Goal: Information Seeking & Learning: Learn about a topic

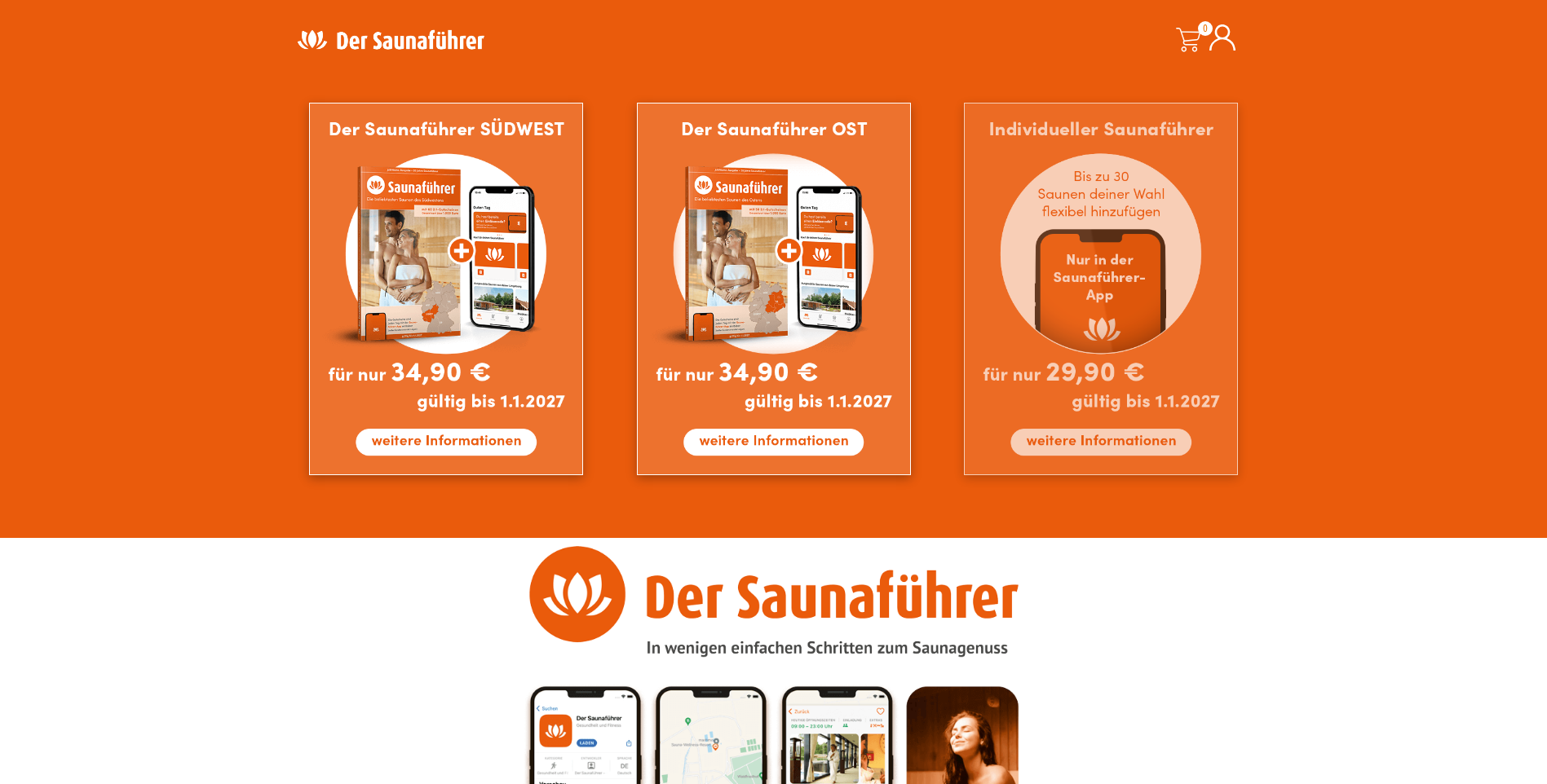
scroll to position [1507, 0]
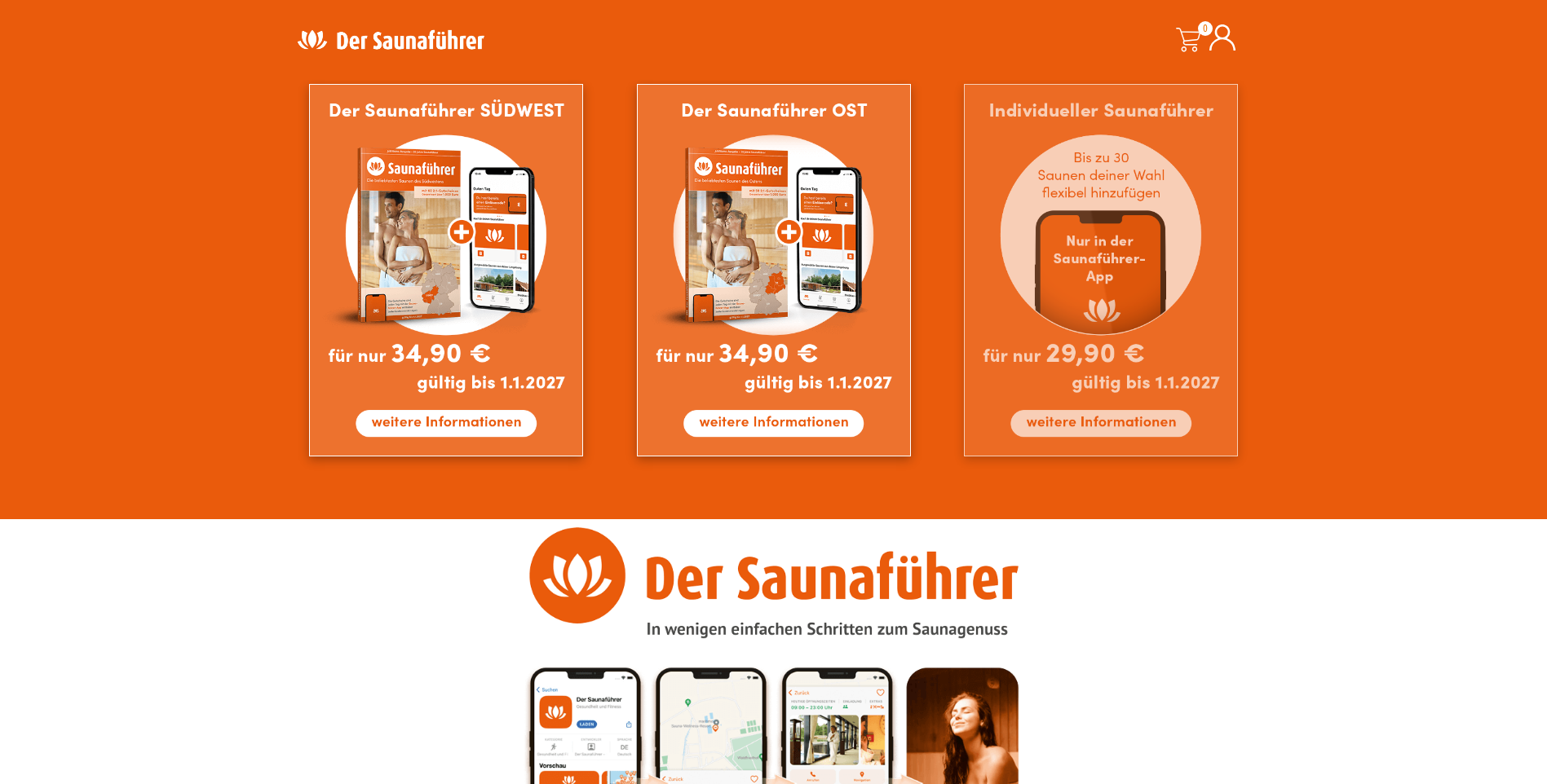
click at [1045, 424] on img at bounding box center [1100, 270] width 274 height 372
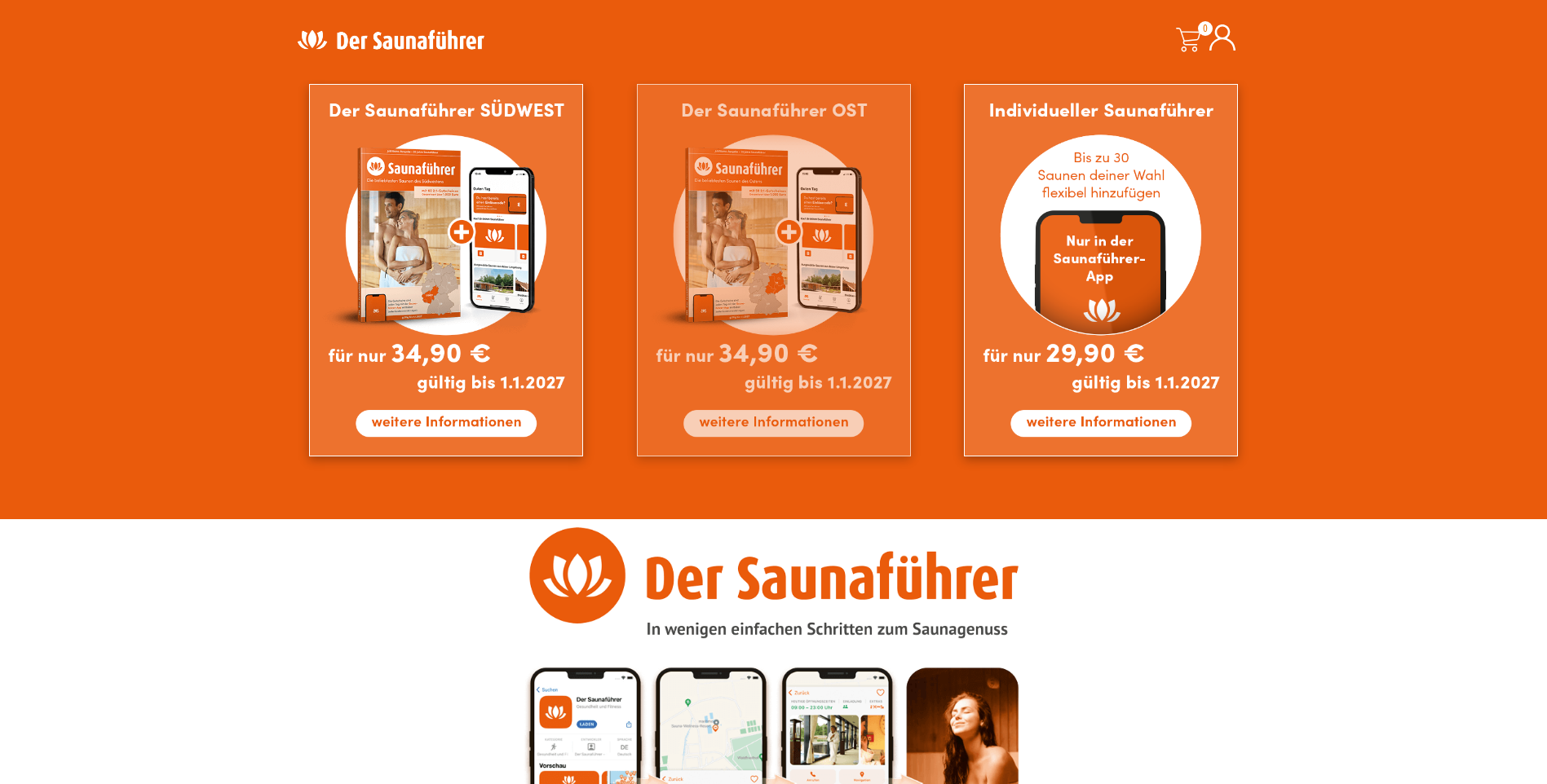
click at [803, 279] on img at bounding box center [773, 270] width 274 height 372
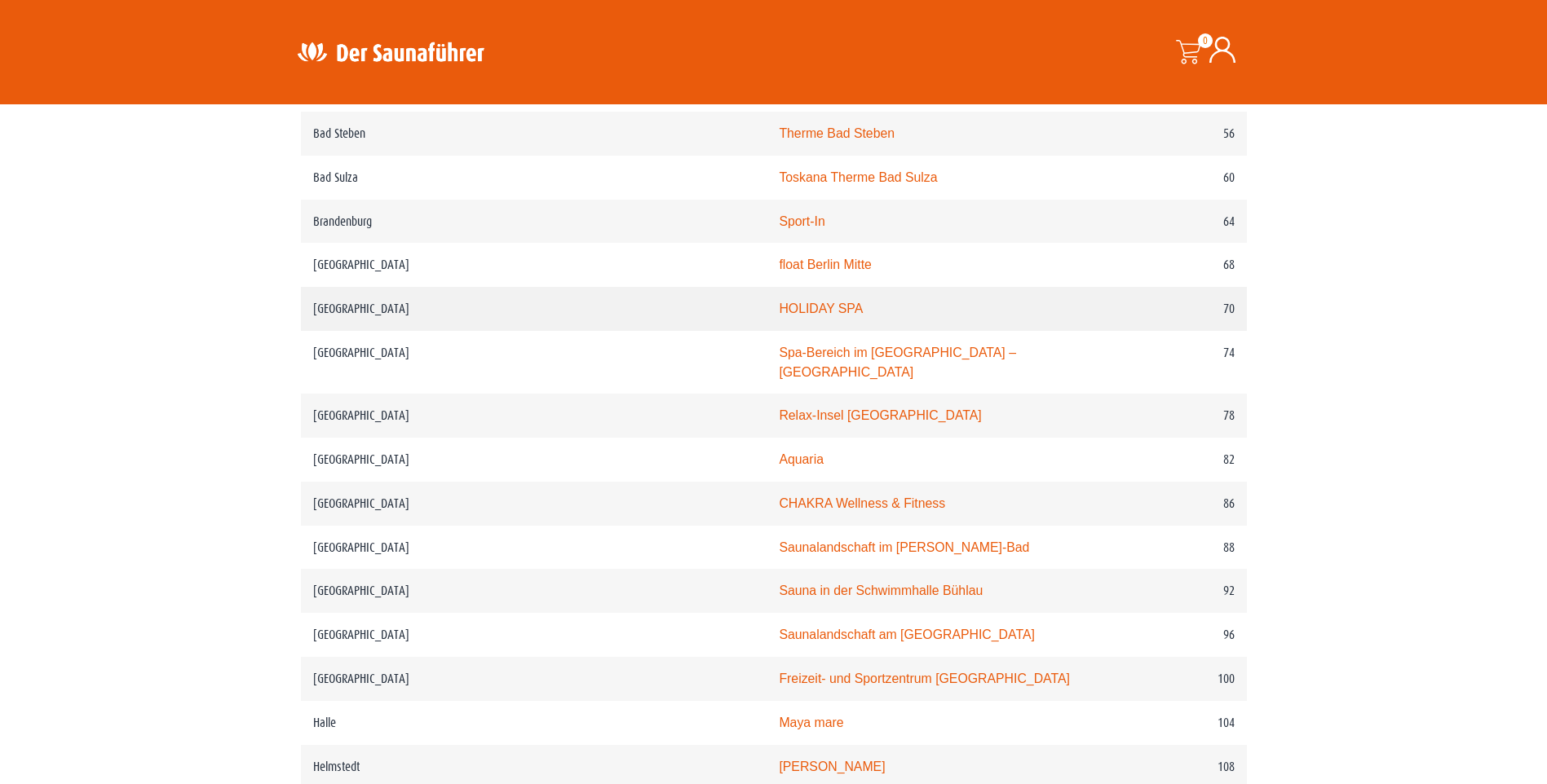
scroll to position [1304, 0]
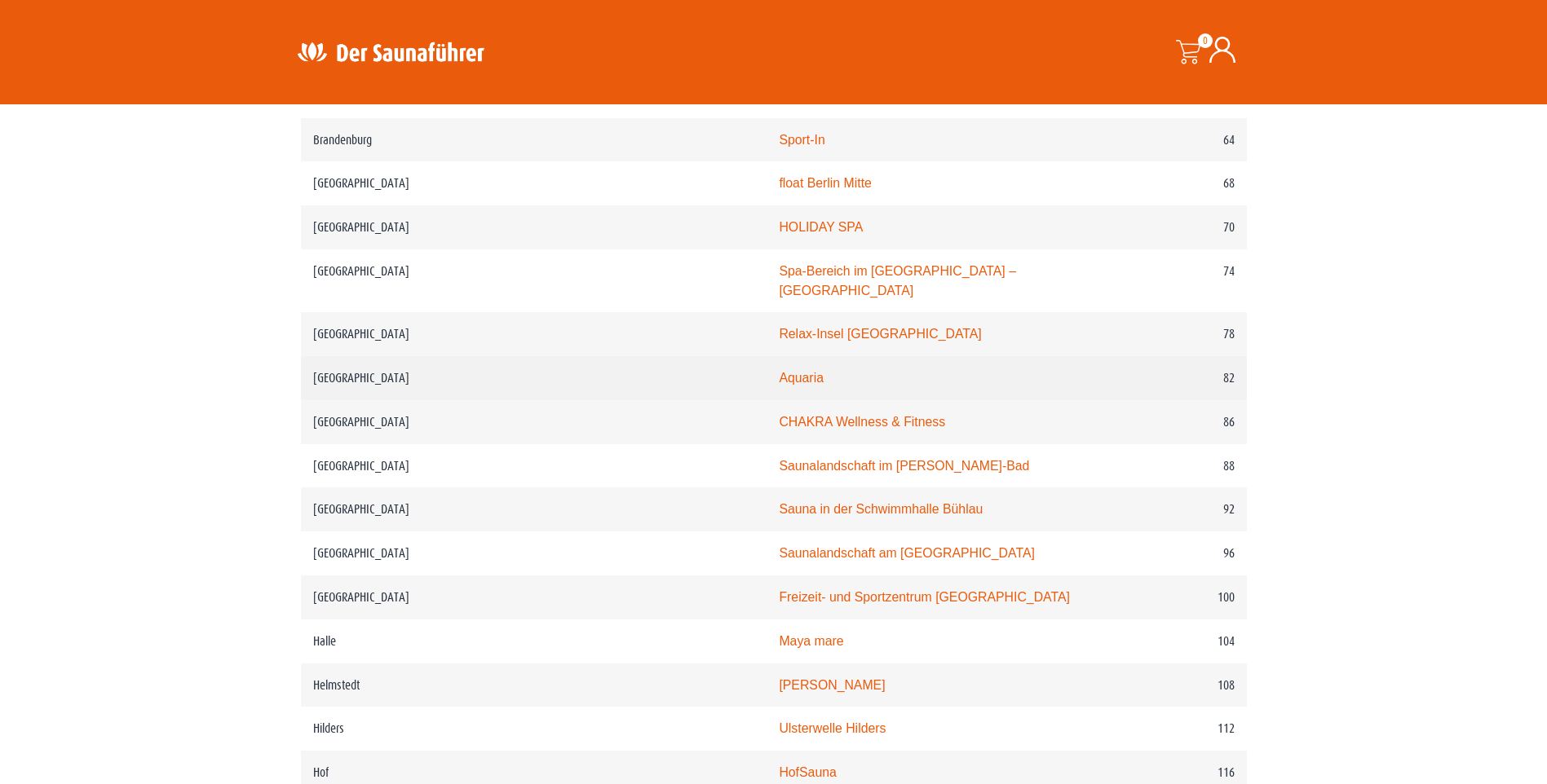
click at [779, 371] on link "Aquaria" at bounding box center [800, 378] width 45 height 14
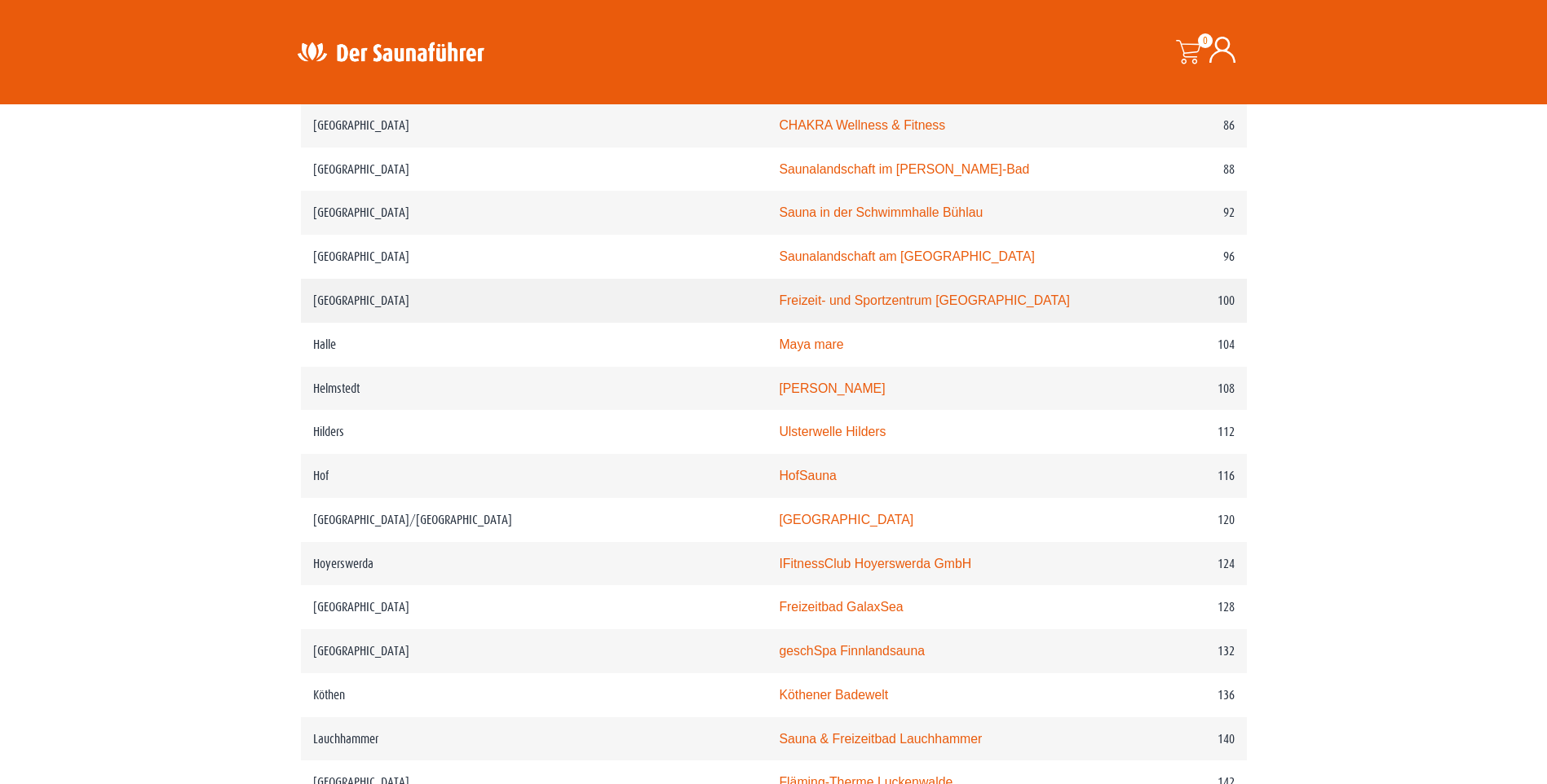
scroll to position [1630, 0]
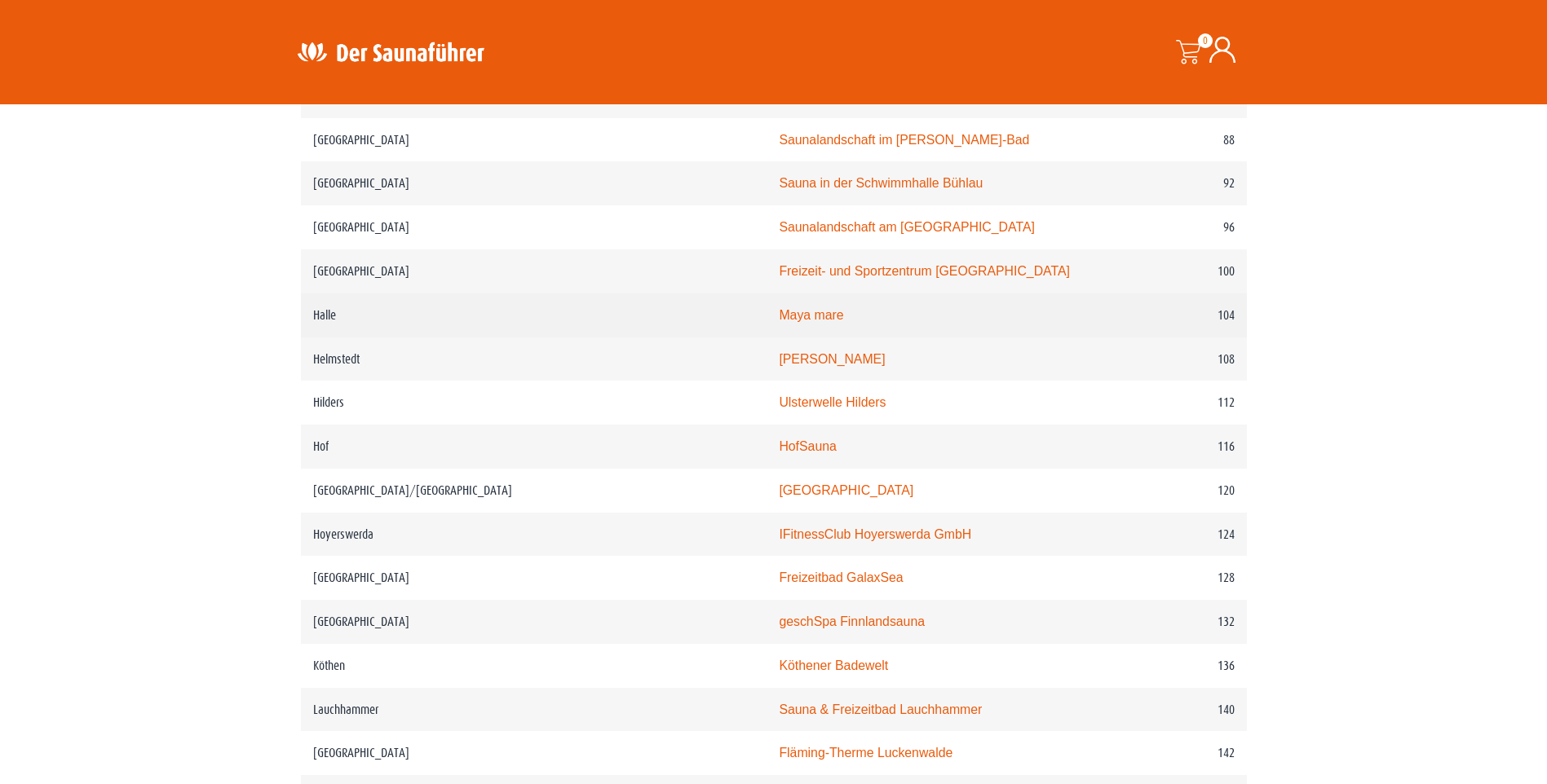
click at [779, 308] on link "Maya mare" at bounding box center [811, 314] width 64 height 14
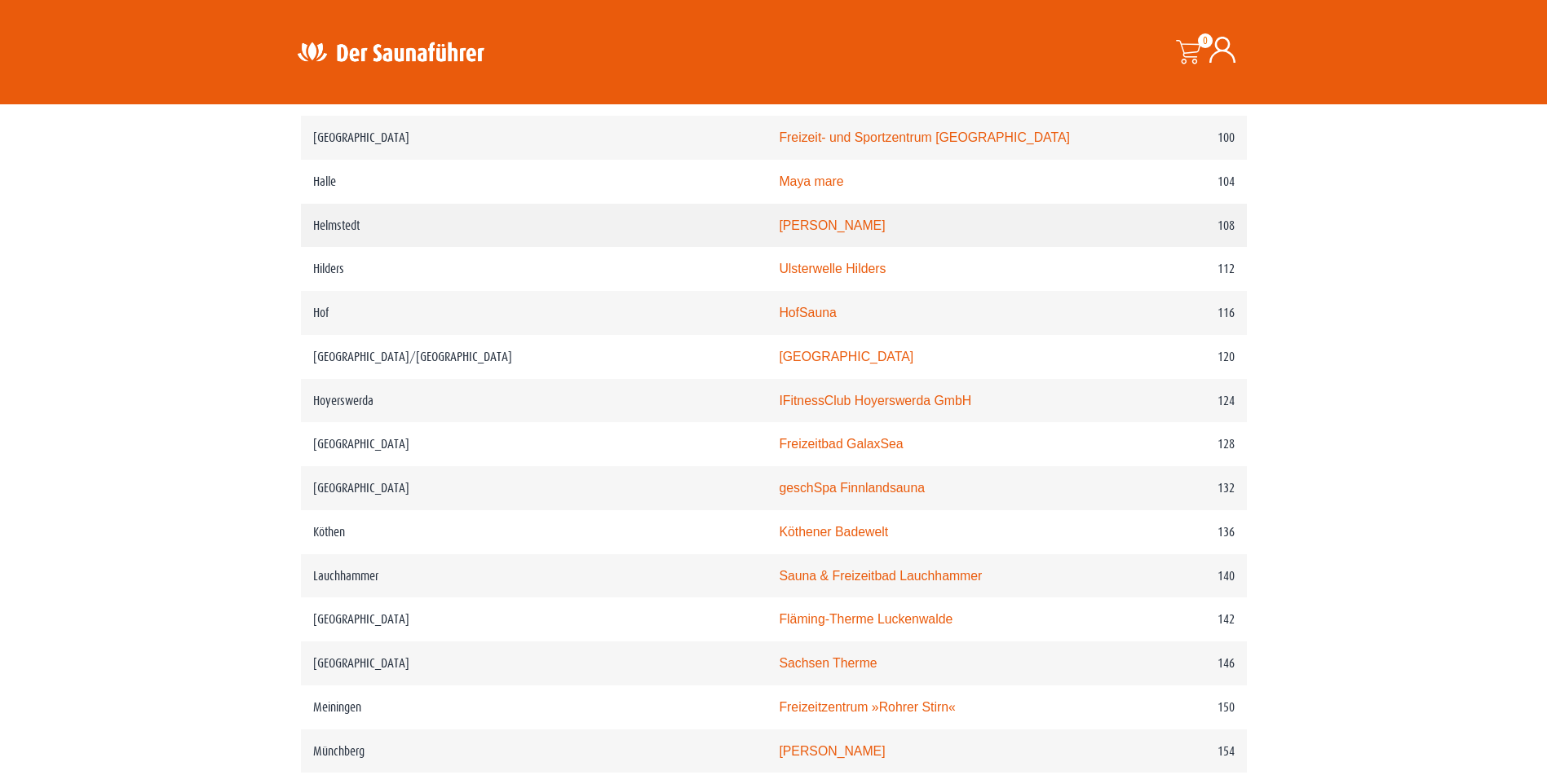
scroll to position [1792, 0]
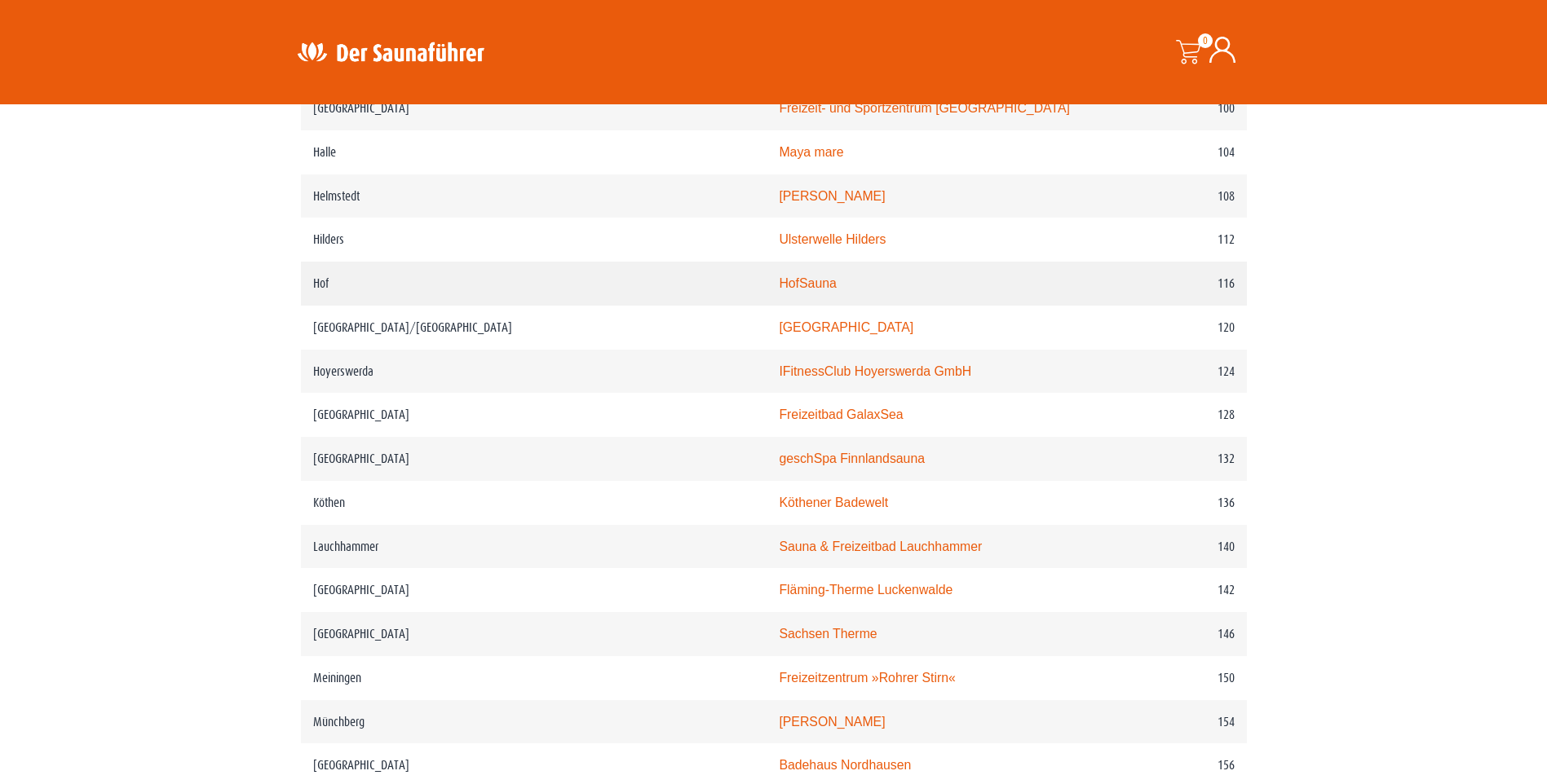
click at [779, 276] on link "HofSauna" at bounding box center [807, 283] width 57 height 14
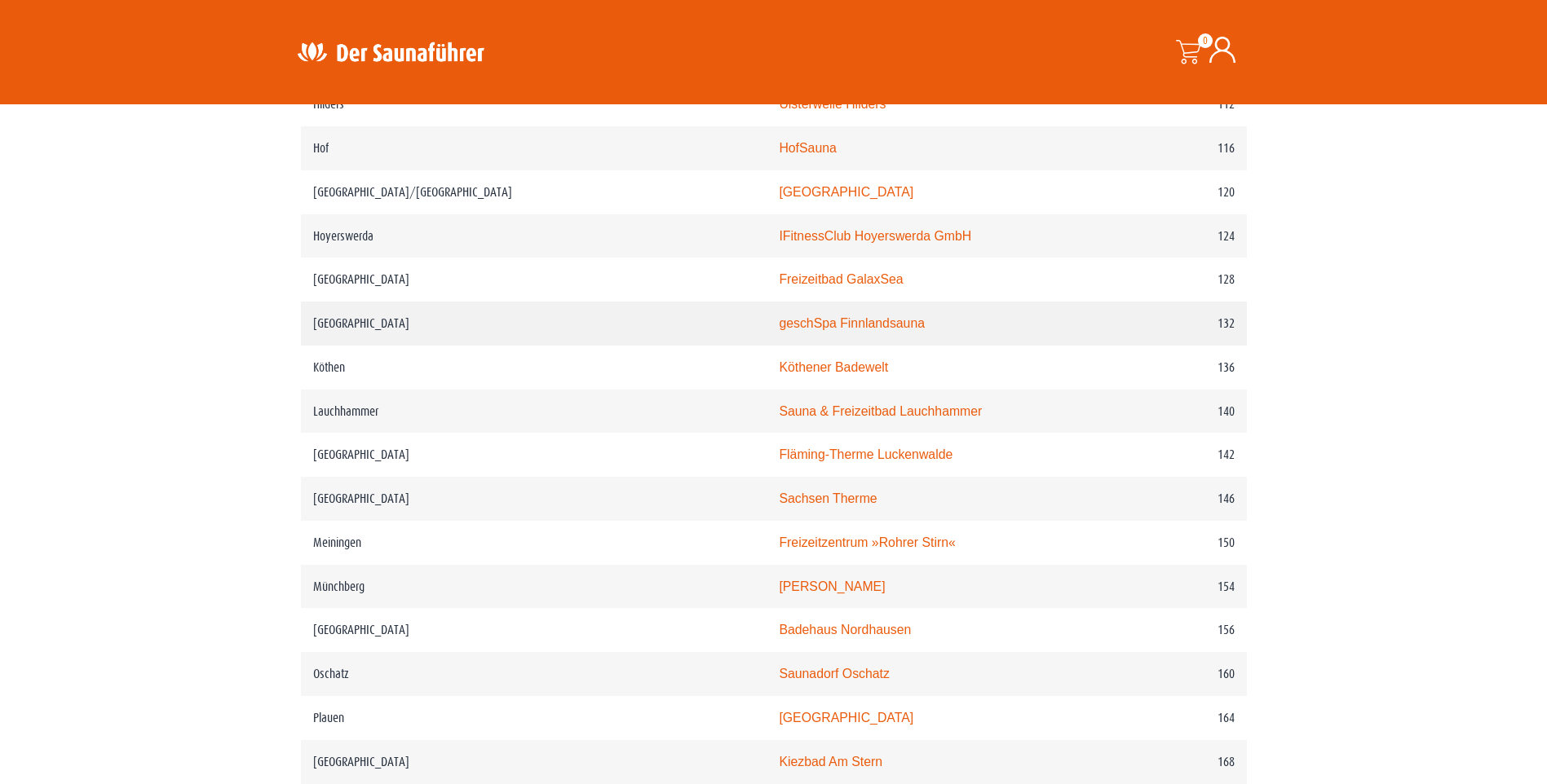
scroll to position [1956, 0]
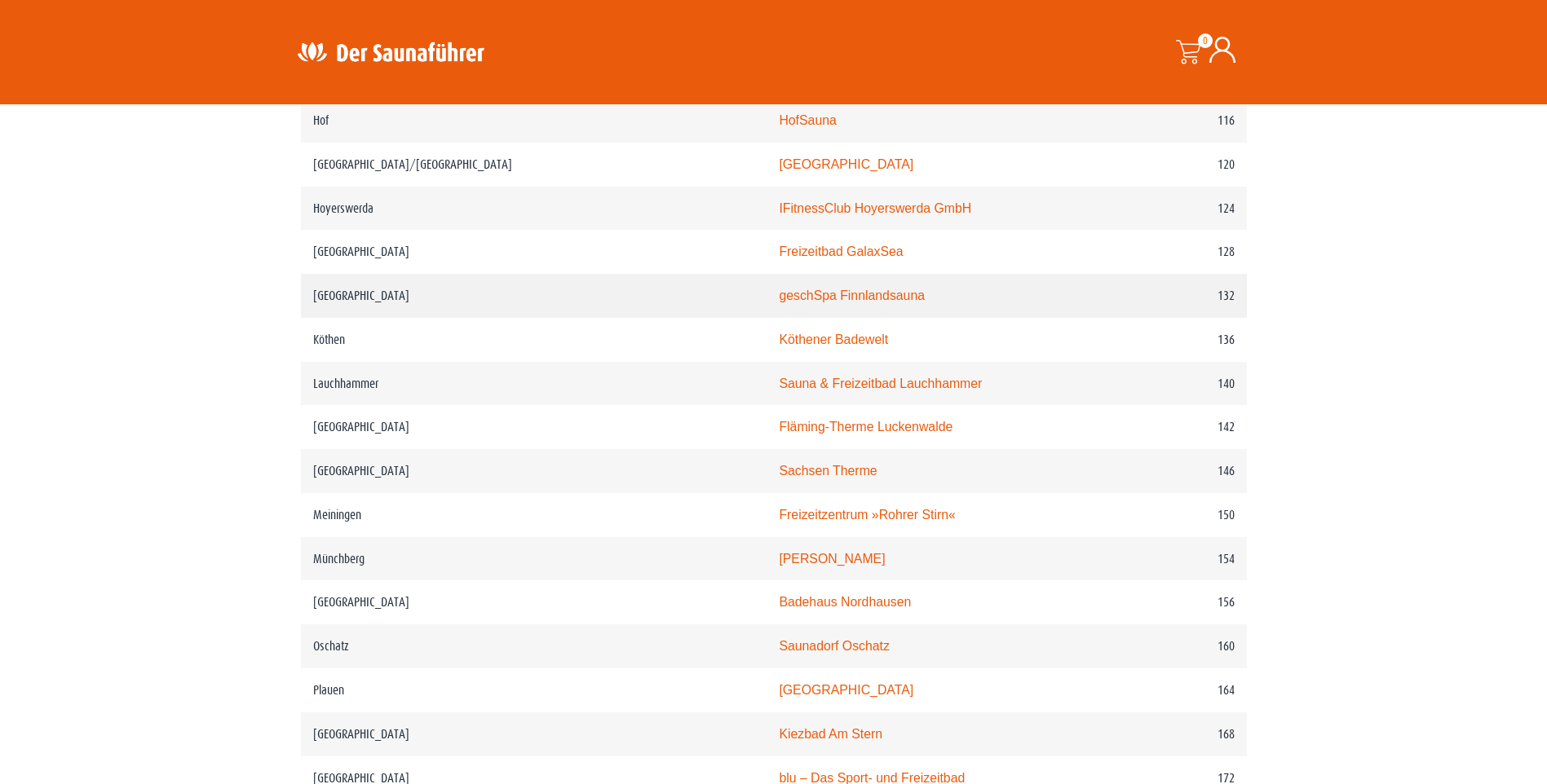
click at [787, 289] on link "geschSpa Finnlandsauna" at bounding box center [852, 295] width 146 height 14
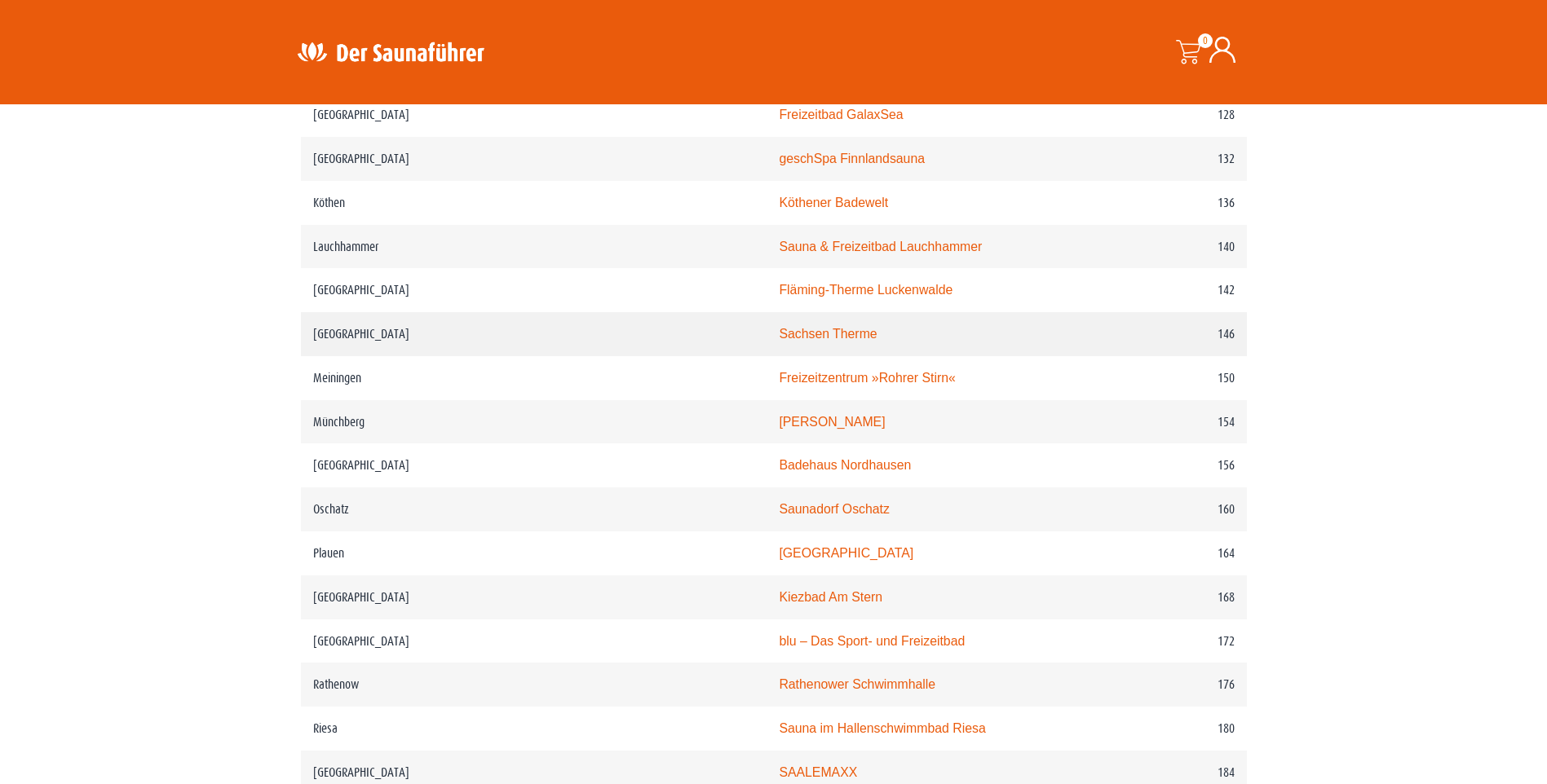
scroll to position [2119, 0]
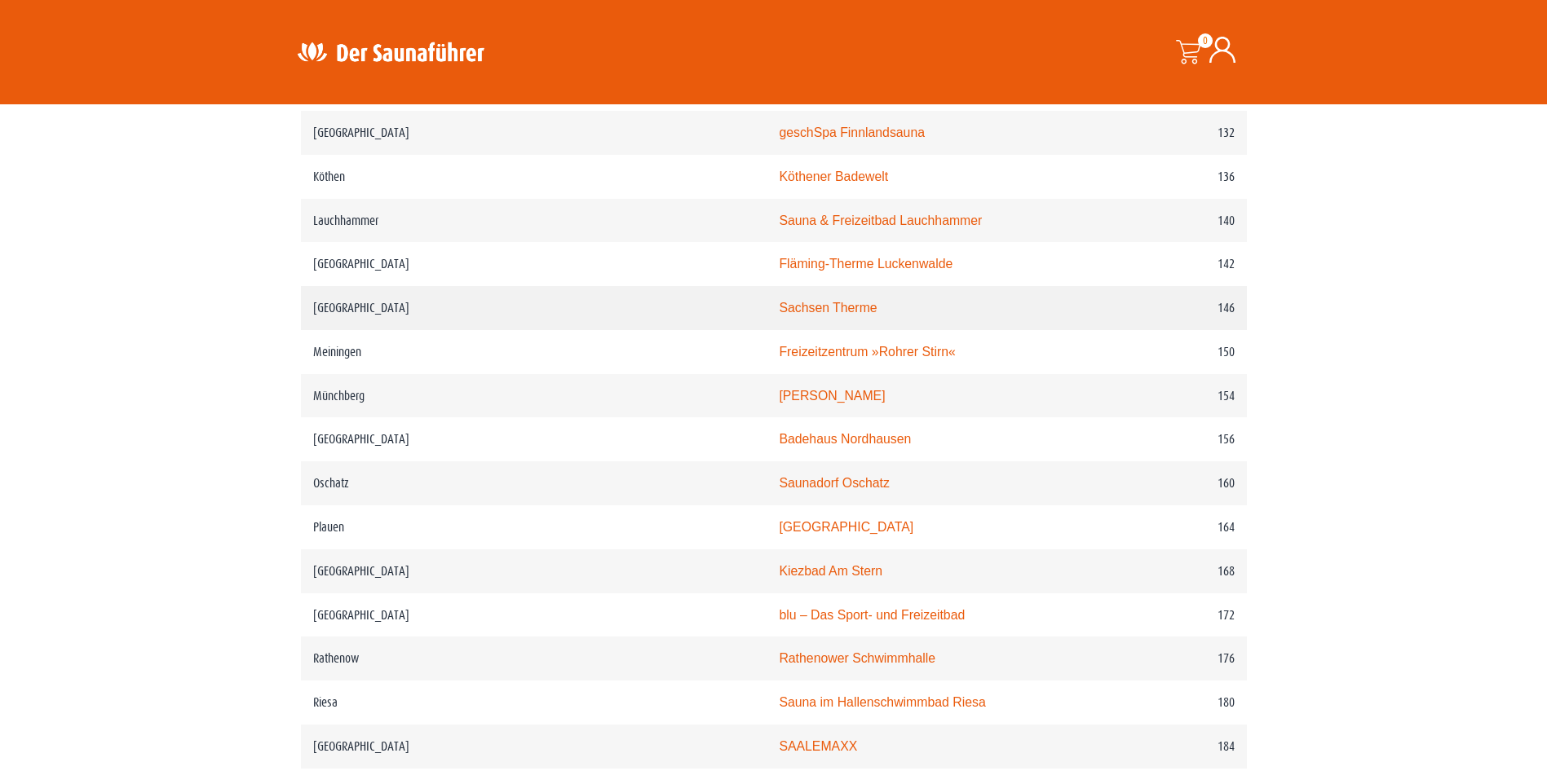
click at [798, 295] on td "Sachsen Therme" at bounding box center [932, 308] width 332 height 44
click at [779, 301] on link "Sachsen Therme" at bounding box center [827, 308] width 98 height 14
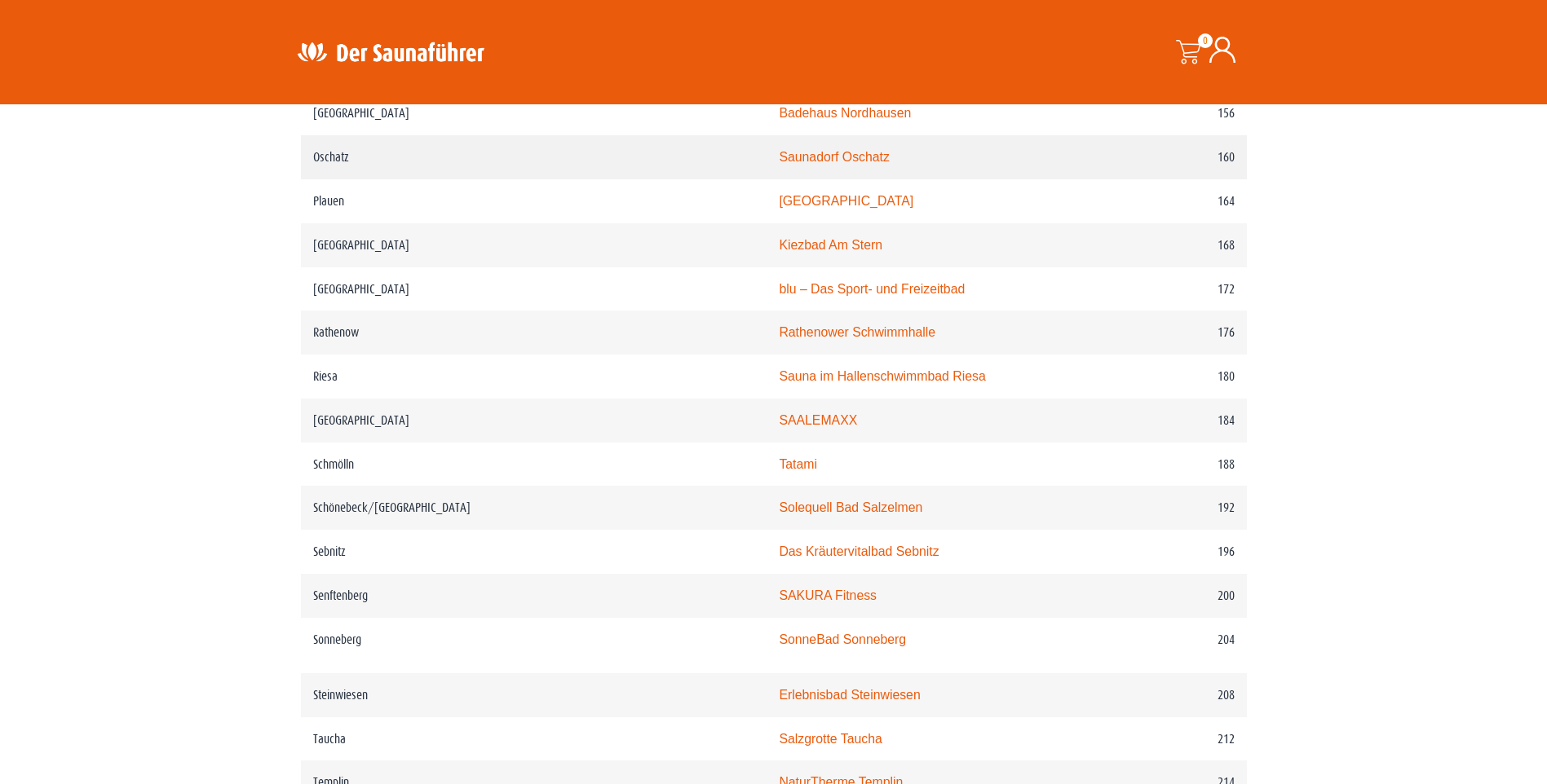
scroll to position [2526, 0]
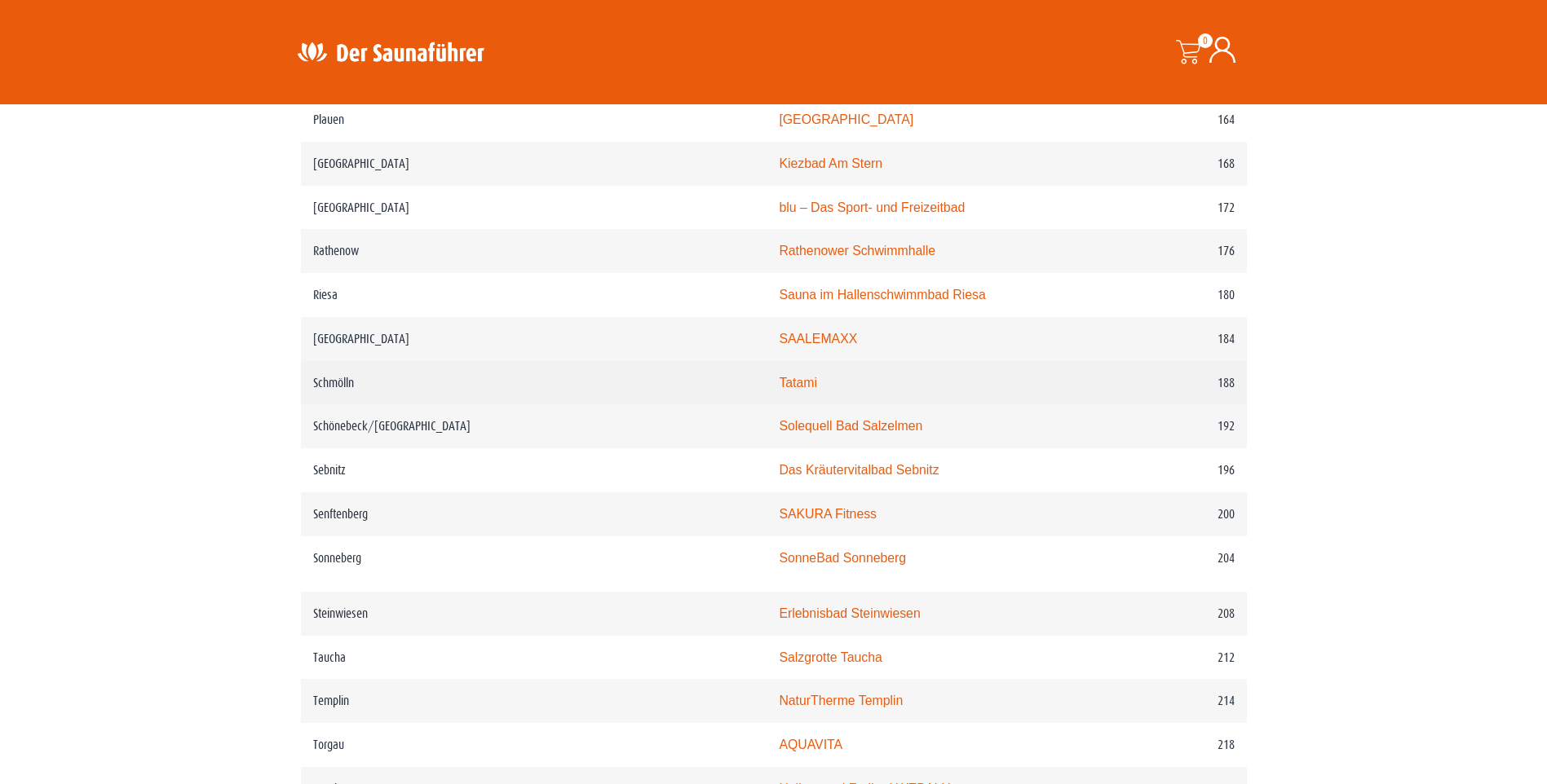
click at [779, 376] on link "Tatami" at bounding box center [798, 383] width 38 height 14
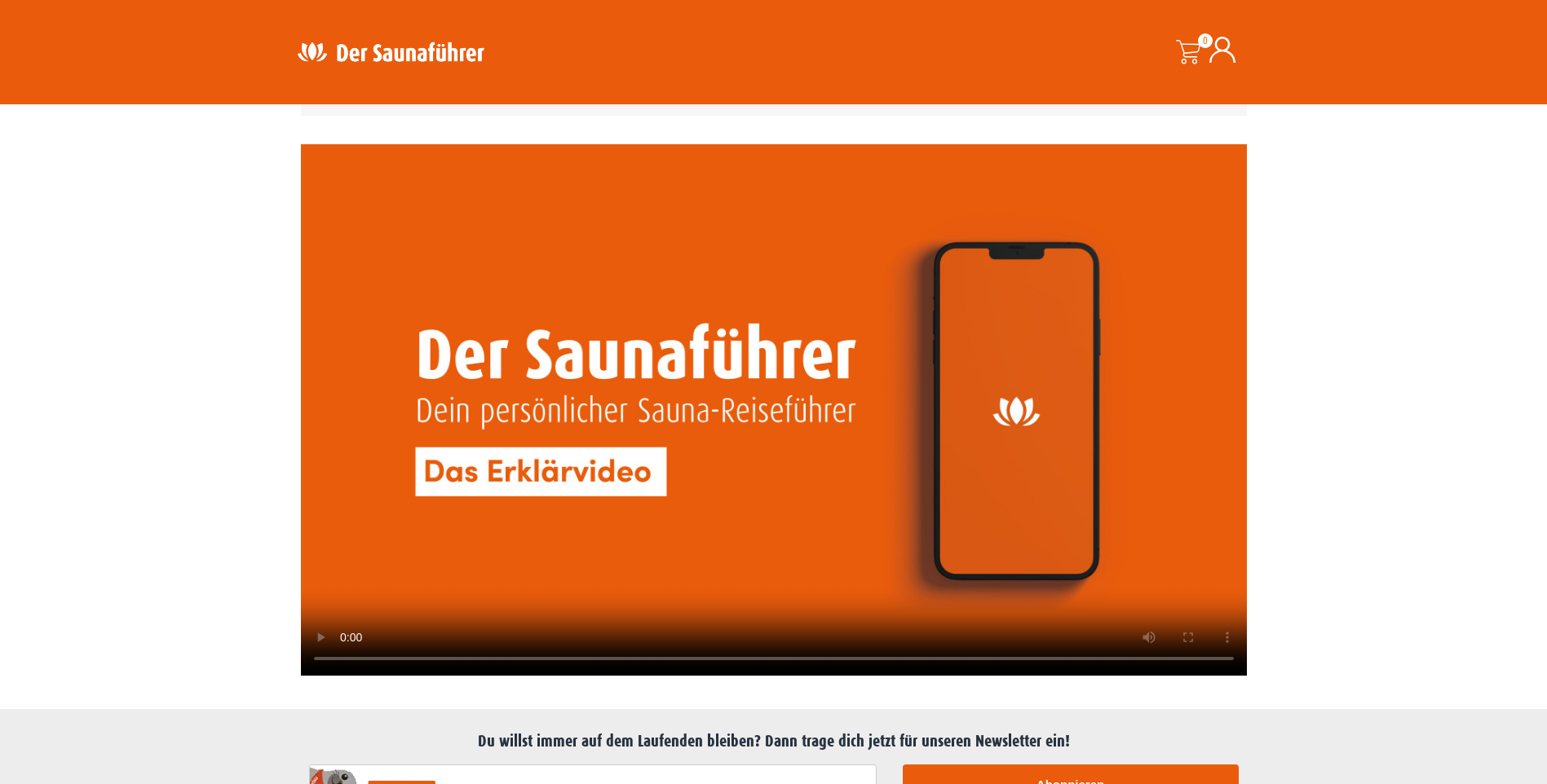
scroll to position [3423, 0]
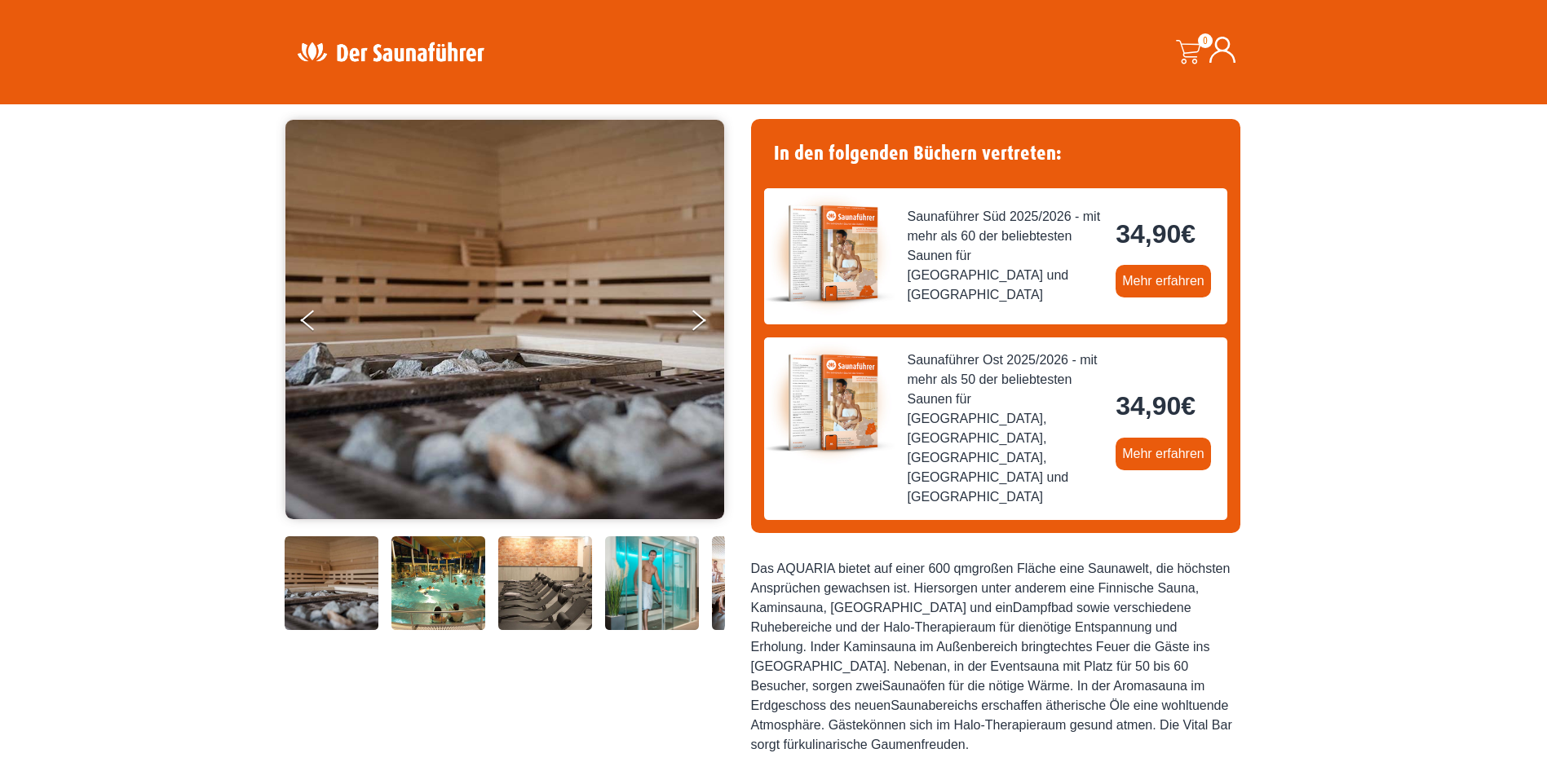
scroll to position [81, 0]
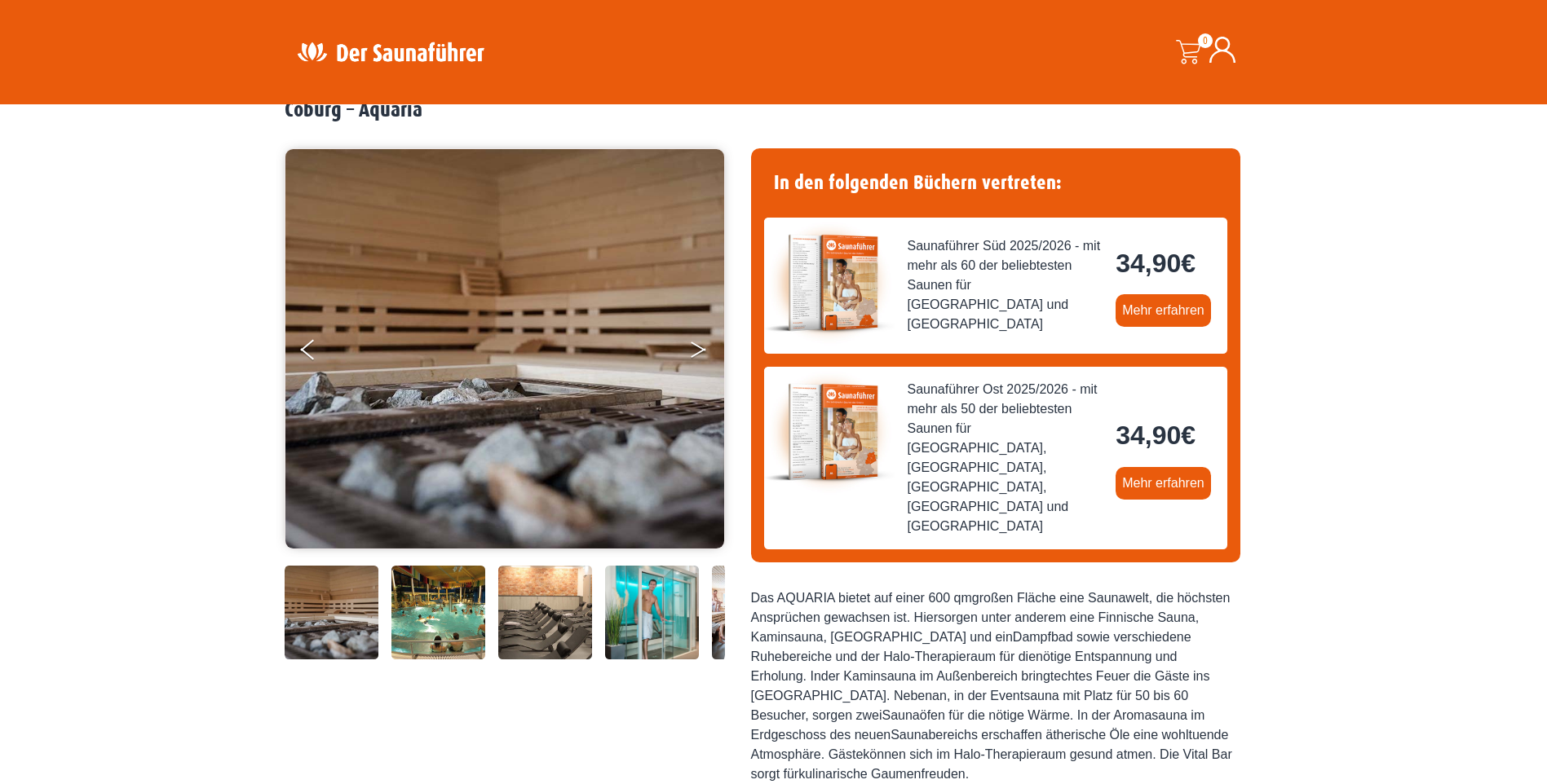
click at [695, 345] on icon "Next" at bounding box center [697, 347] width 14 height 9
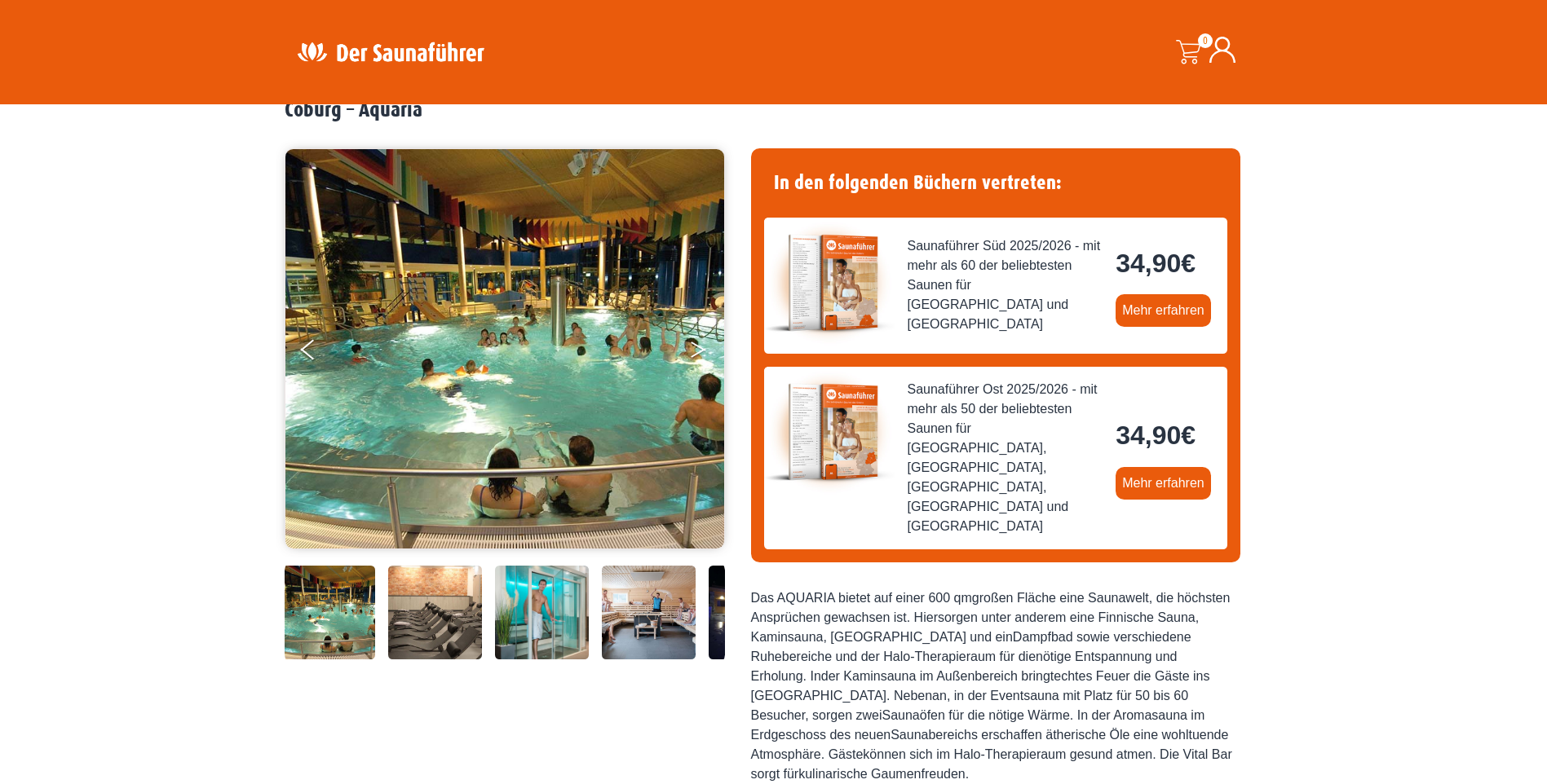
click at [695, 345] on icon "Next" at bounding box center [697, 347] width 14 height 9
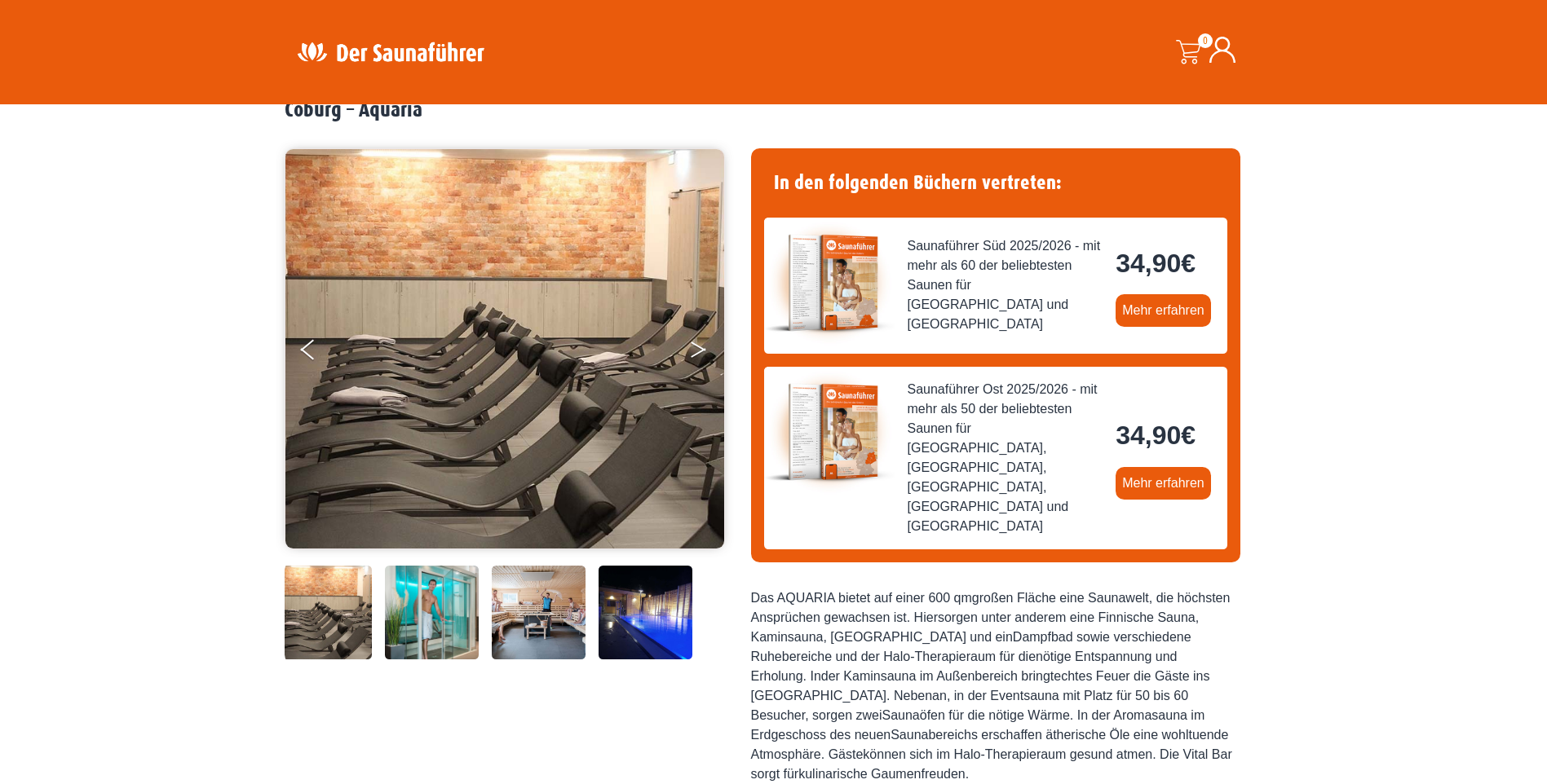
click at [695, 345] on icon "Next" at bounding box center [697, 347] width 14 height 9
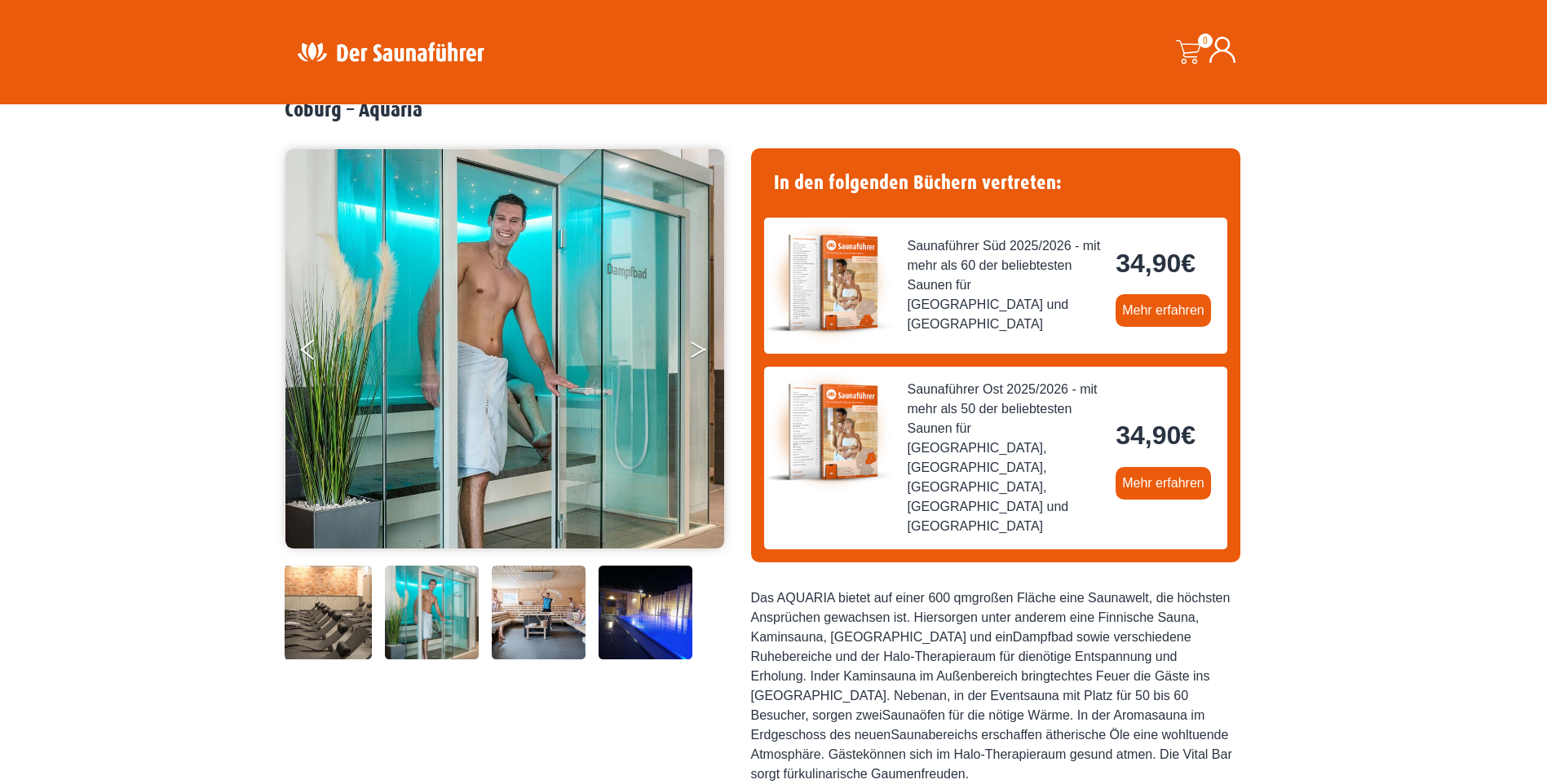
click at [695, 345] on icon "Next" at bounding box center [697, 347] width 14 height 9
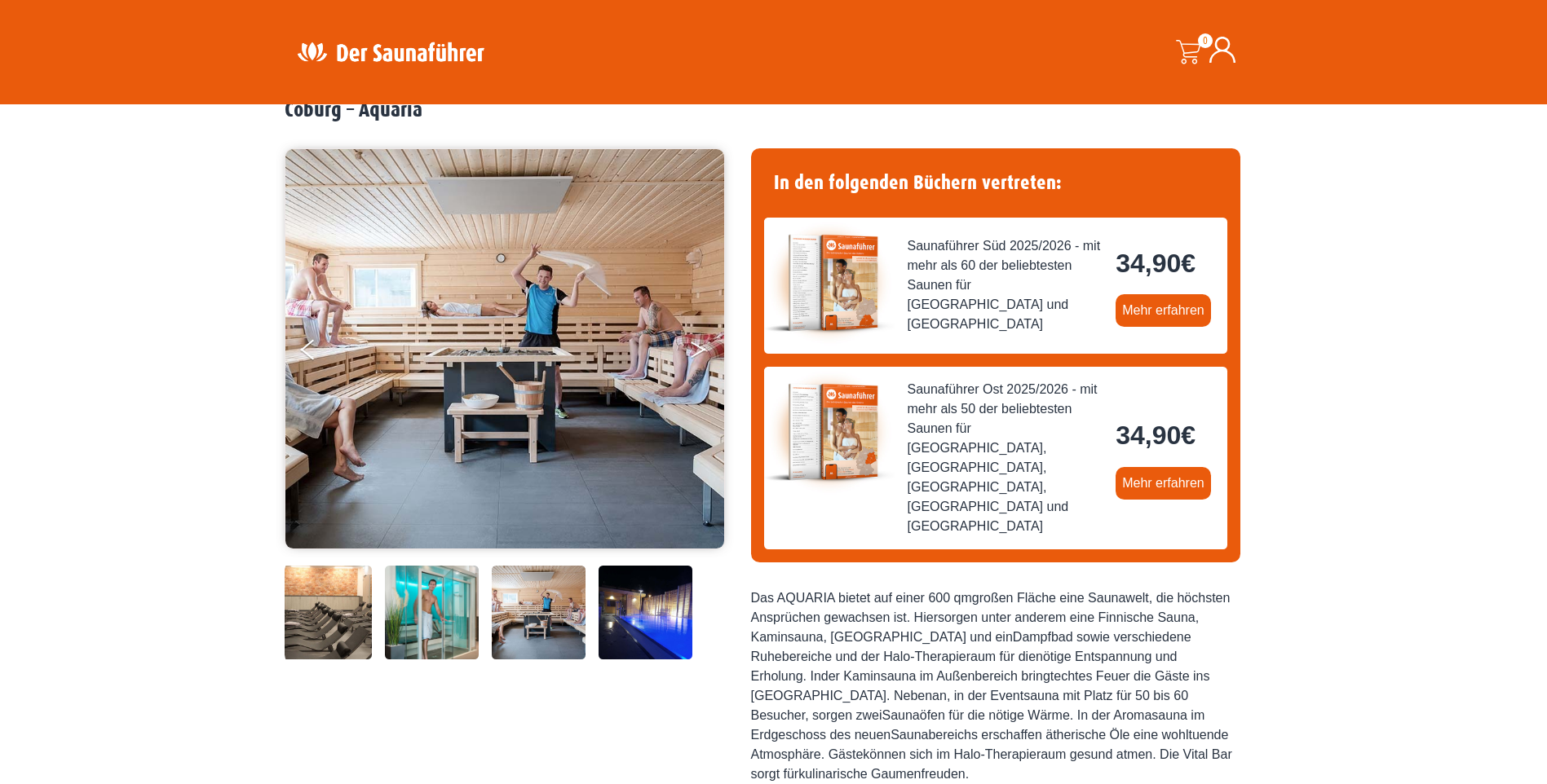
click at [695, 345] on icon "Next" at bounding box center [697, 347] width 14 height 9
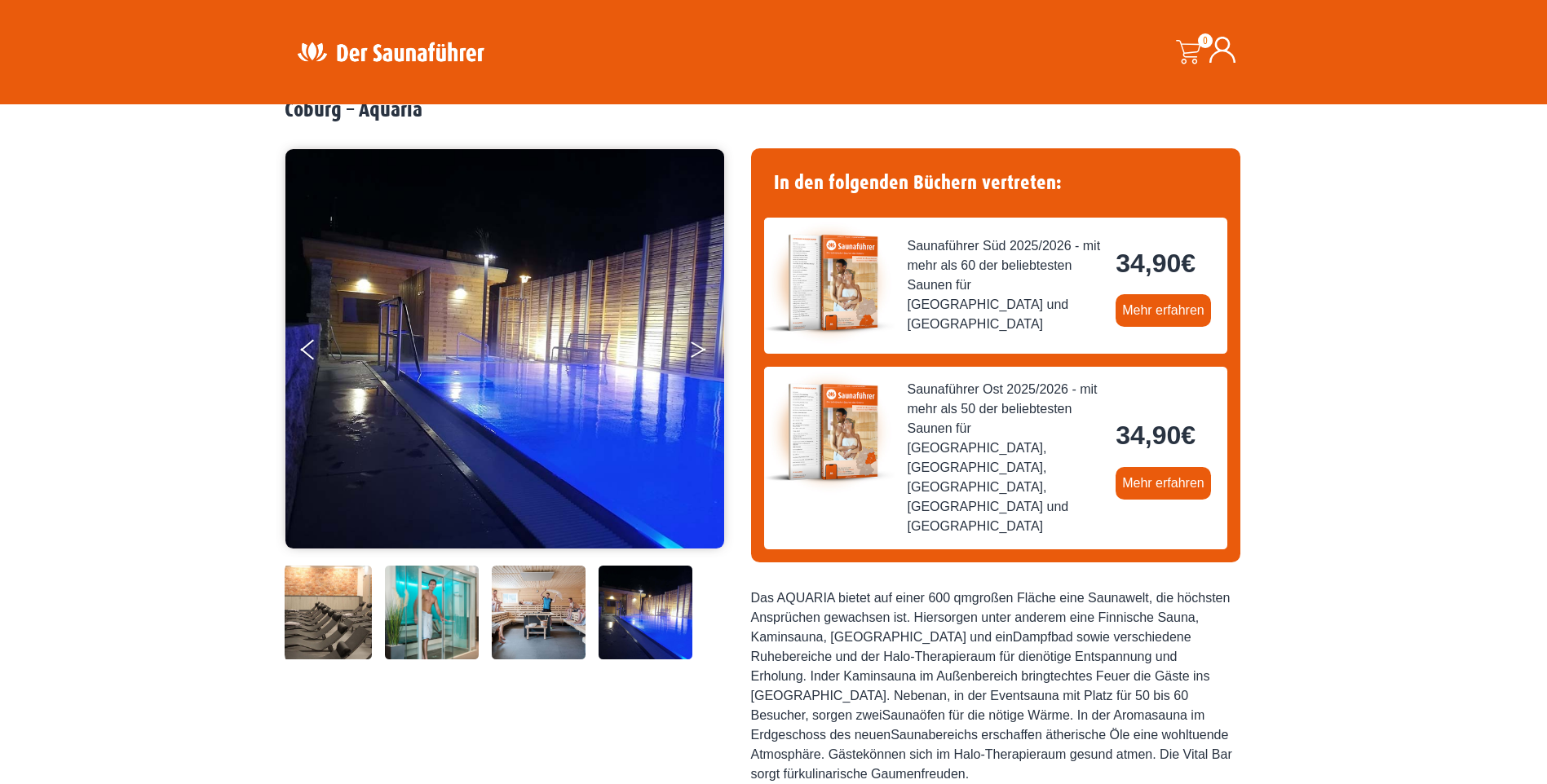
click at [695, 345] on icon "Next" at bounding box center [697, 347] width 14 height 9
click at [696, 345] on icon "Next" at bounding box center [697, 347] width 14 height 9
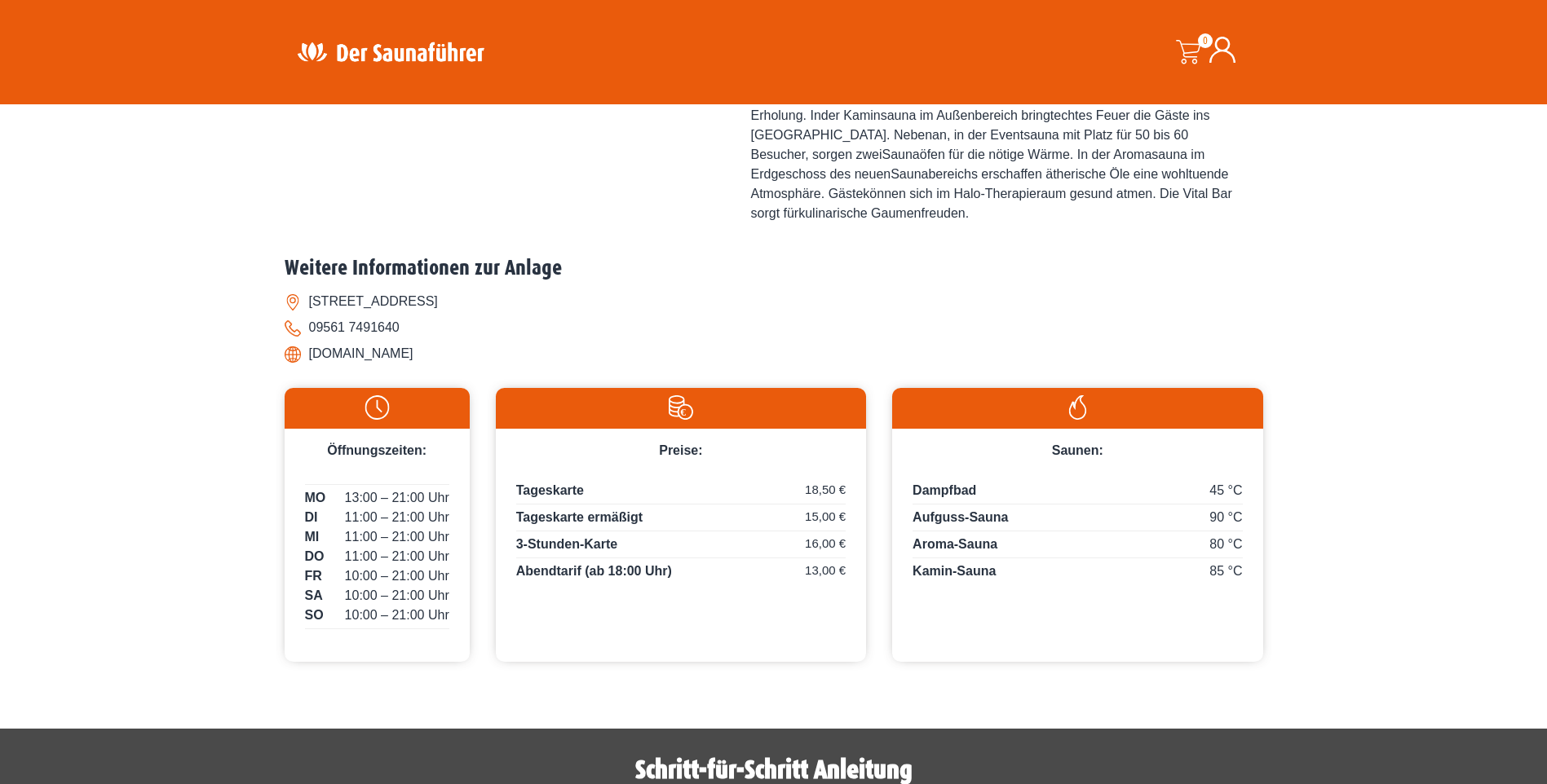
scroll to position [570, 0]
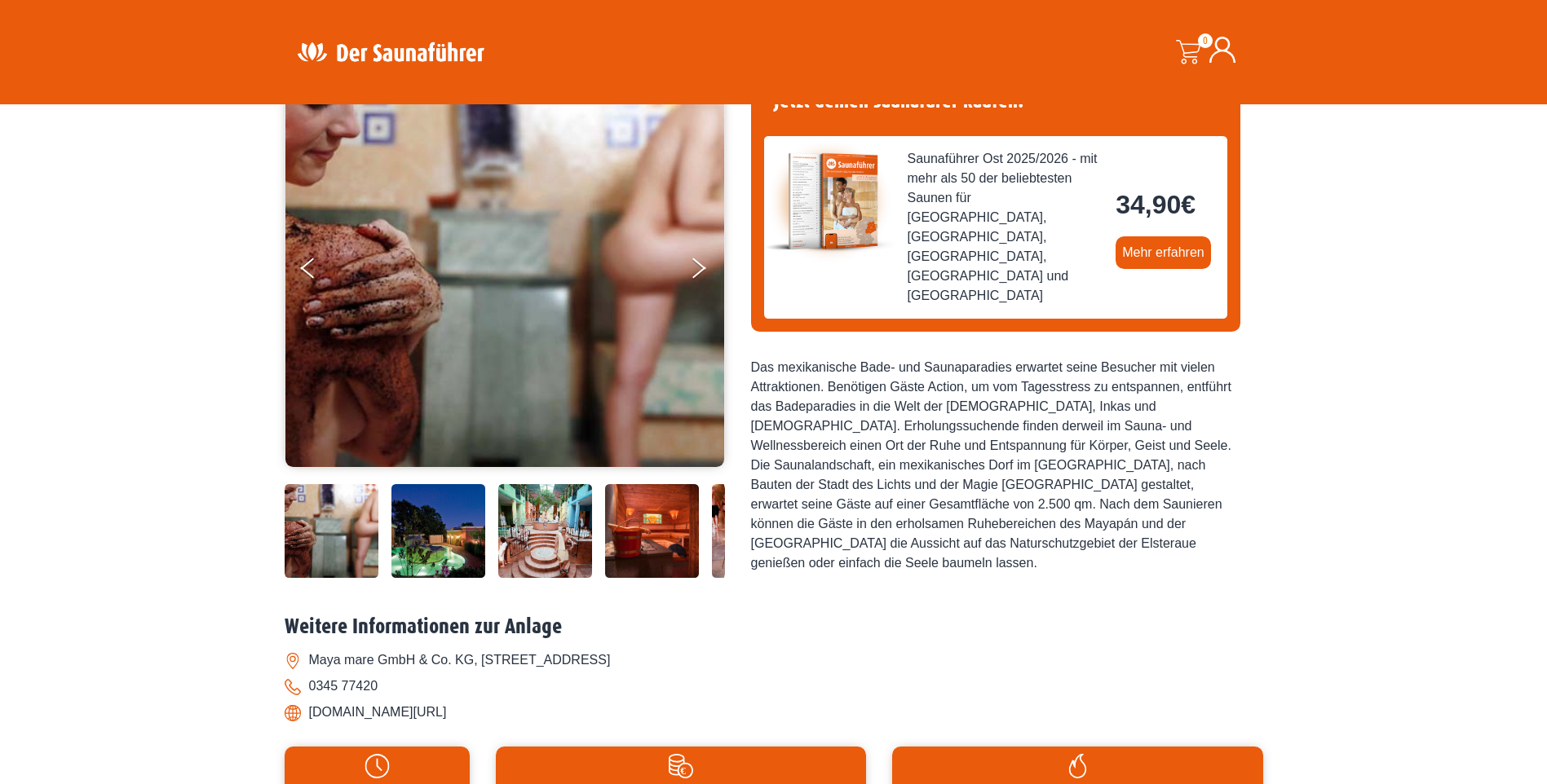
scroll to position [81, 0]
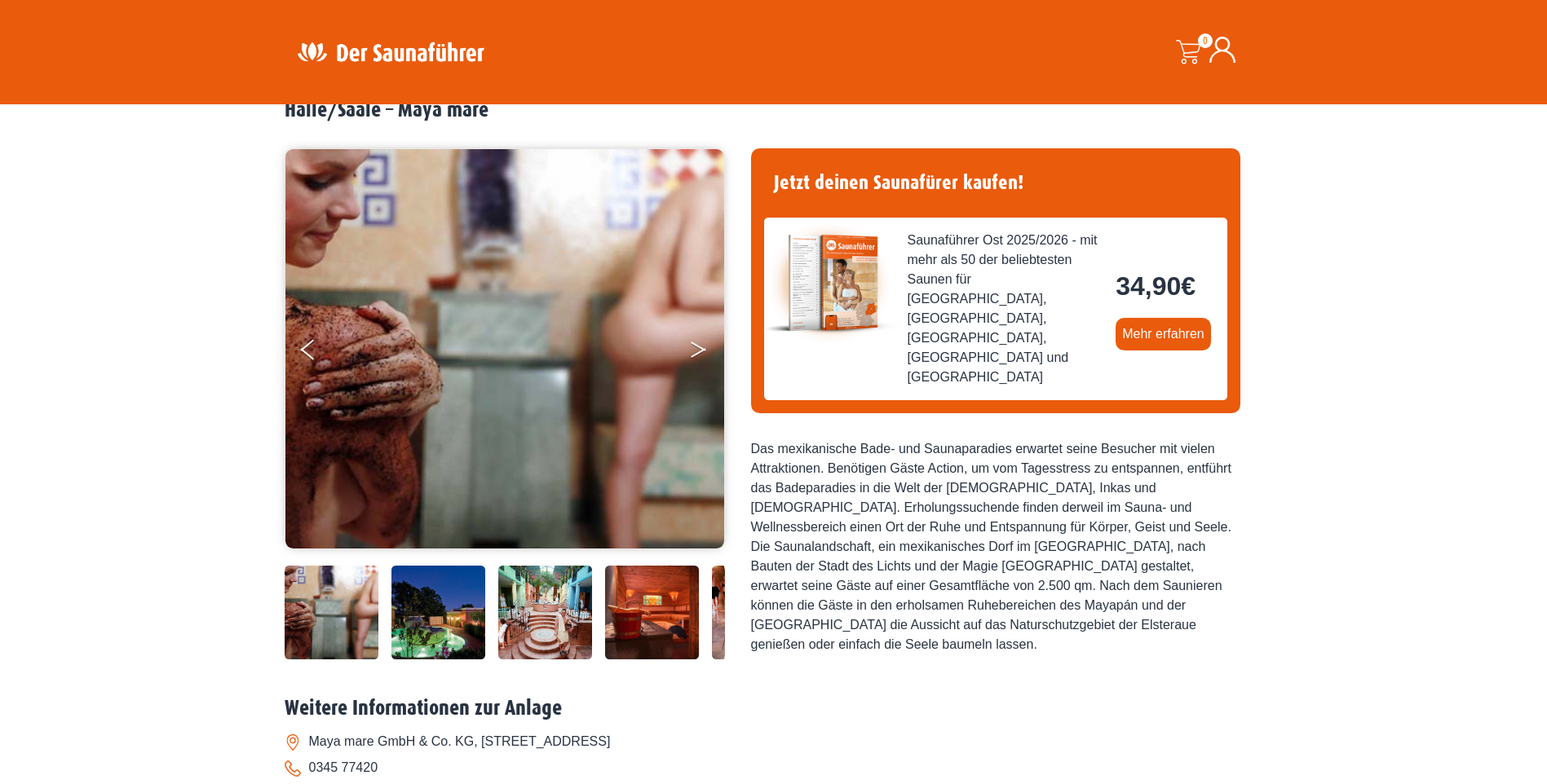
click at [698, 347] on icon "Next" at bounding box center [697, 347] width 14 height 9
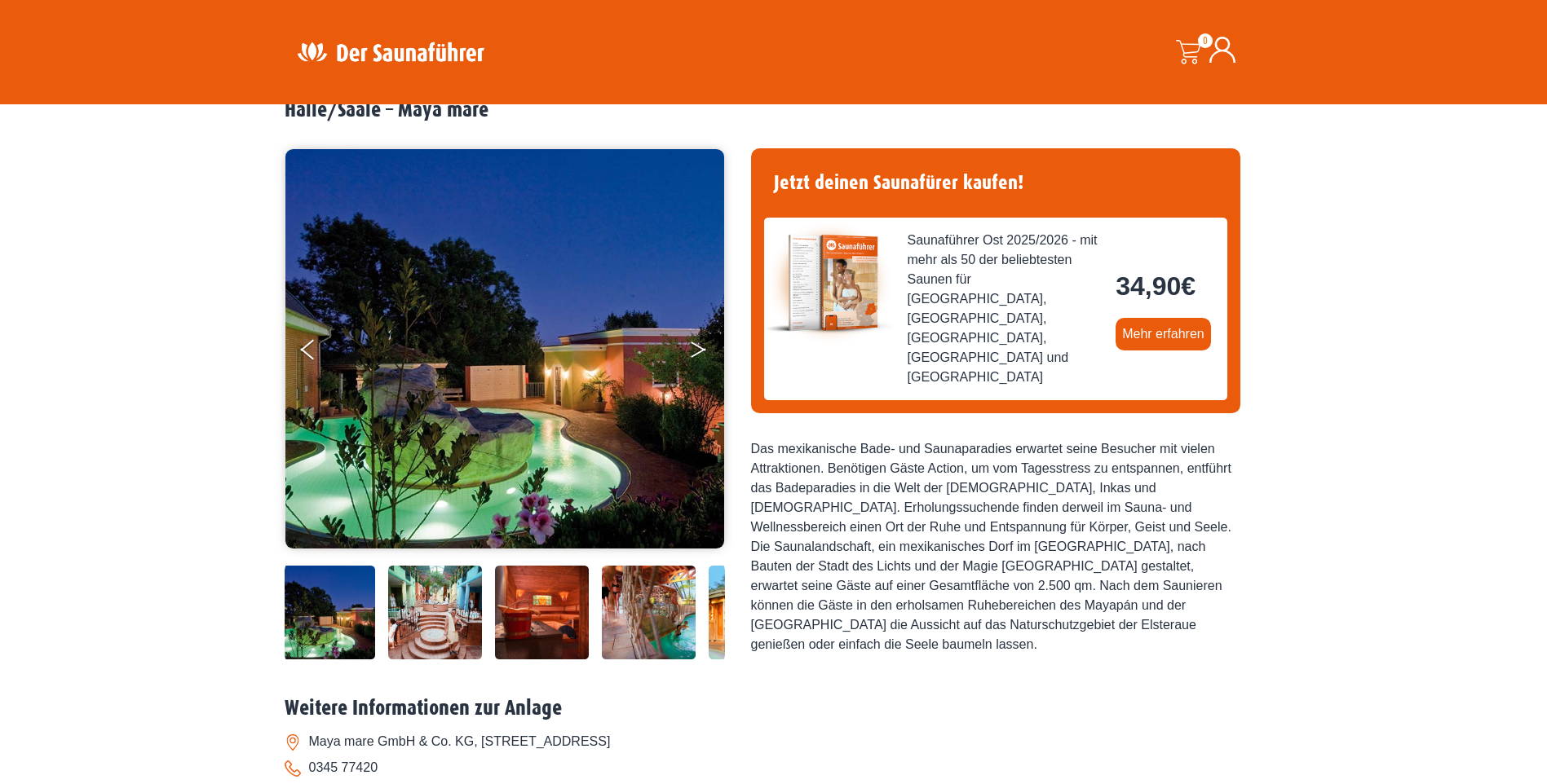
click at [698, 347] on icon "Next" at bounding box center [697, 347] width 14 height 9
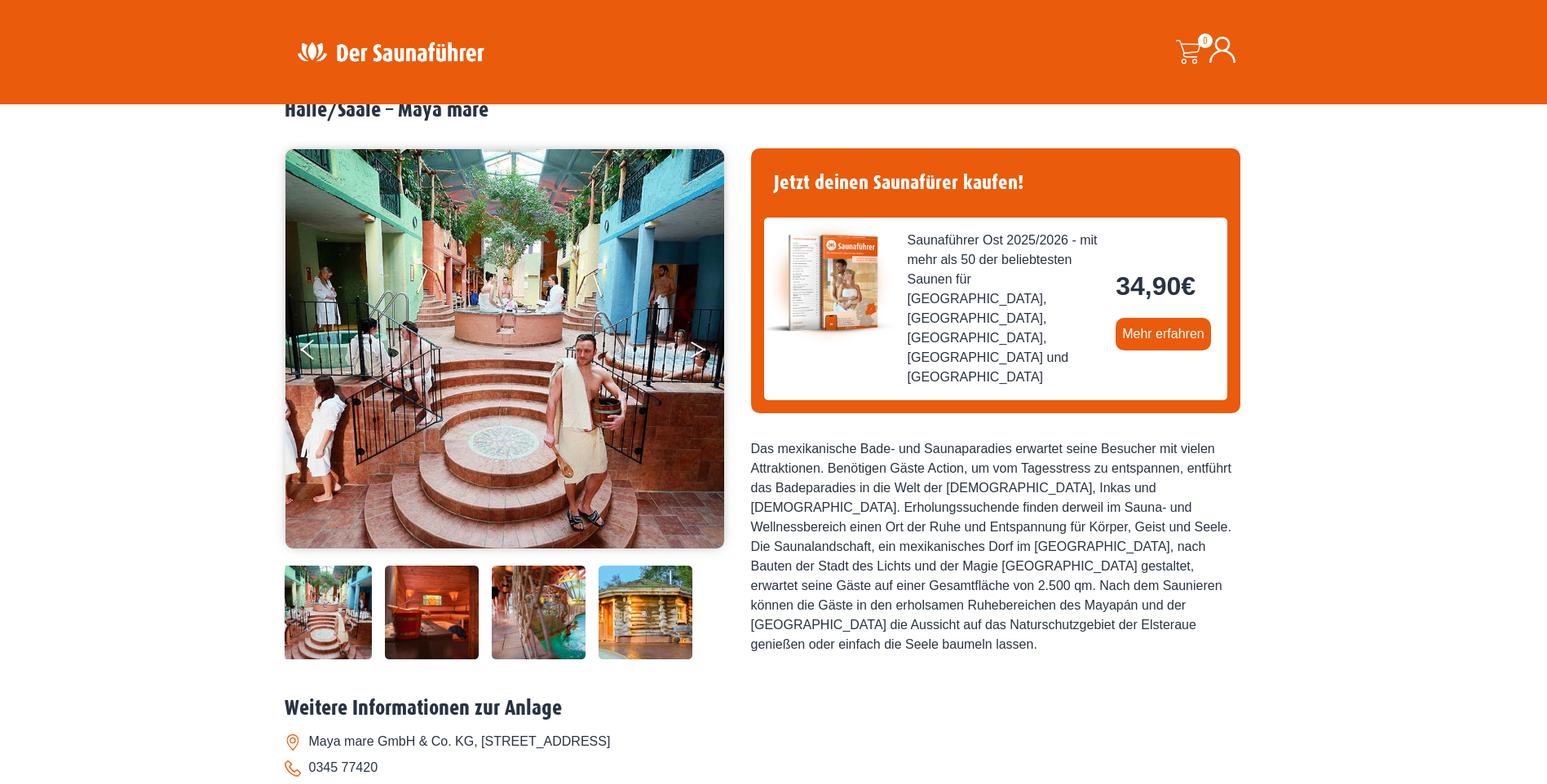
click at [698, 347] on icon "Next" at bounding box center [697, 347] width 14 height 9
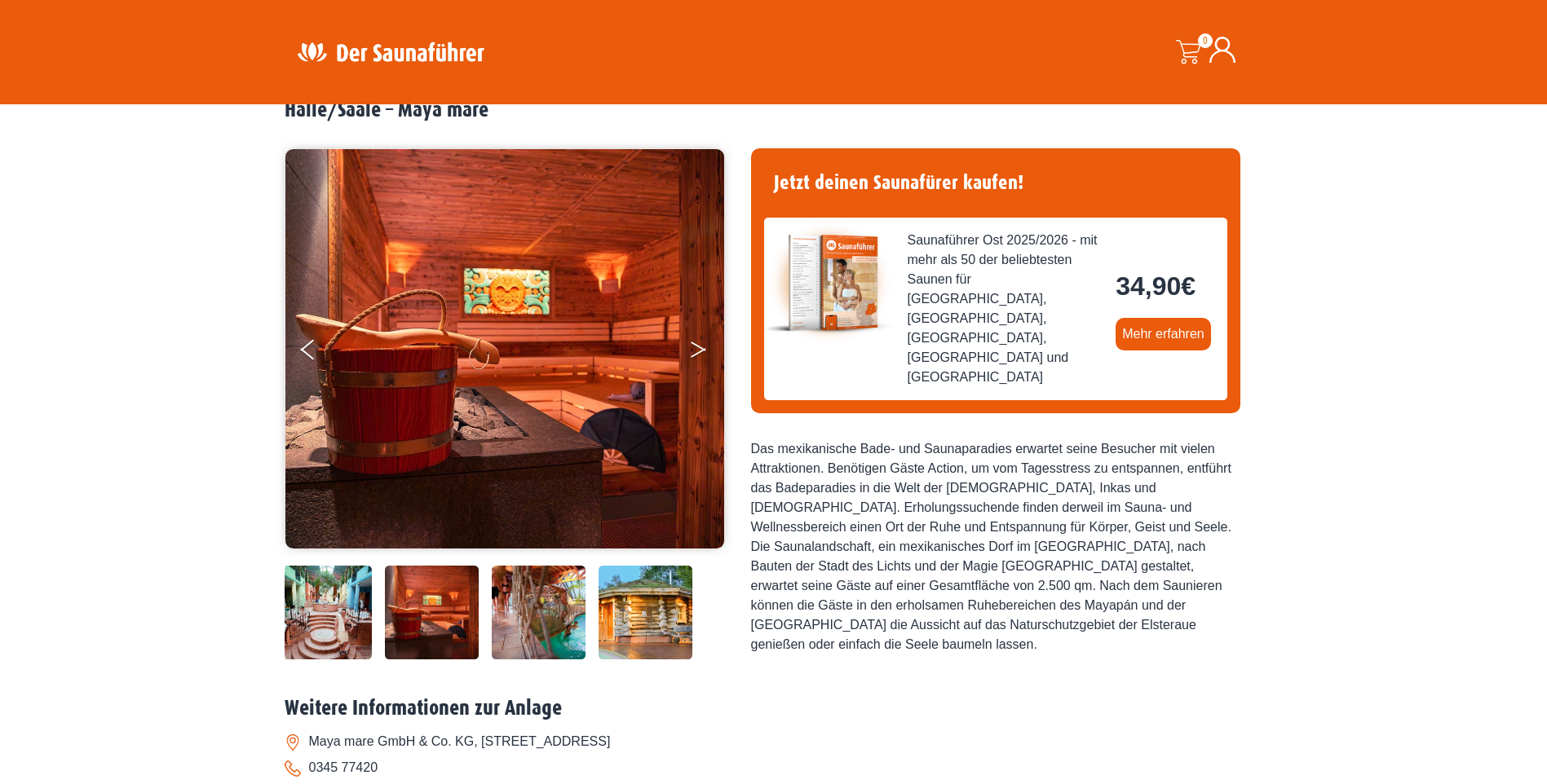
click at [698, 347] on icon "Next" at bounding box center [697, 347] width 14 height 9
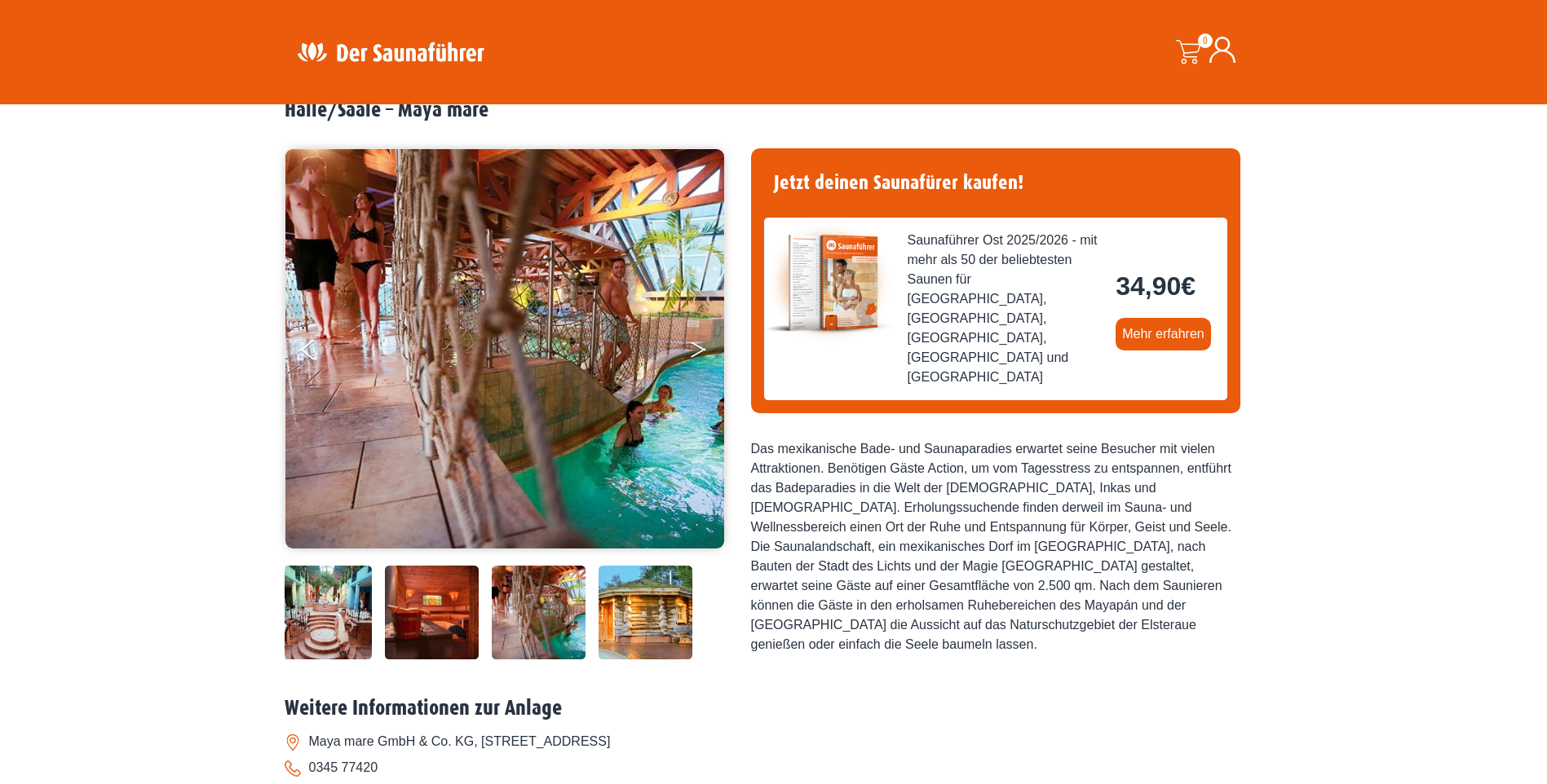
click at [698, 347] on icon "Next" at bounding box center [697, 347] width 14 height 9
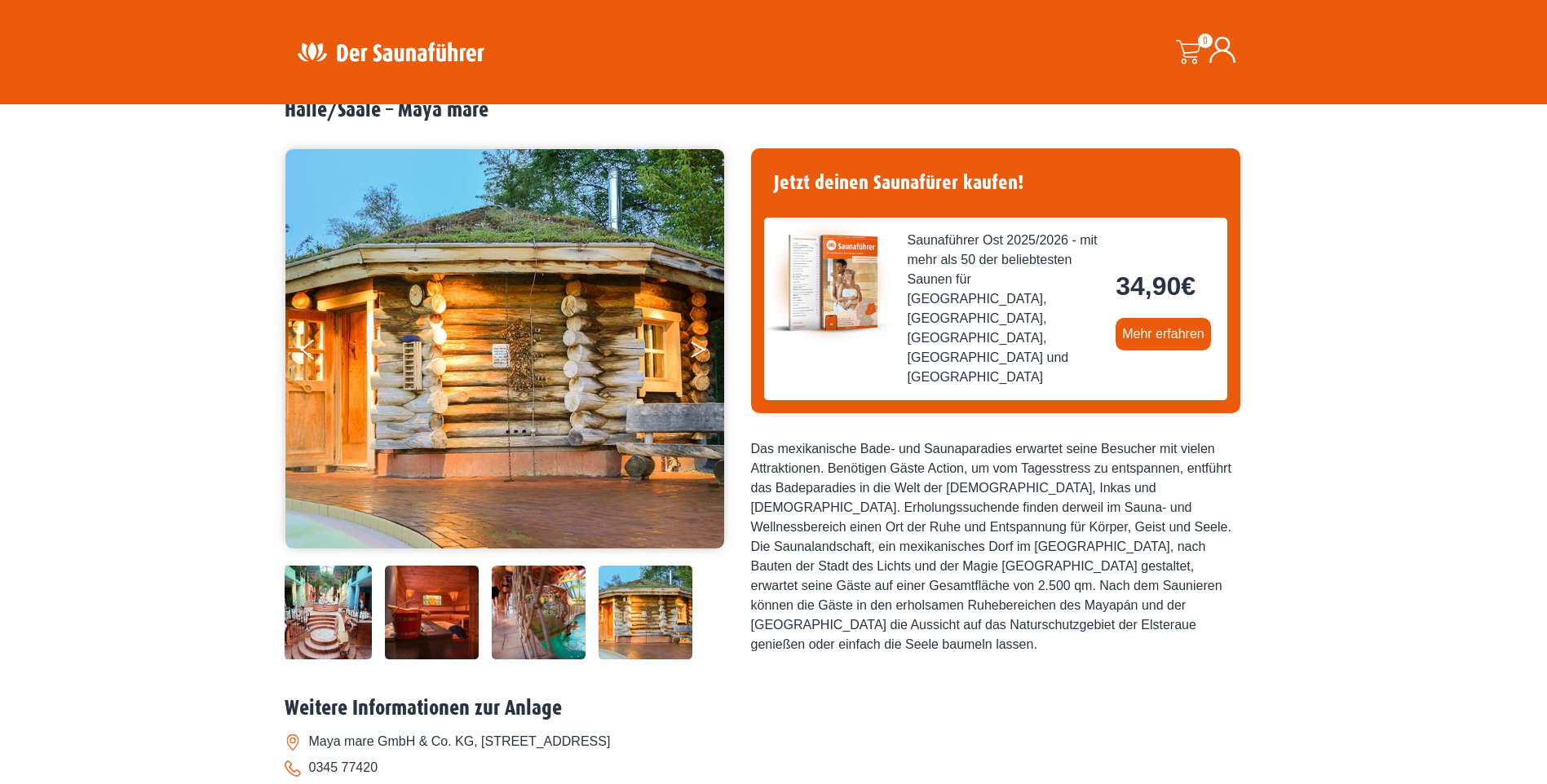
click at [698, 347] on icon "Next" at bounding box center [697, 347] width 14 height 9
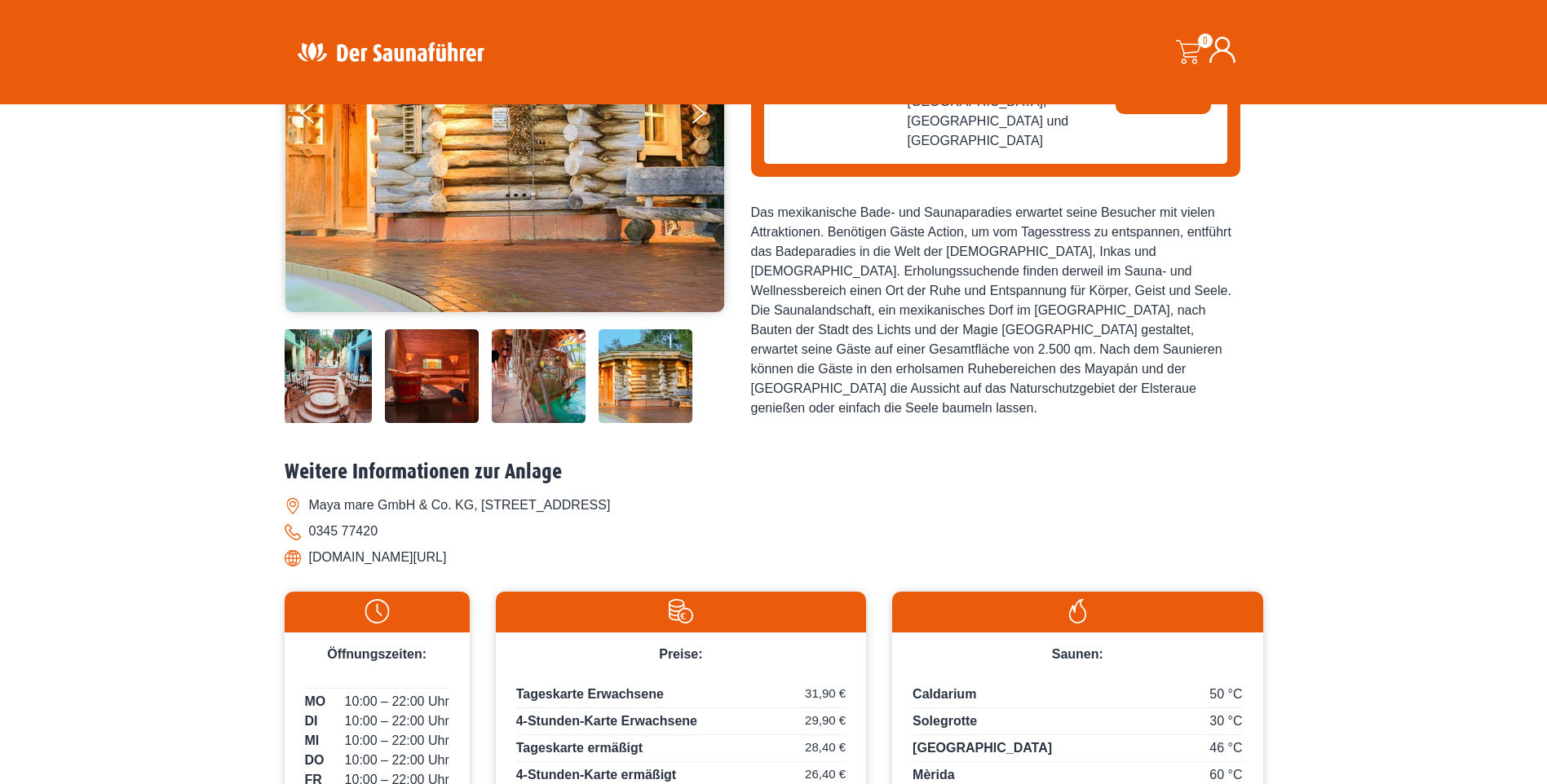
scroll to position [163, 0]
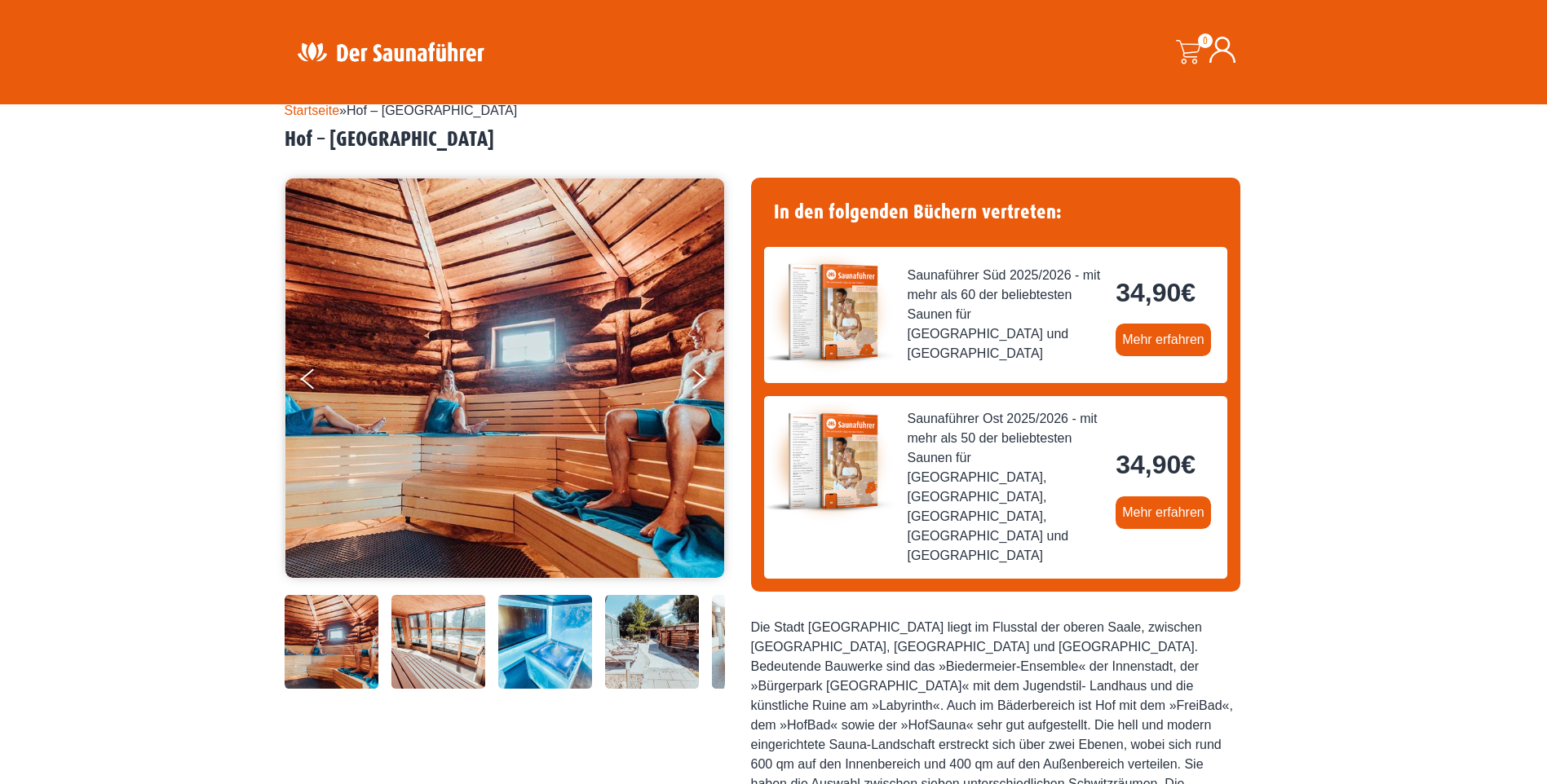
scroll to position [81, 0]
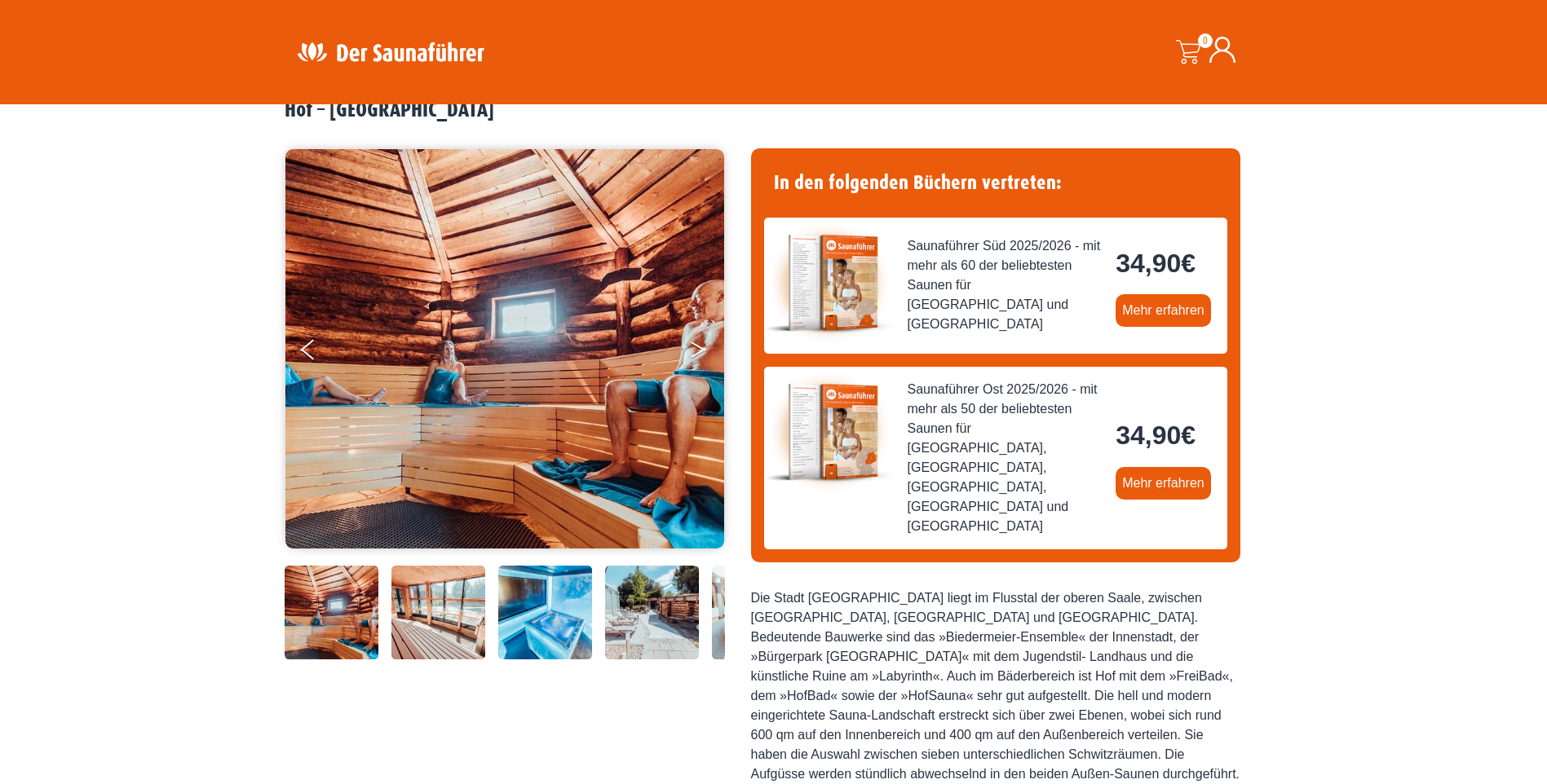
click at [695, 345] on icon "Next" at bounding box center [697, 347] width 14 height 9
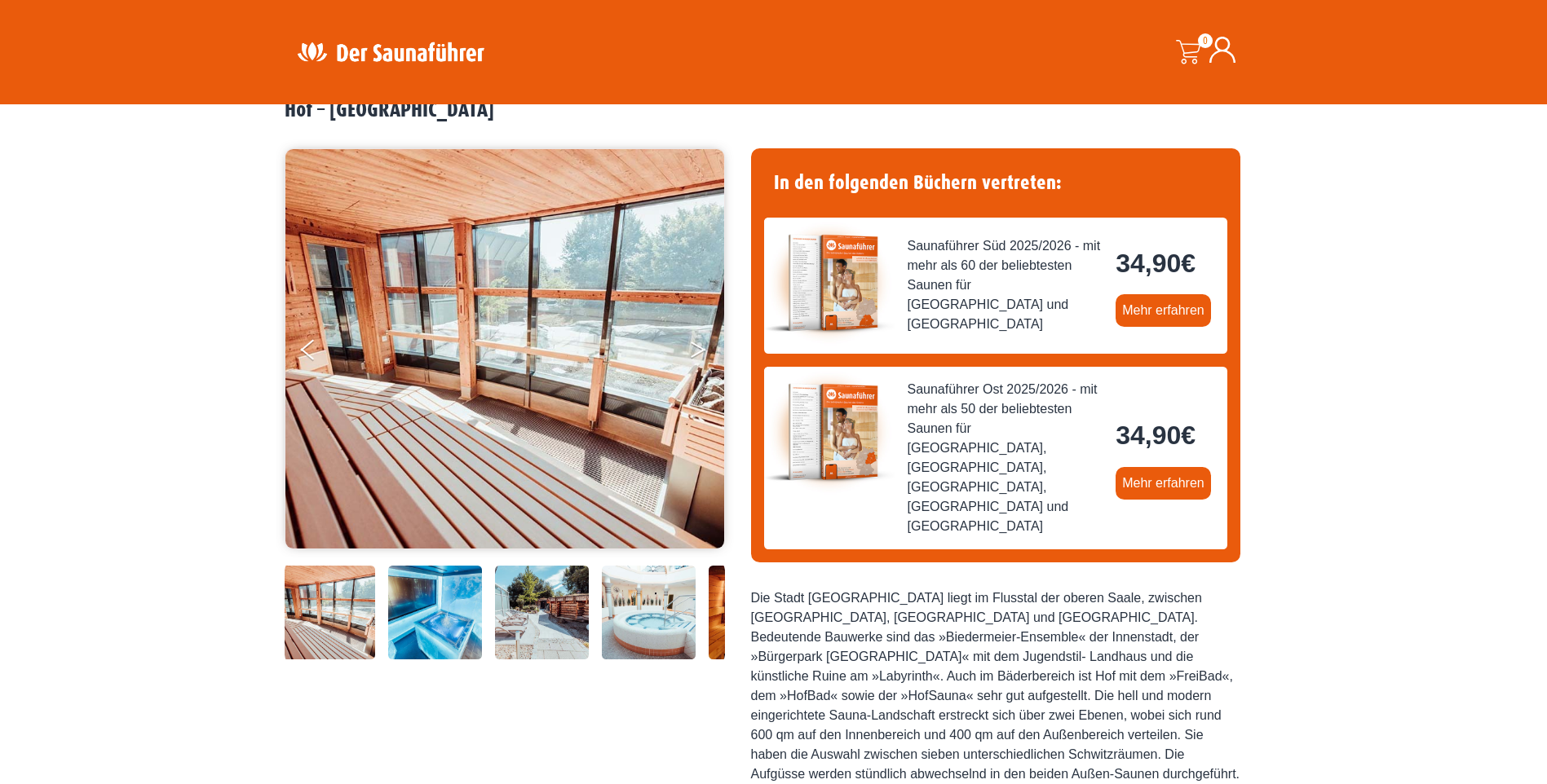
click at [695, 345] on icon "Next" at bounding box center [697, 347] width 14 height 9
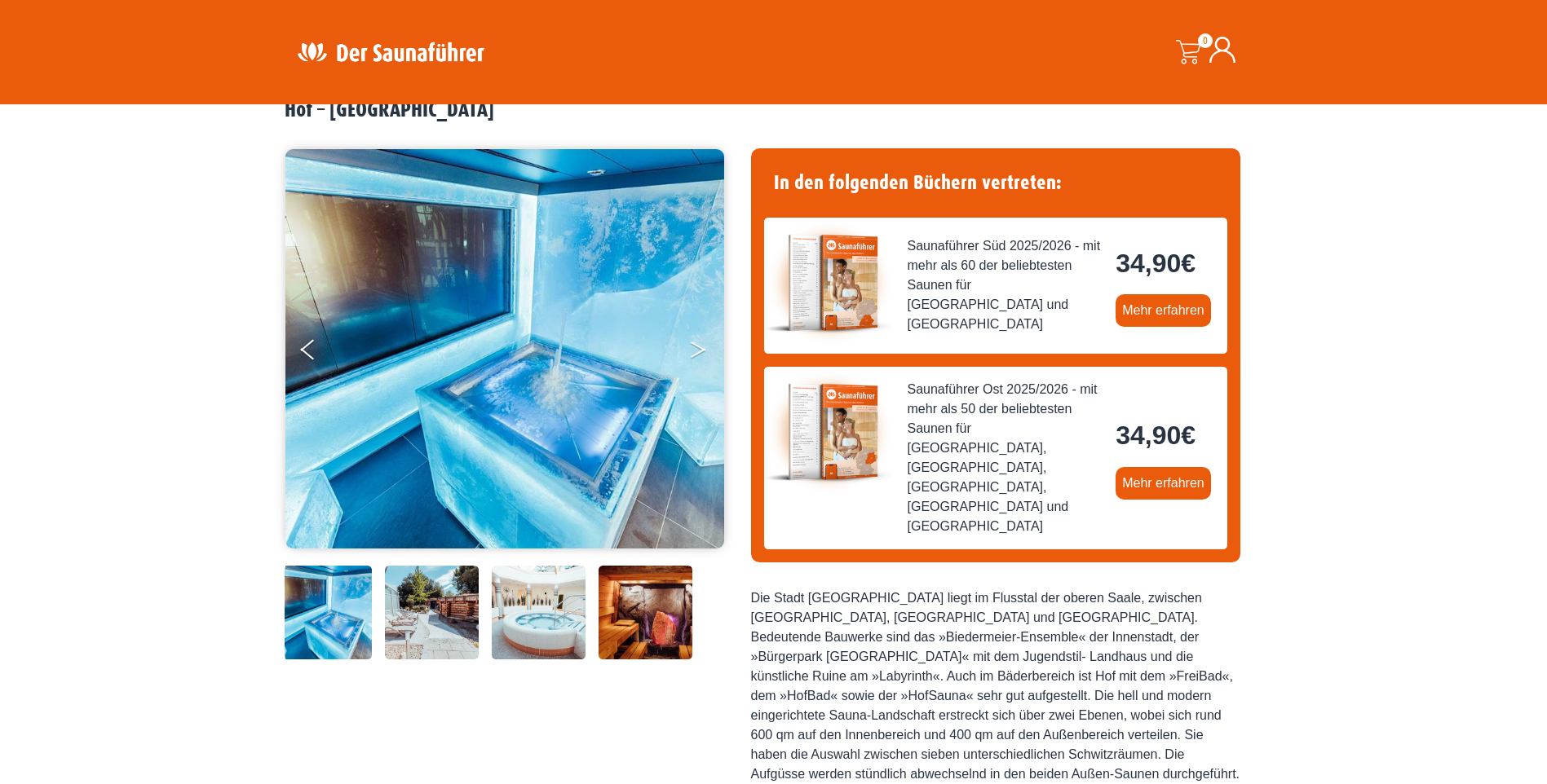
click at [695, 343] on button "Next" at bounding box center [709, 352] width 41 height 41
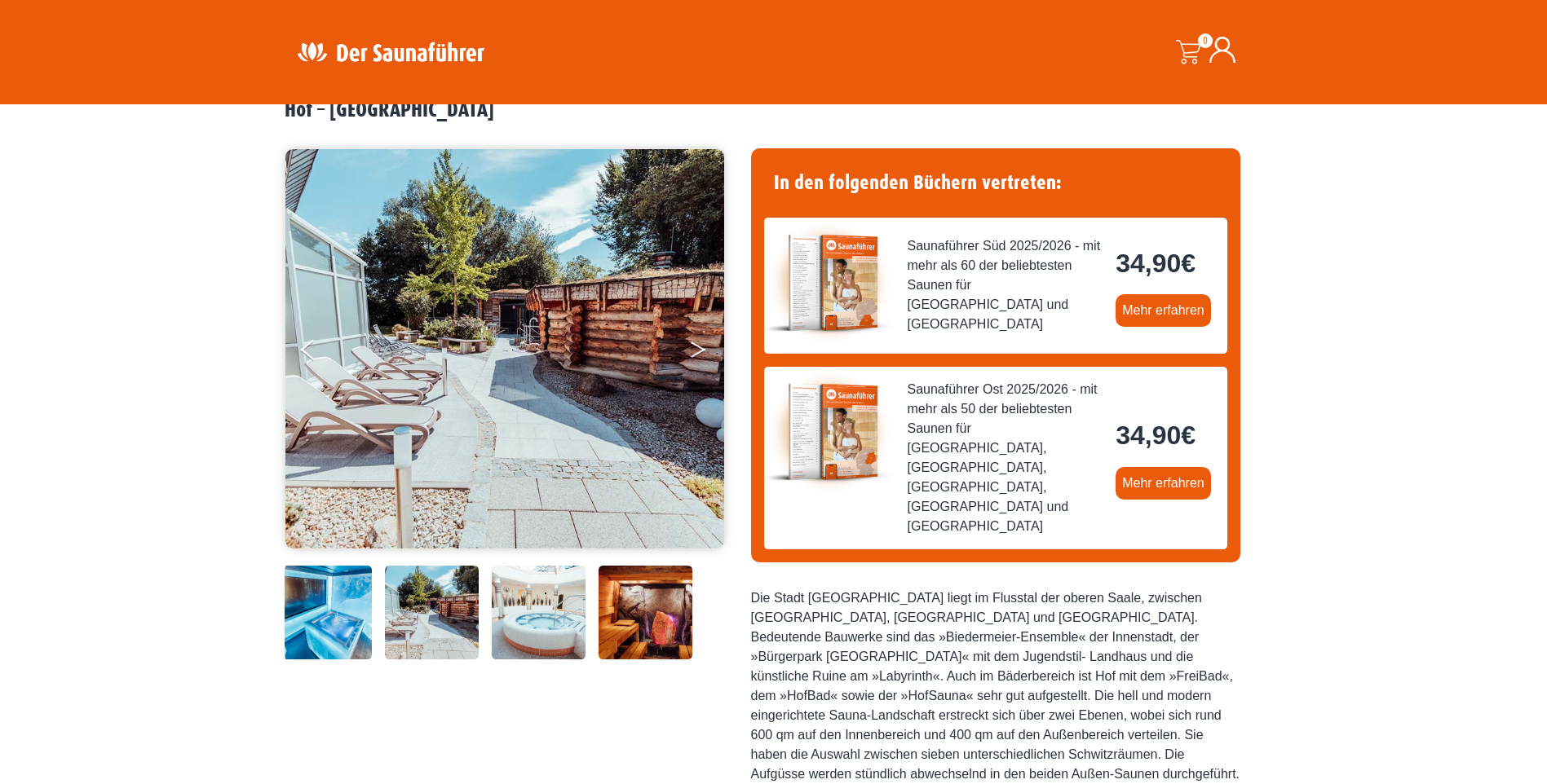
click at [695, 343] on button "Next" at bounding box center [709, 352] width 41 height 41
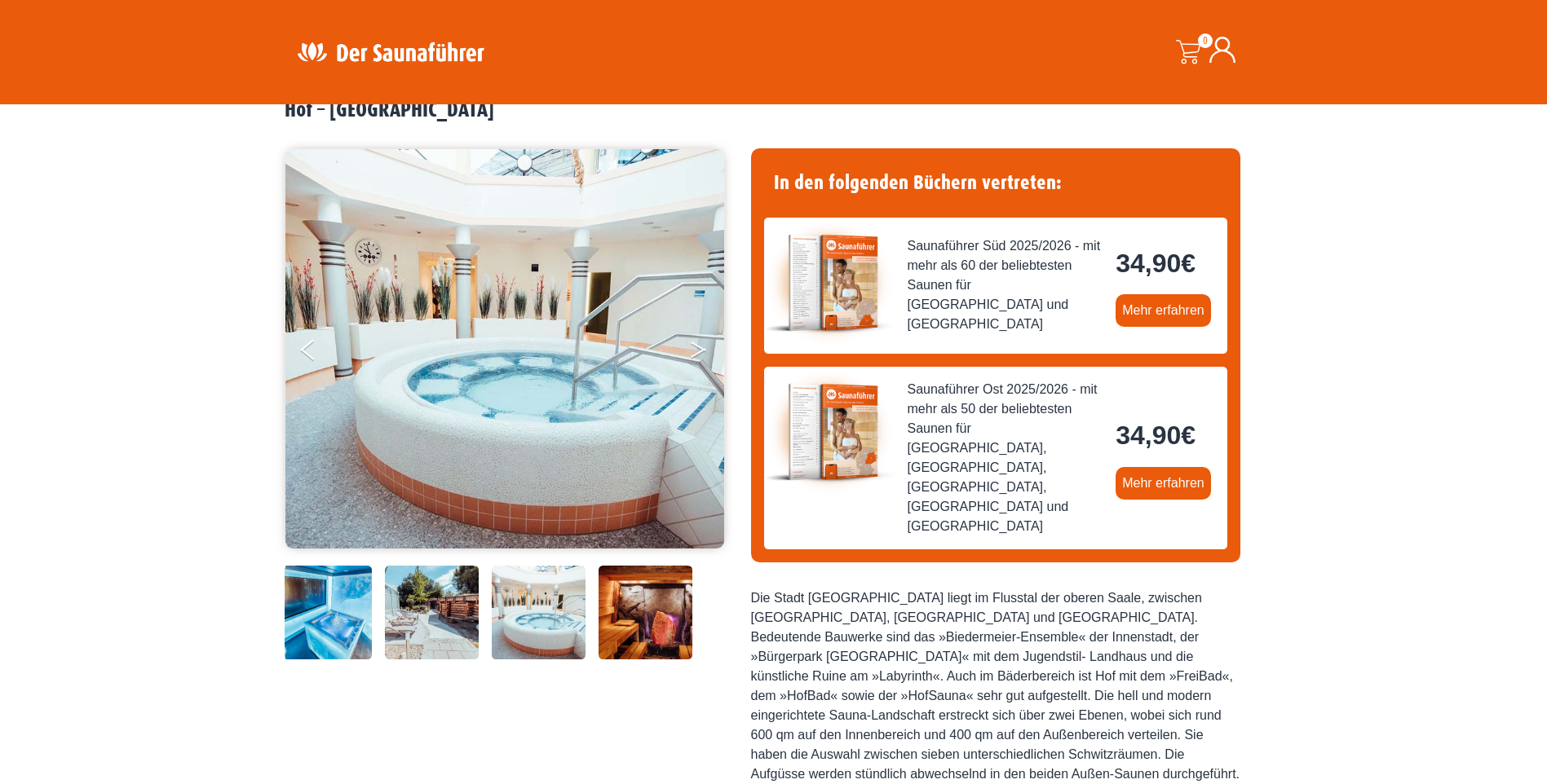
click at [695, 343] on button "Next" at bounding box center [709, 352] width 41 height 41
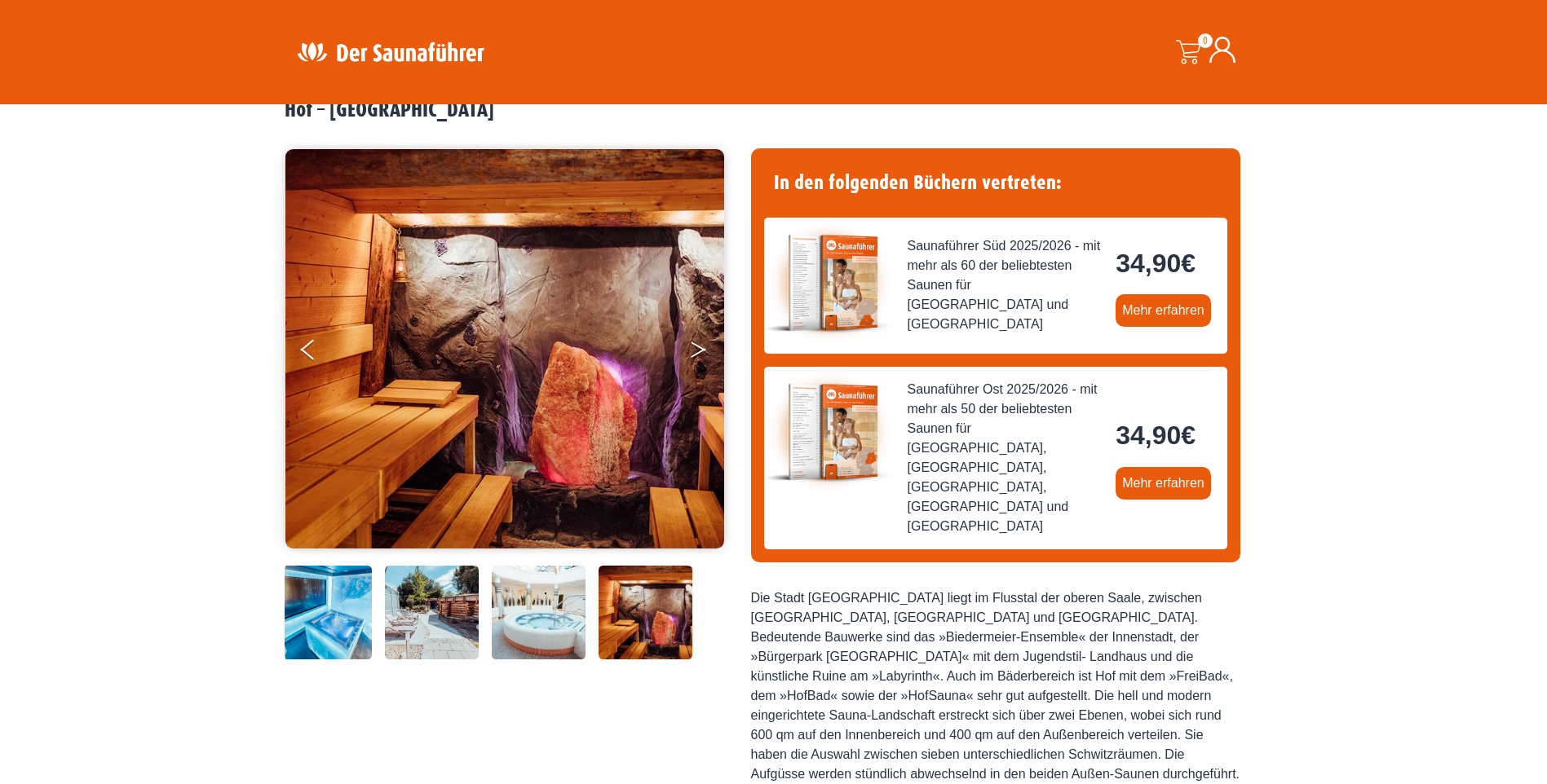
click at [695, 343] on button "Next" at bounding box center [709, 352] width 41 height 41
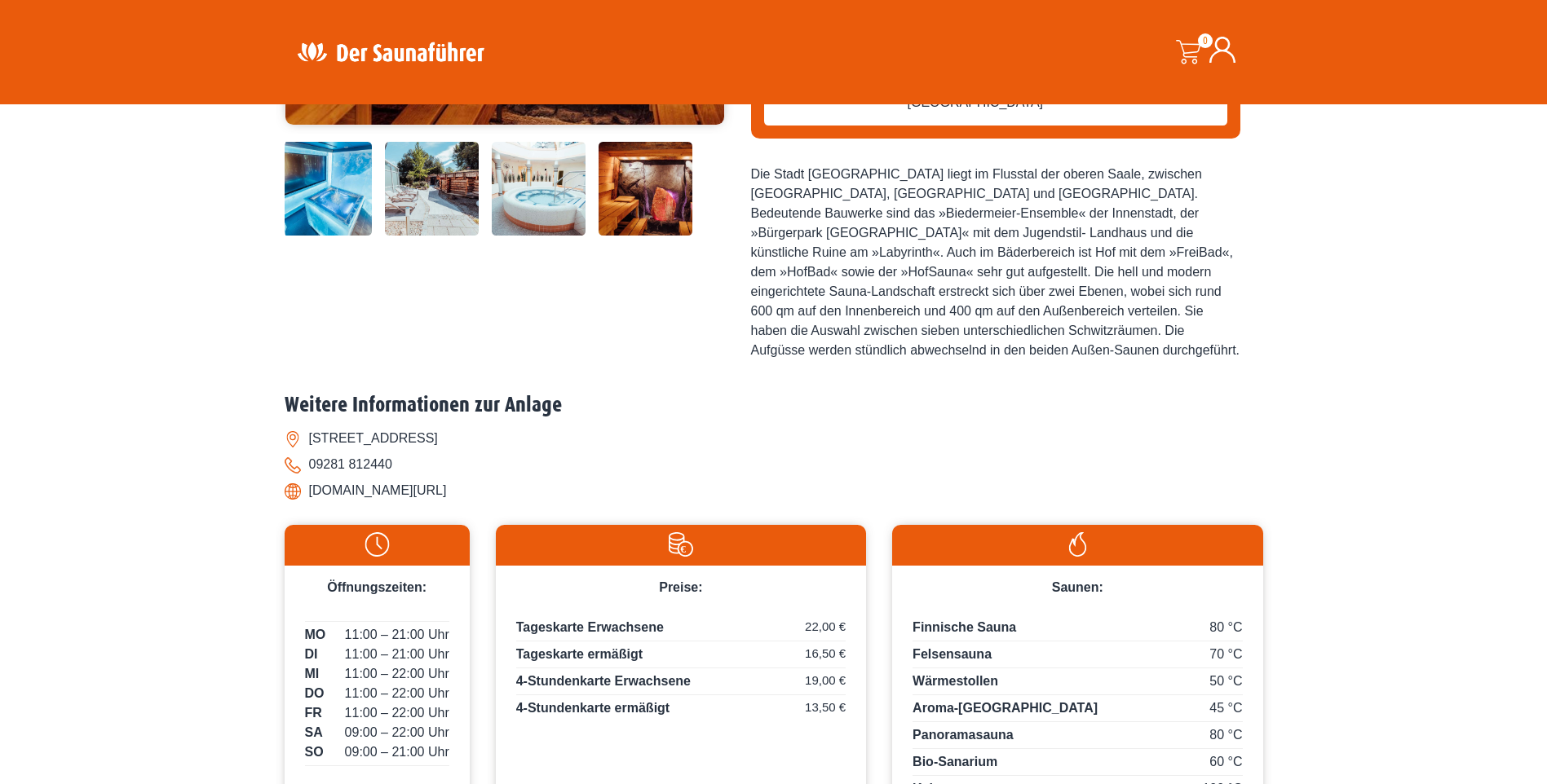
scroll to position [570, 0]
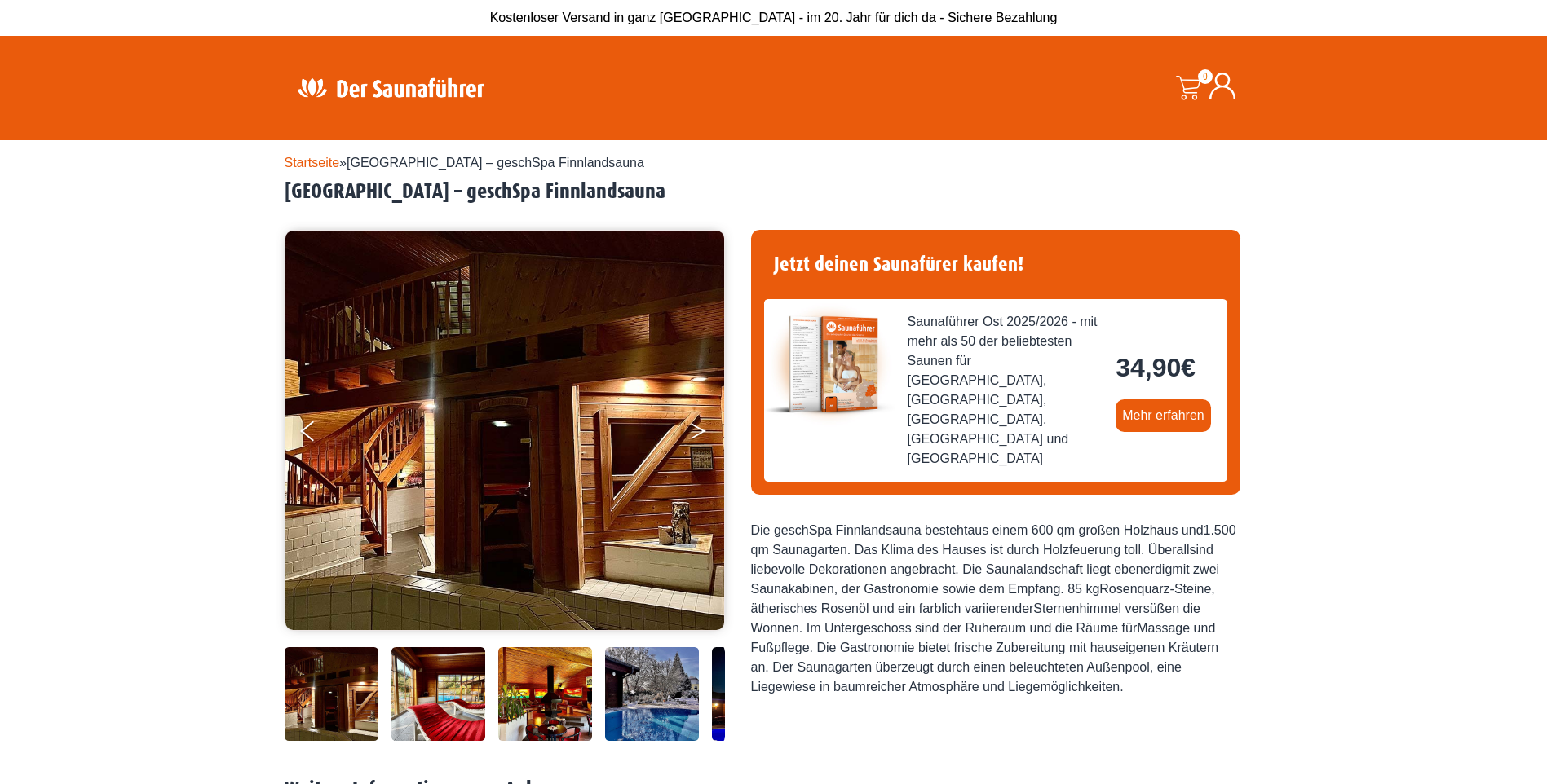
click at [696, 433] on button "Next" at bounding box center [709, 434] width 41 height 41
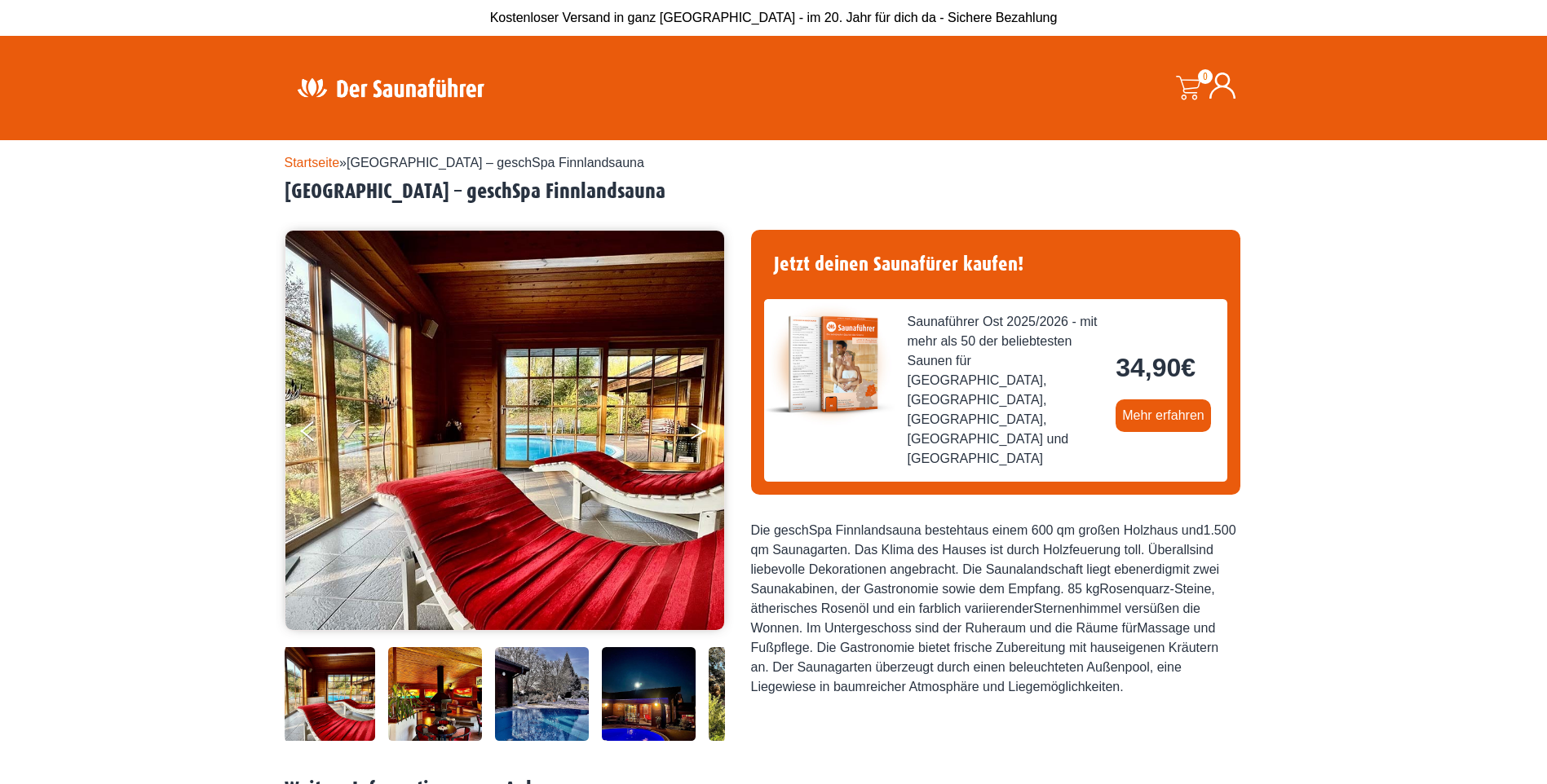
click at [696, 433] on button "Next" at bounding box center [709, 434] width 41 height 41
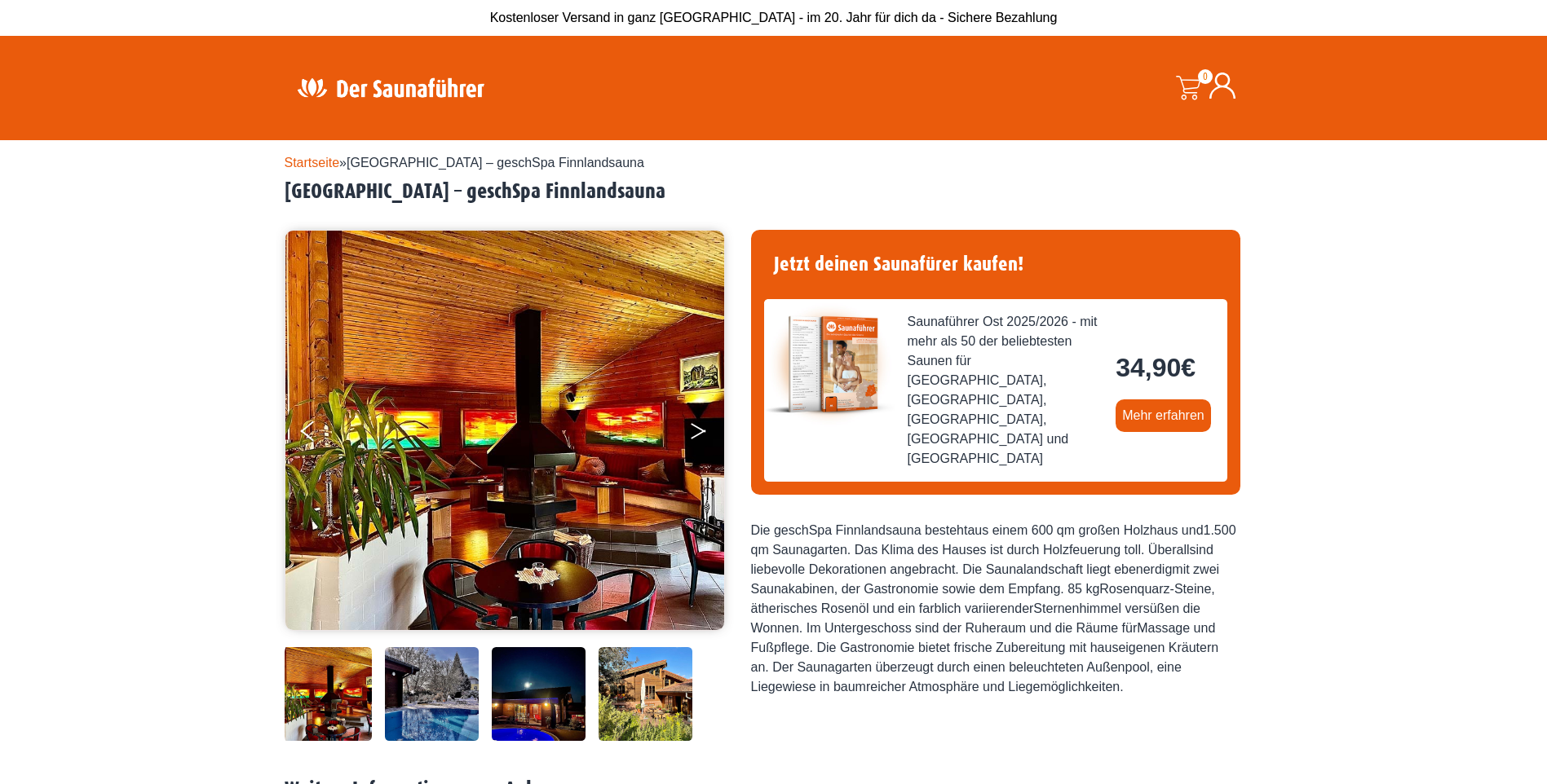
click at [696, 433] on button "Next" at bounding box center [709, 434] width 41 height 41
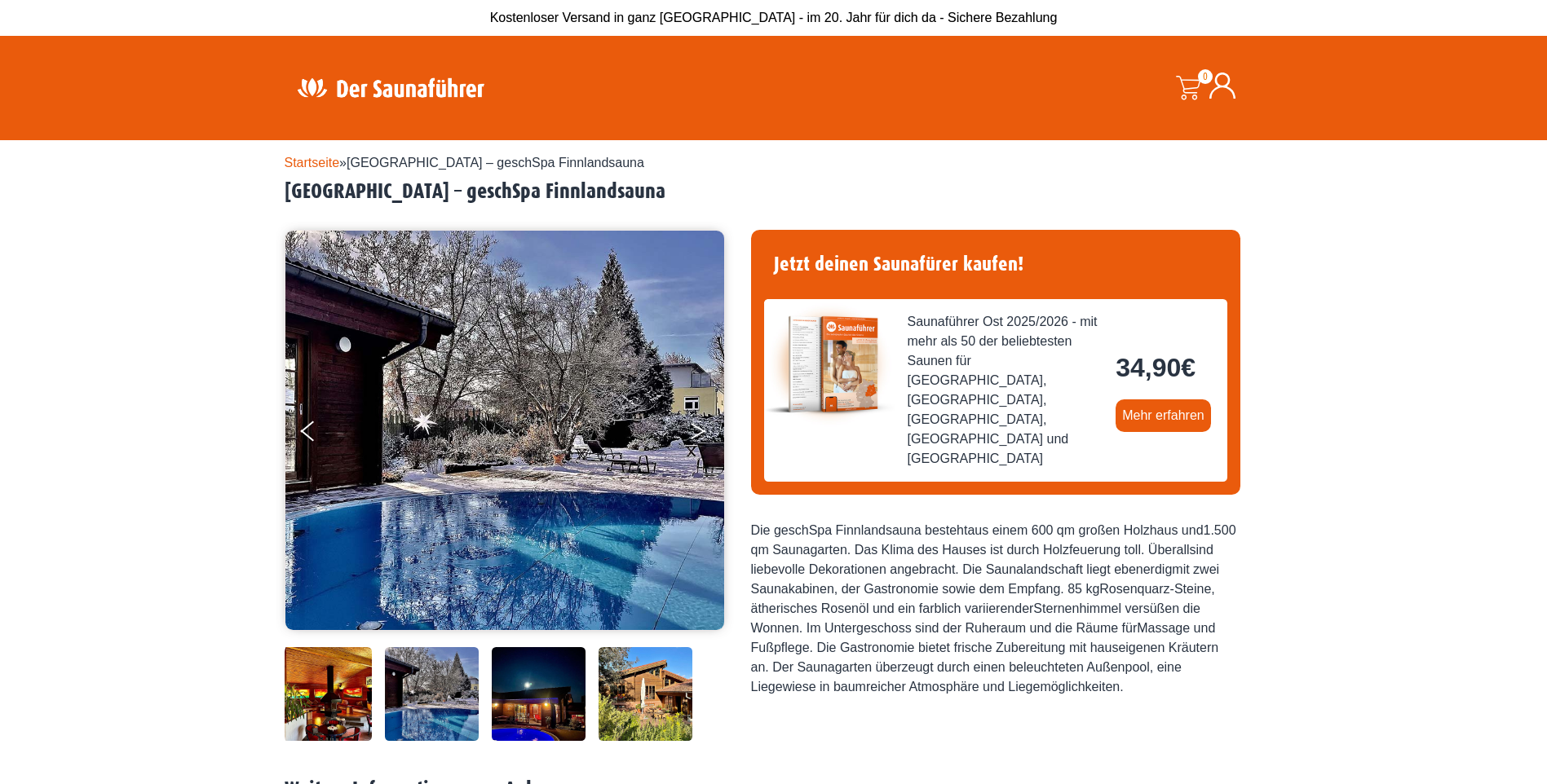
click at [696, 433] on button "Next" at bounding box center [709, 434] width 41 height 41
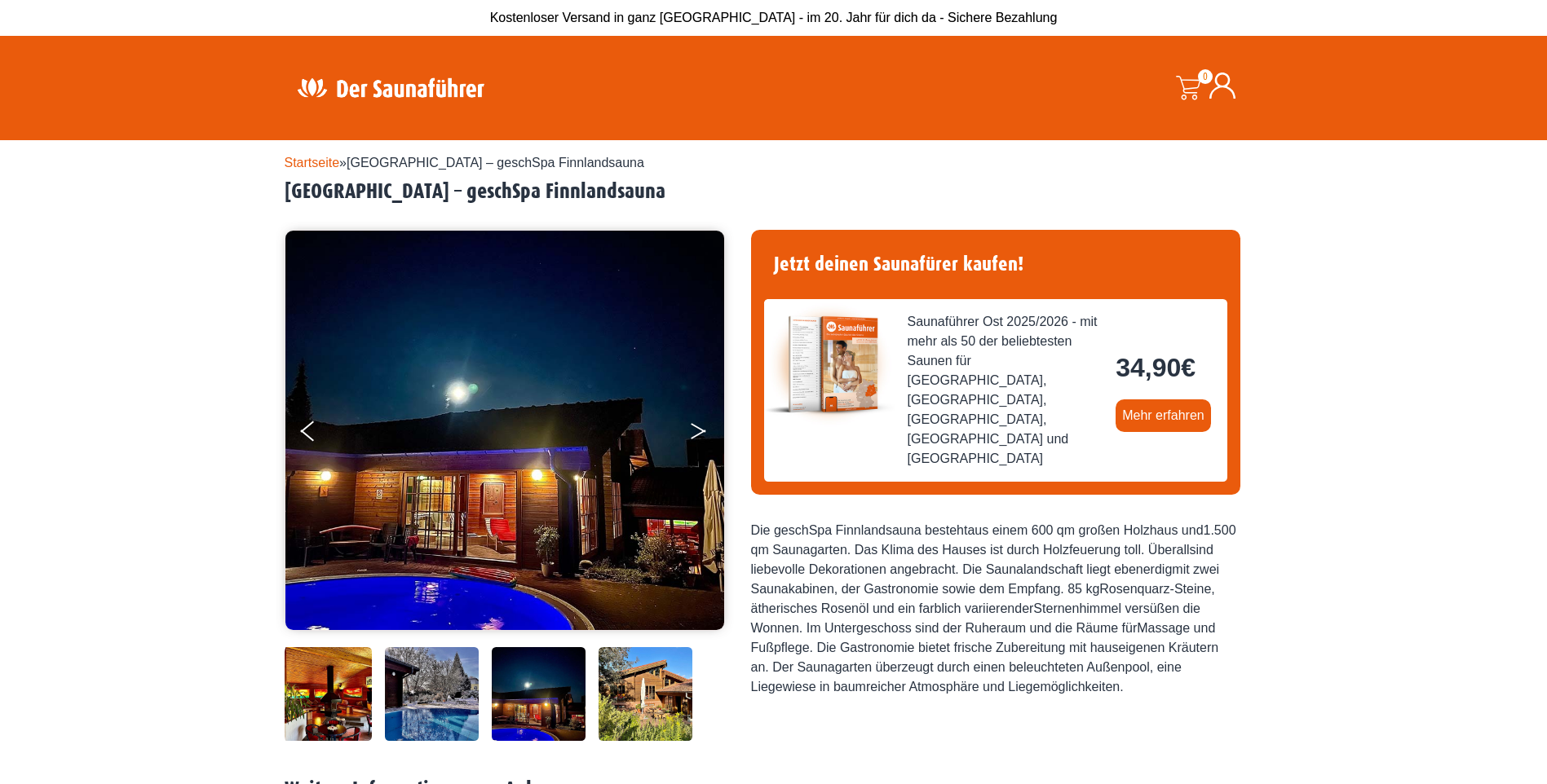
click at [696, 433] on button "Next" at bounding box center [709, 434] width 41 height 41
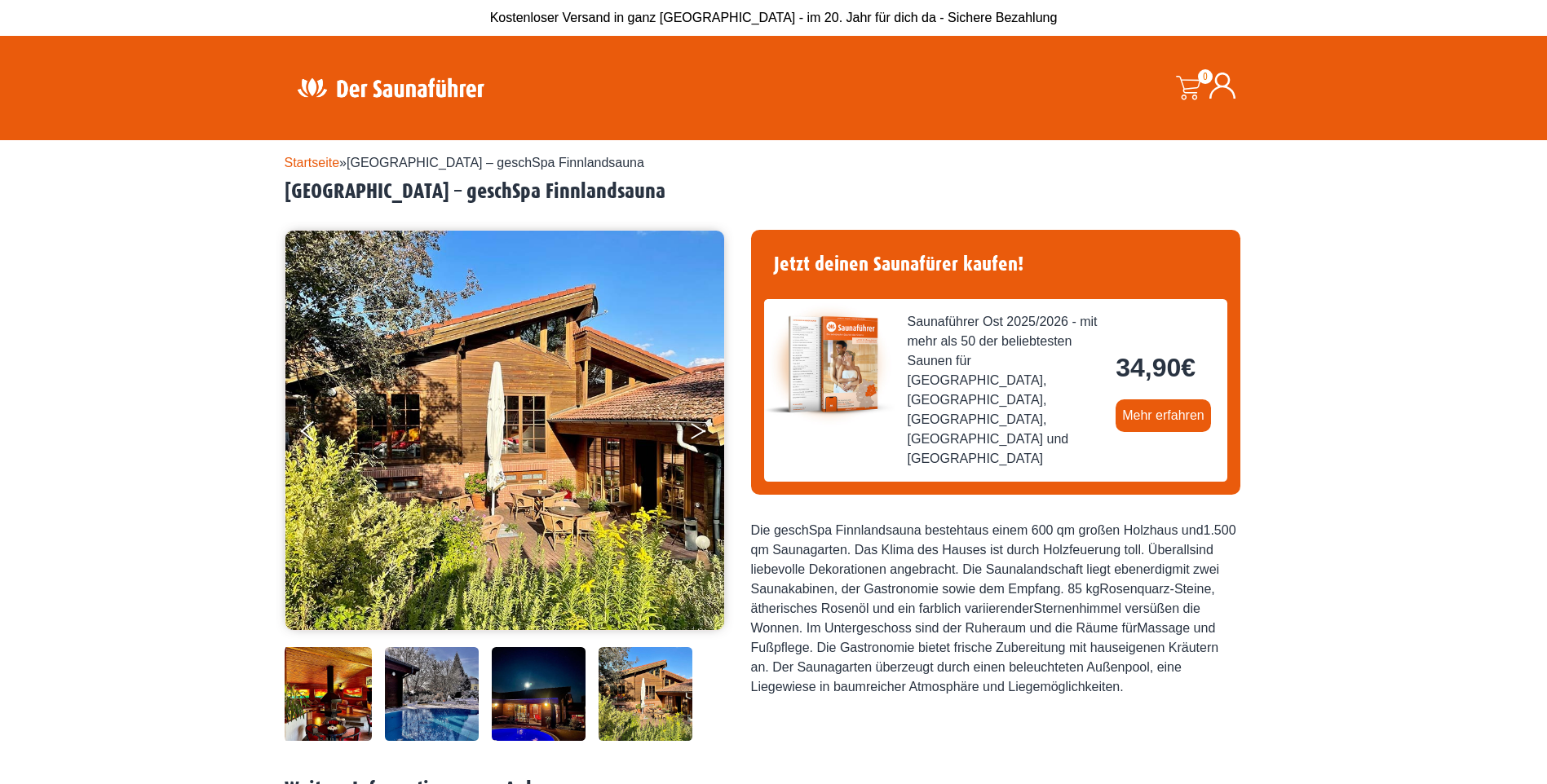
click at [696, 433] on button "Next" at bounding box center [709, 434] width 41 height 41
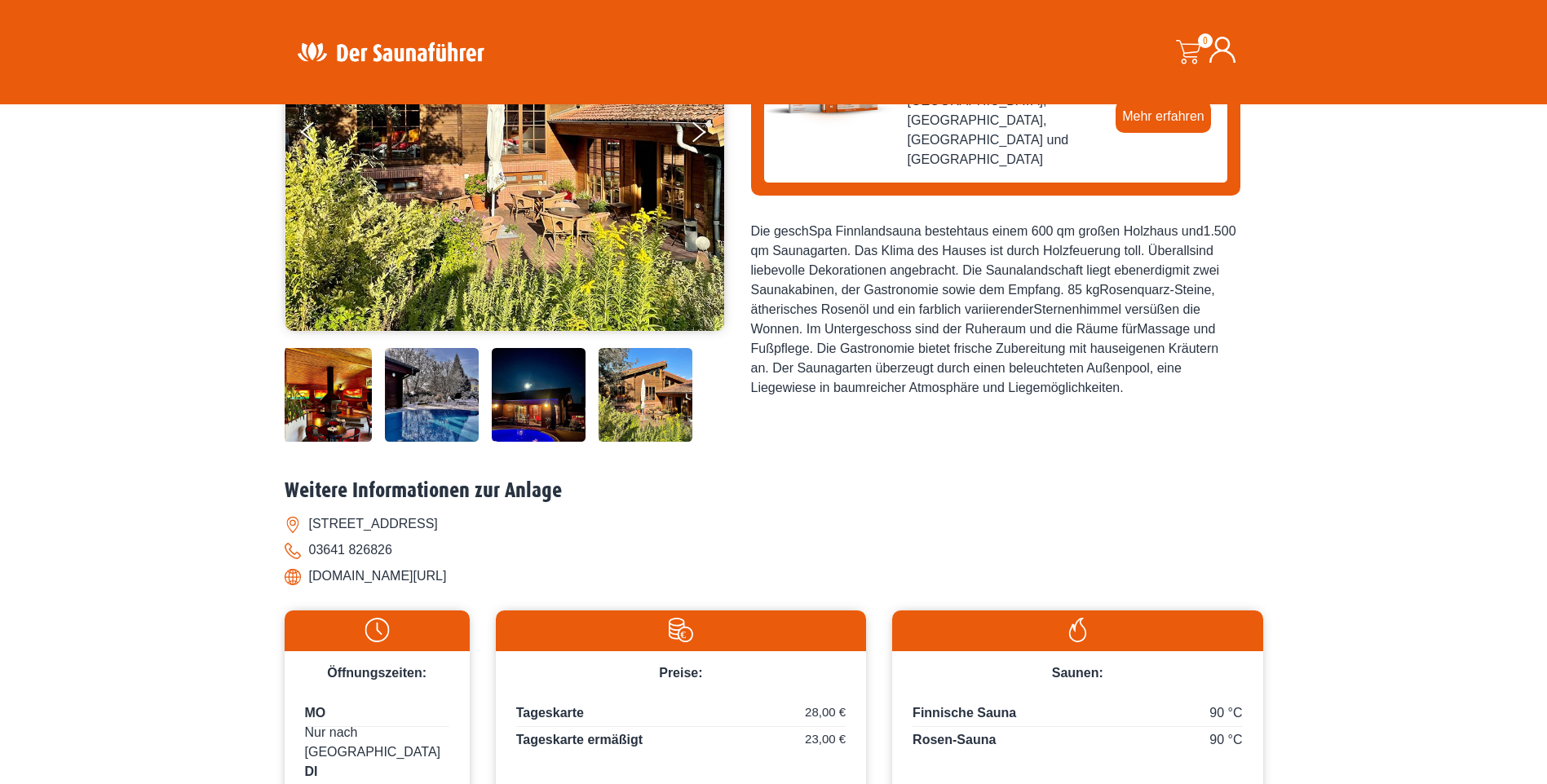
scroll to position [489, 0]
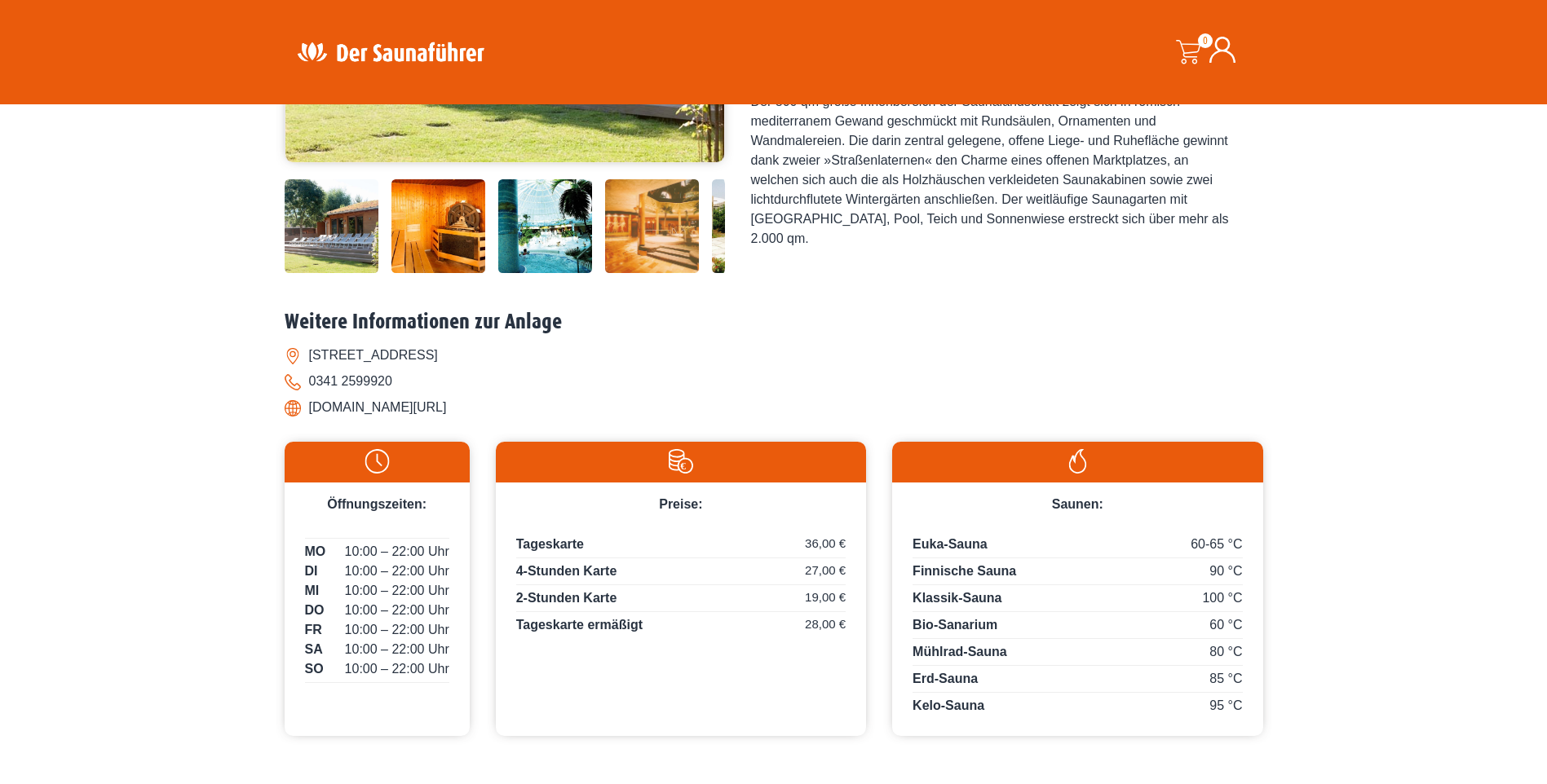
scroll to position [489, 0]
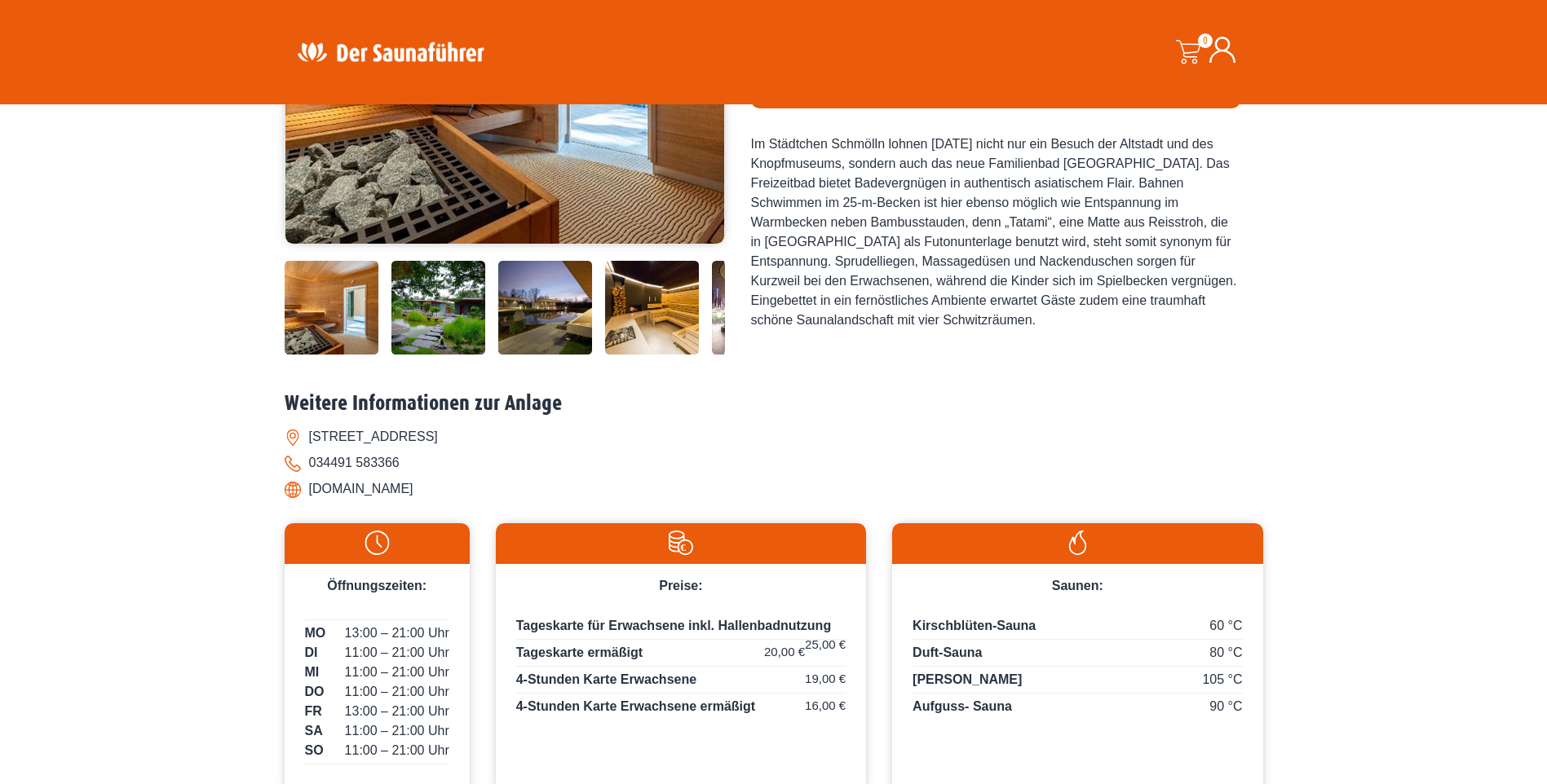
scroll to position [489, 0]
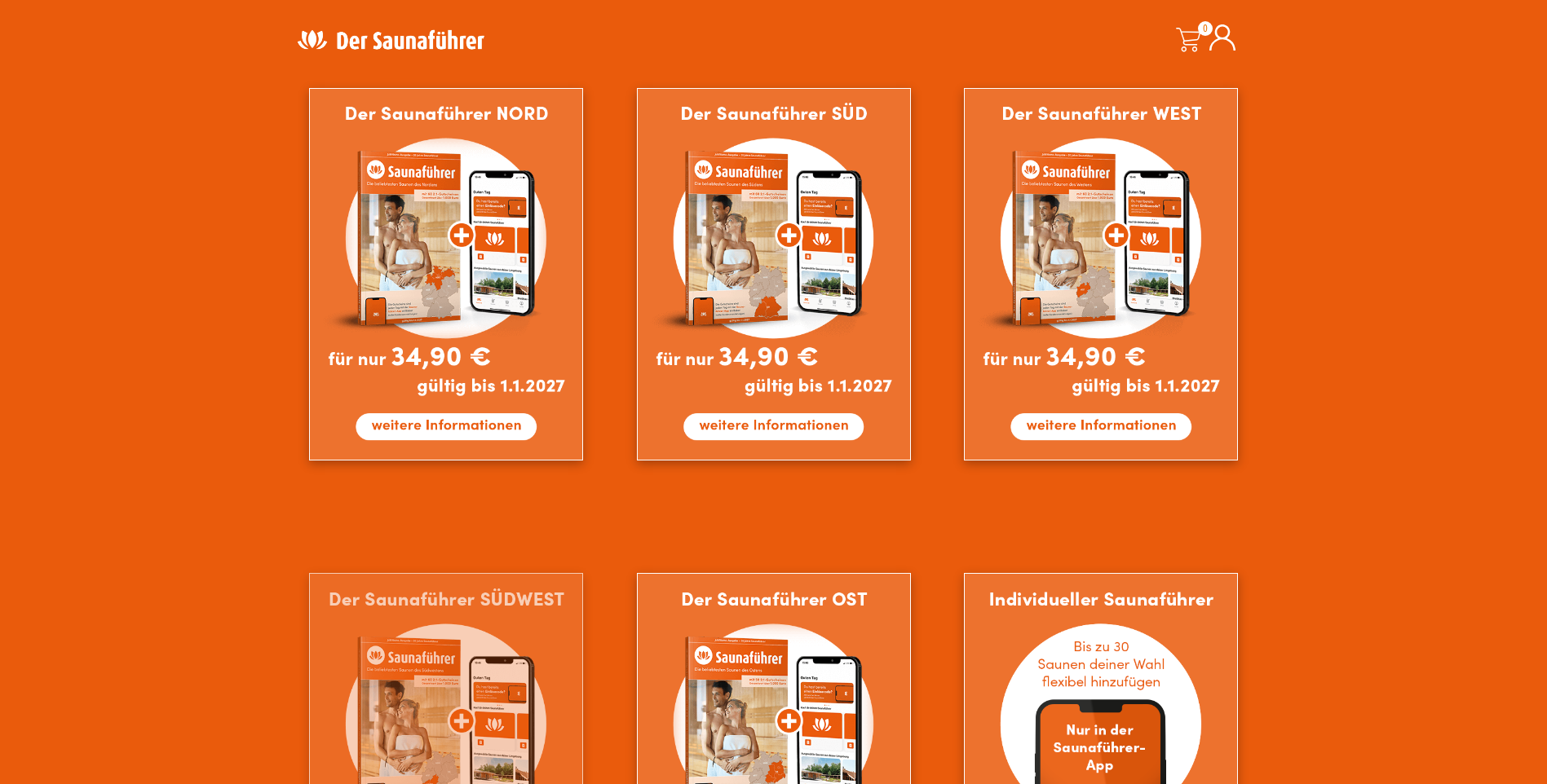
scroll to position [937, 0]
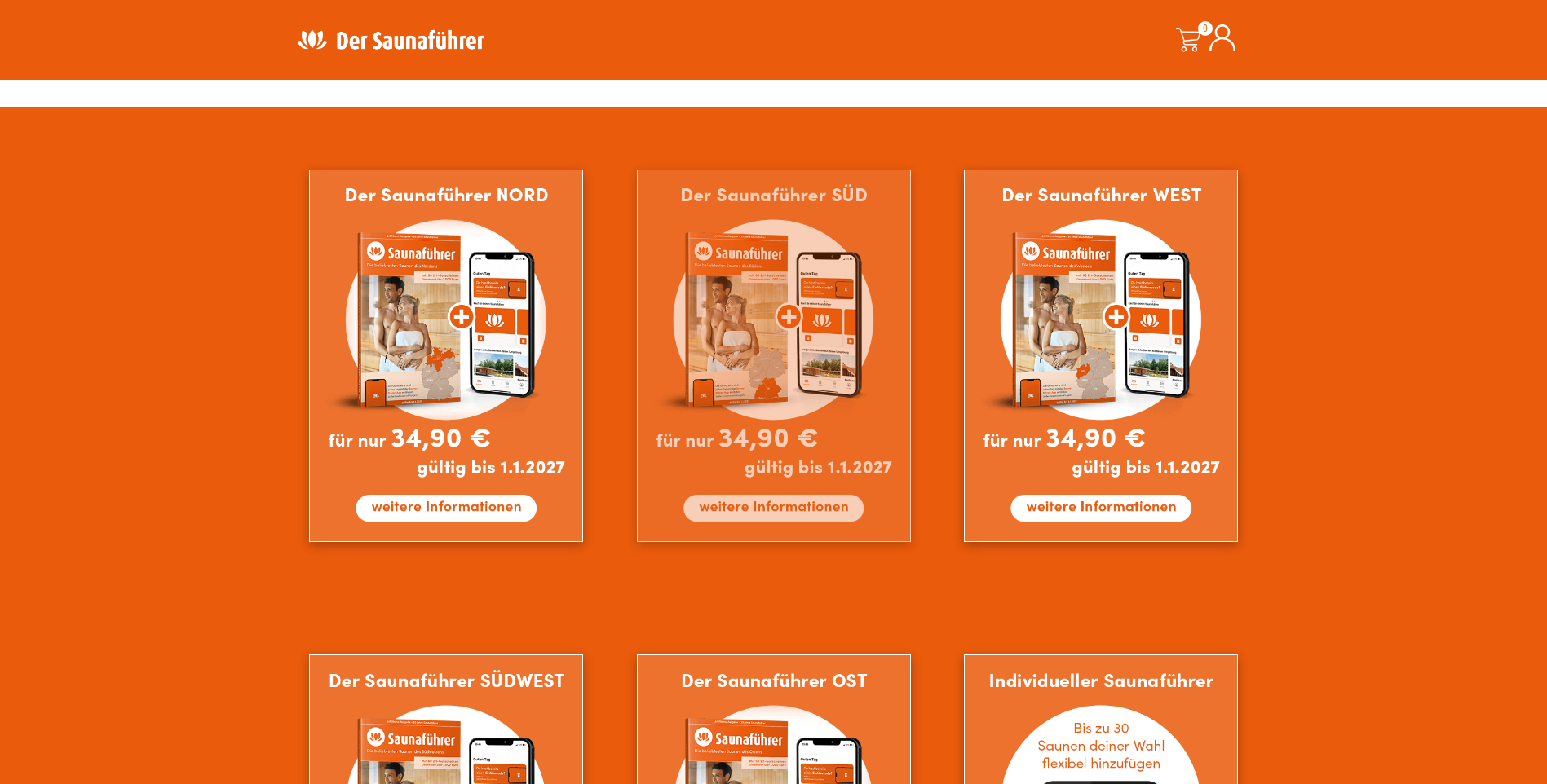
click at [747, 305] on img at bounding box center [773, 355] width 274 height 372
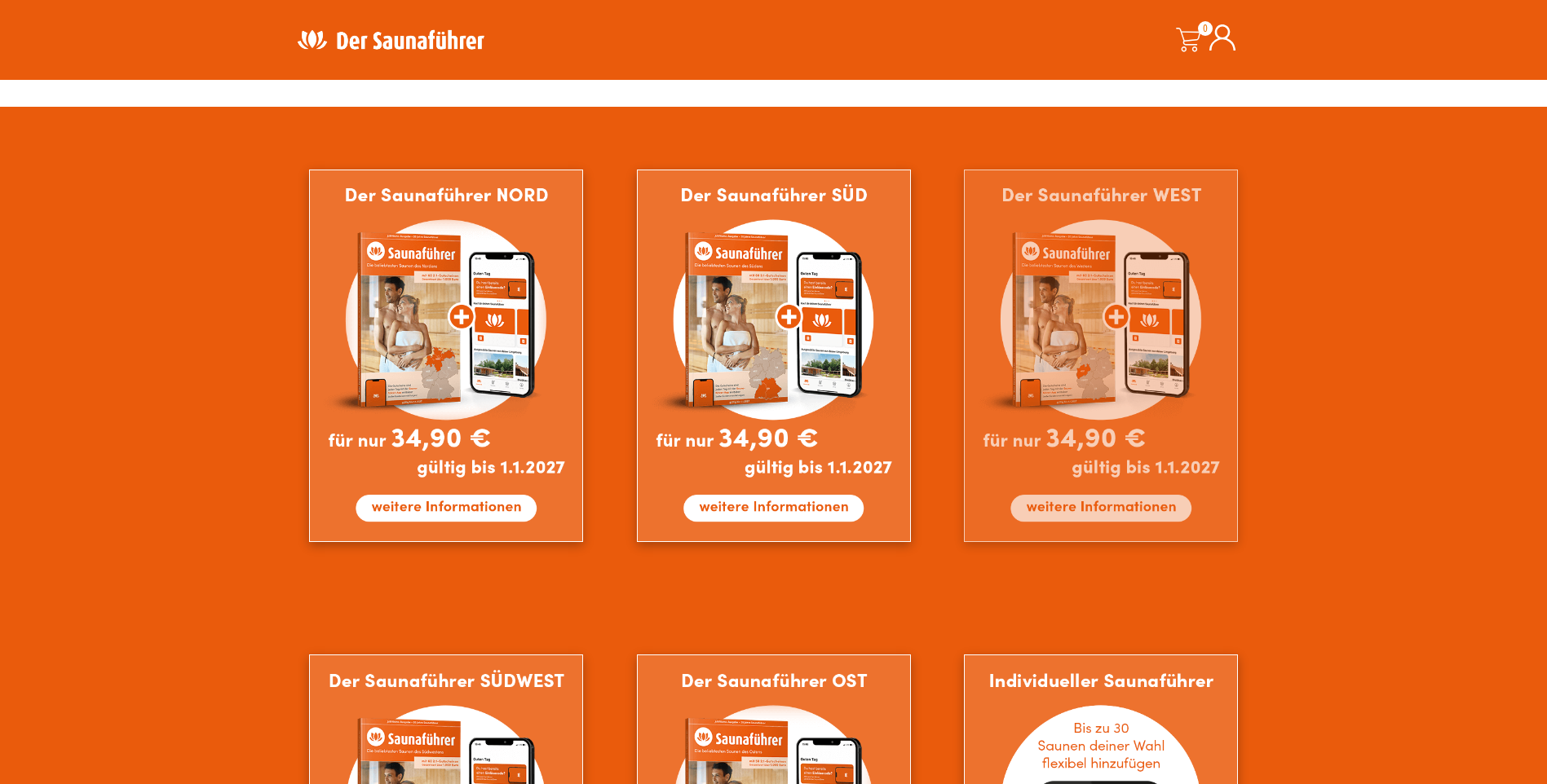
click at [1066, 330] on img at bounding box center [1100, 355] width 274 height 372
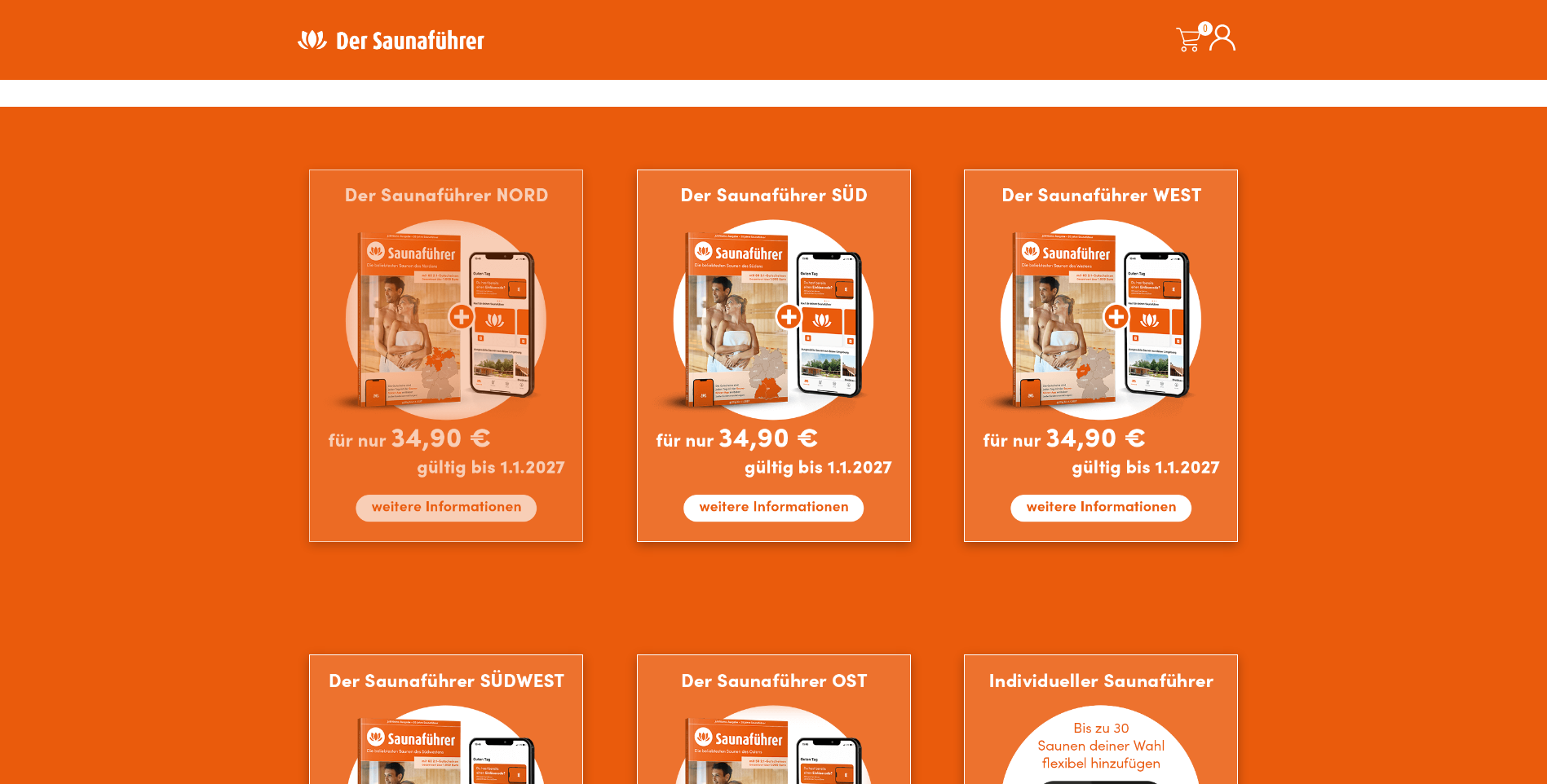
click at [438, 337] on img at bounding box center [445, 355] width 274 height 372
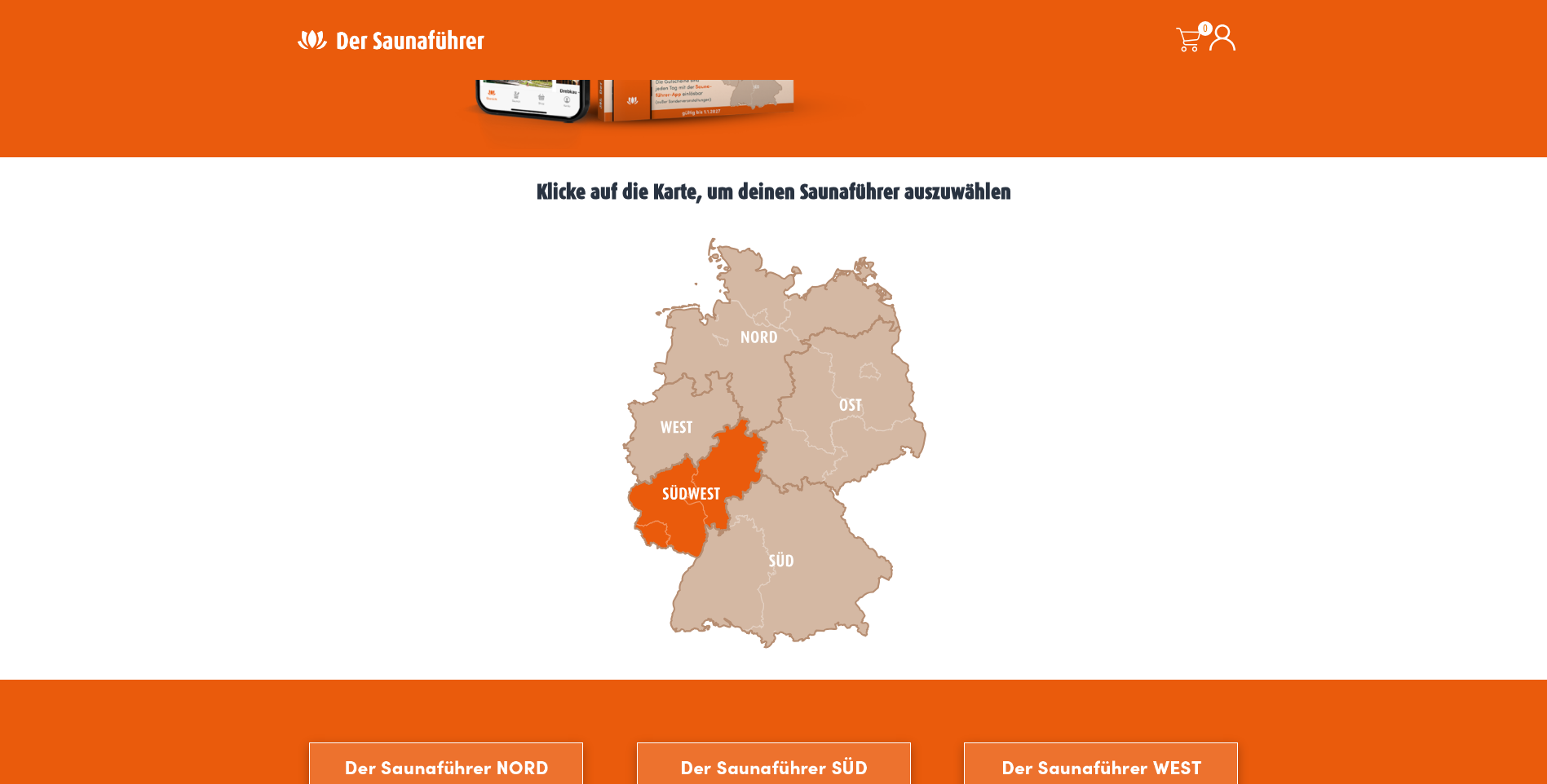
scroll to position [407, 0]
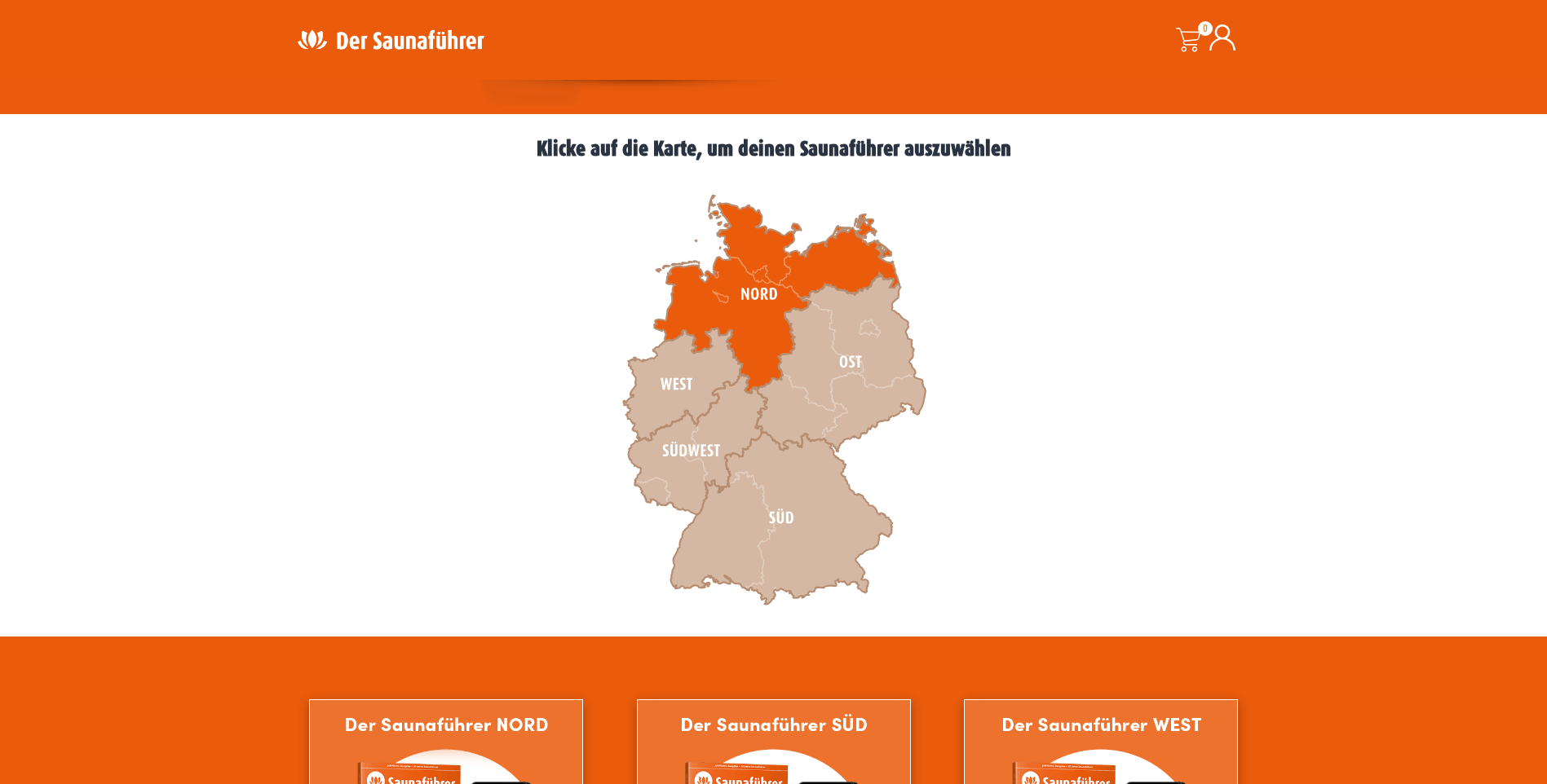
click at [756, 354] on icon at bounding box center [776, 294] width 244 height 198
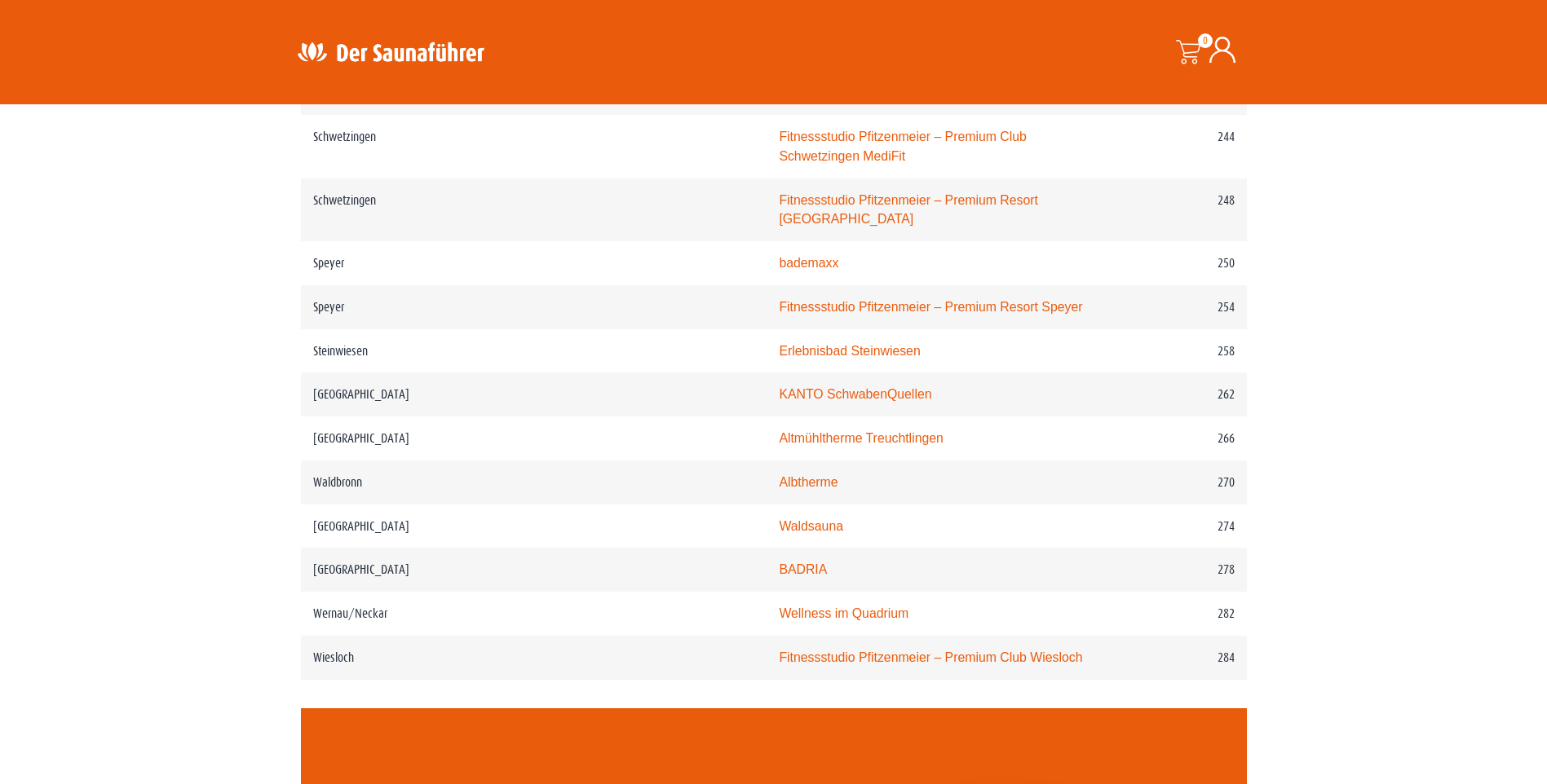
scroll to position [3586, 0]
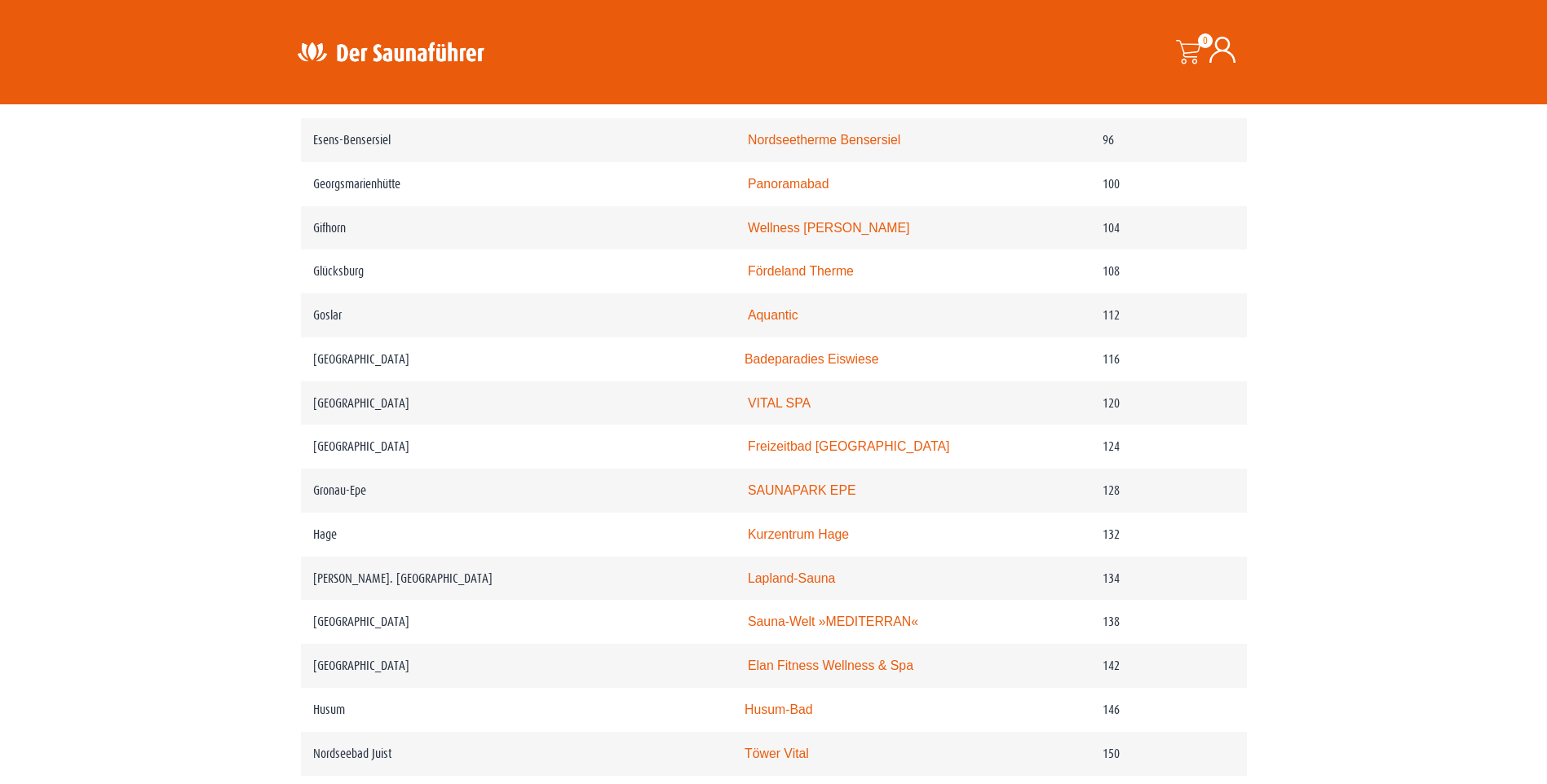
scroll to position [1711, 0]
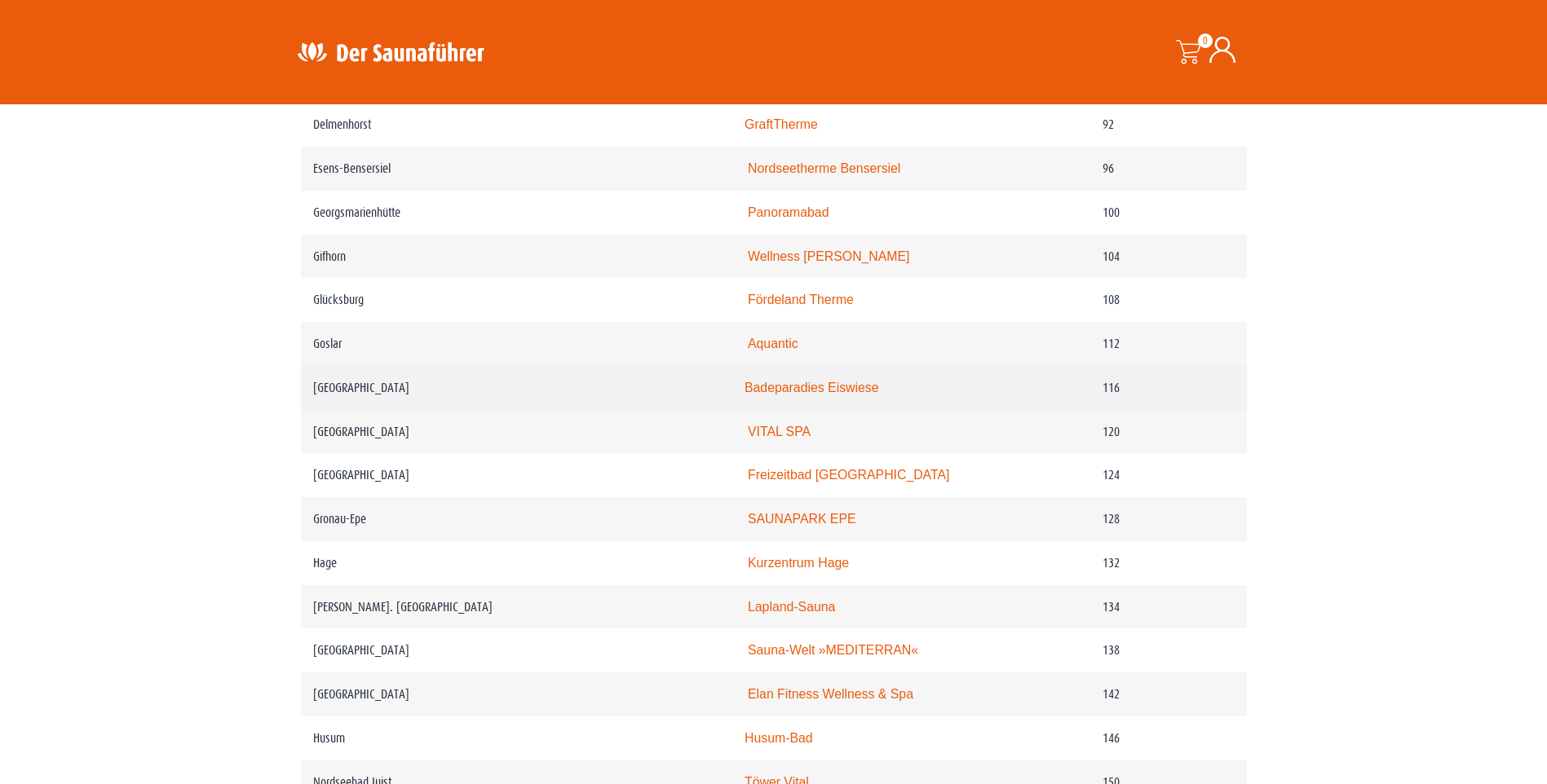
click at [791, 395] on link "Badeparadies Eiswiese" at bounding box center [812, 387] width 135 height 14
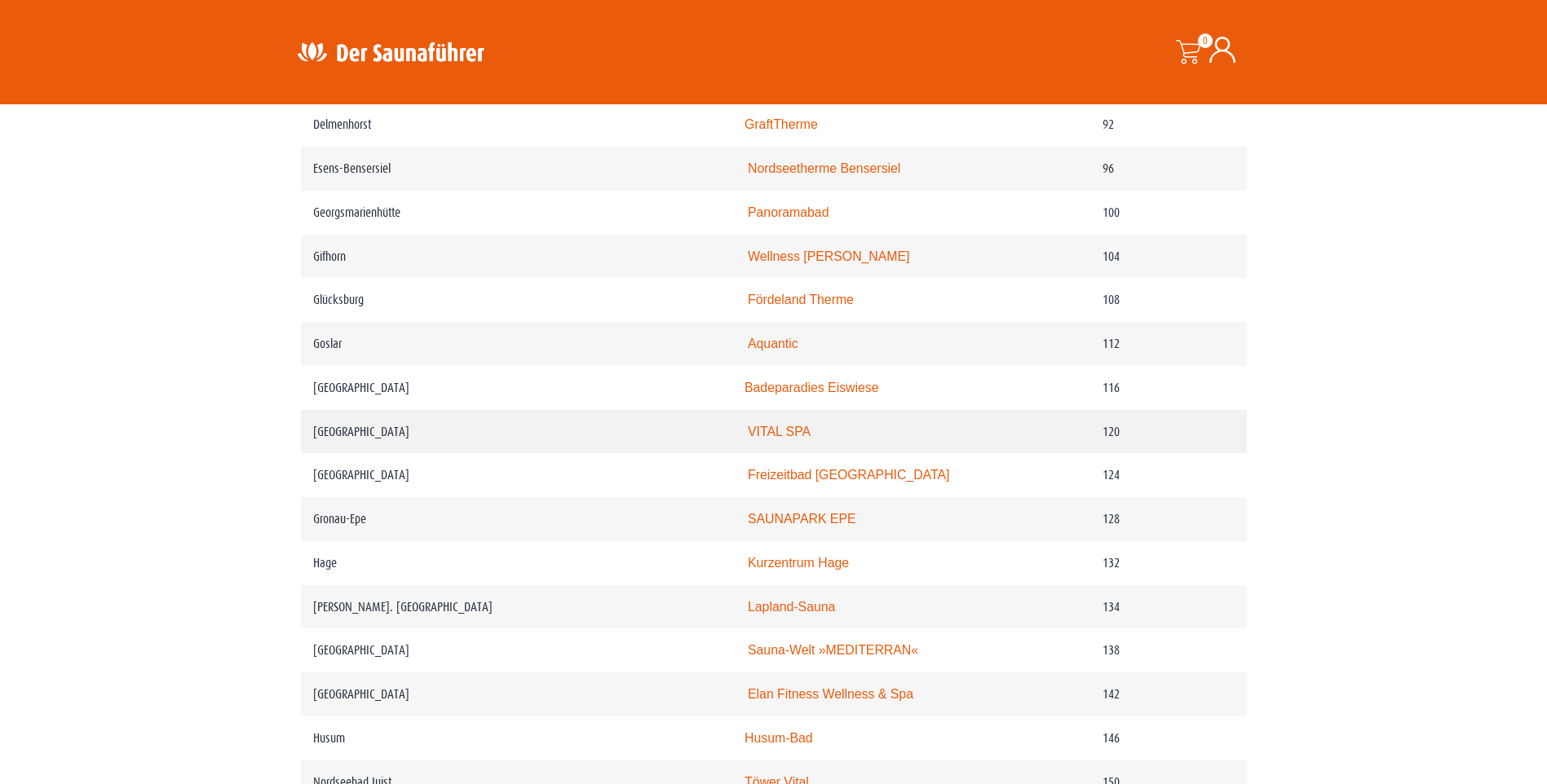
click at [582, 453] on td "Göttingen" at bounding box center [517, 432] width 432 height 44
click at [796, 438] on link "VITAL SPA" at bounding box center [779, 431] width 63 height 14
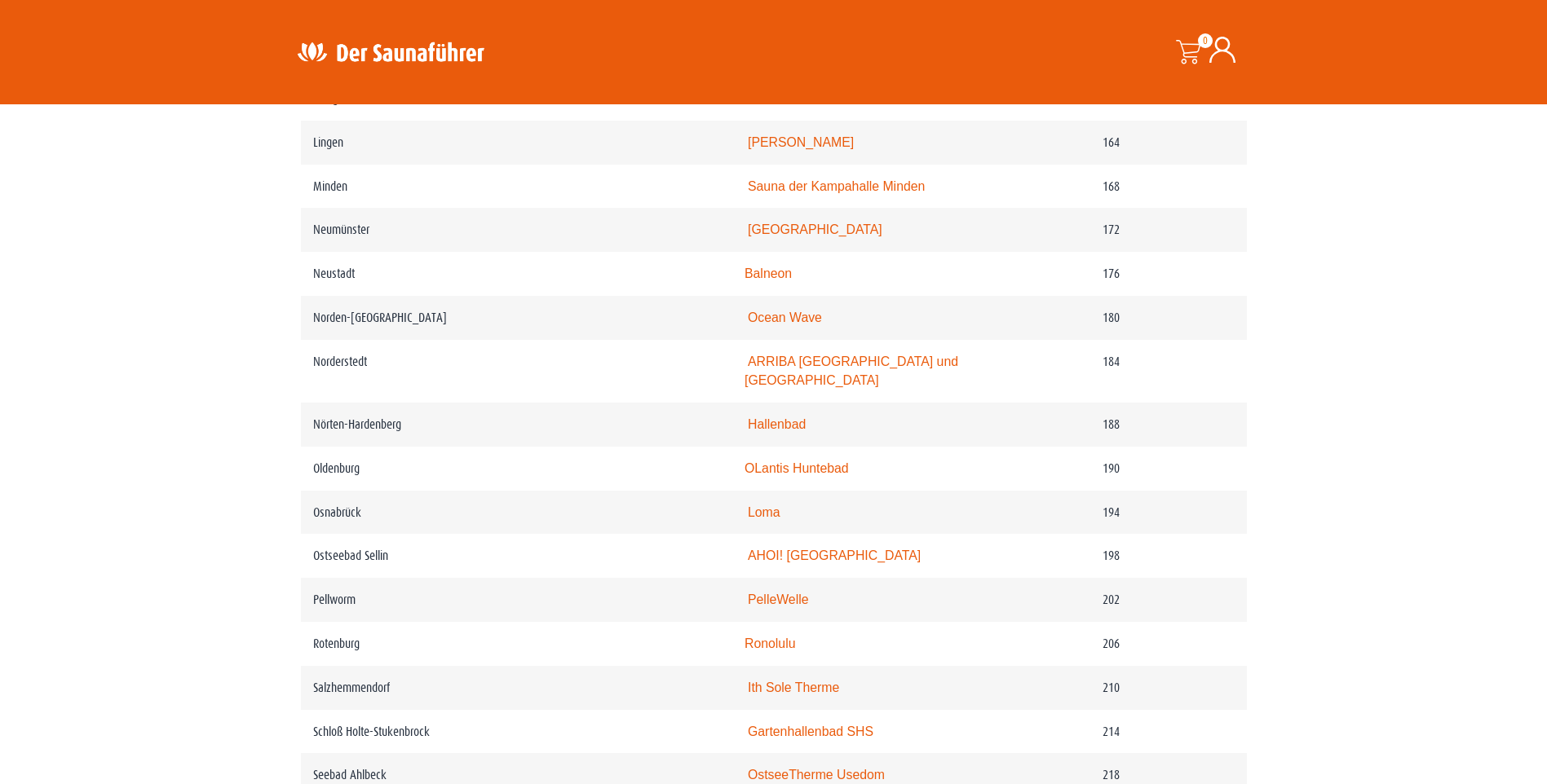
scroll to position [2608, 0]
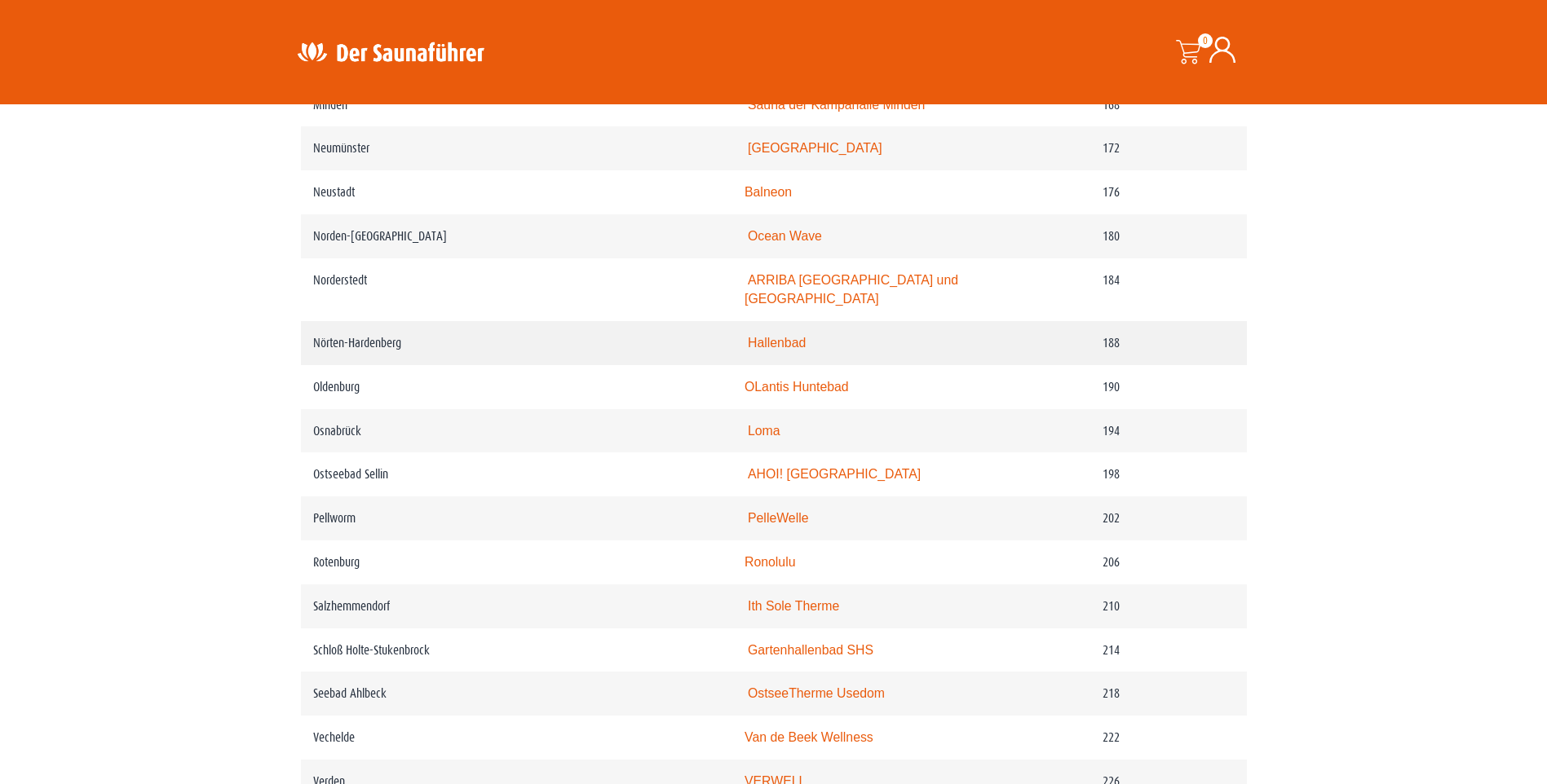
click at [401, 364] on td "Nörten-Hardenberg" at bounding box center [517, 343] width 432 height 44
click at [787, 349] on link "Hallenbad" at bounding box center [776, 343] width 58 height 14
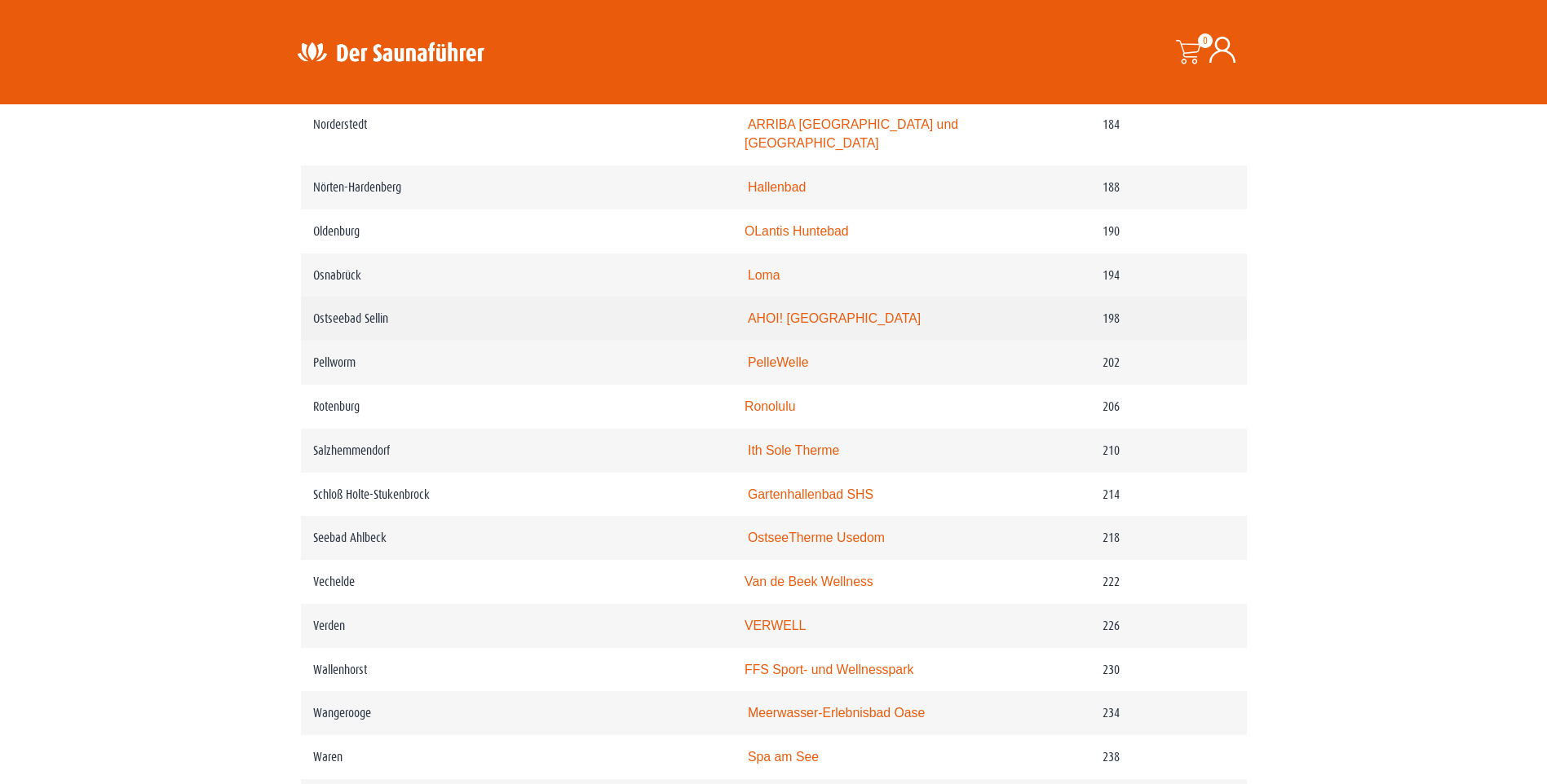
scroll to position [2771, 0]
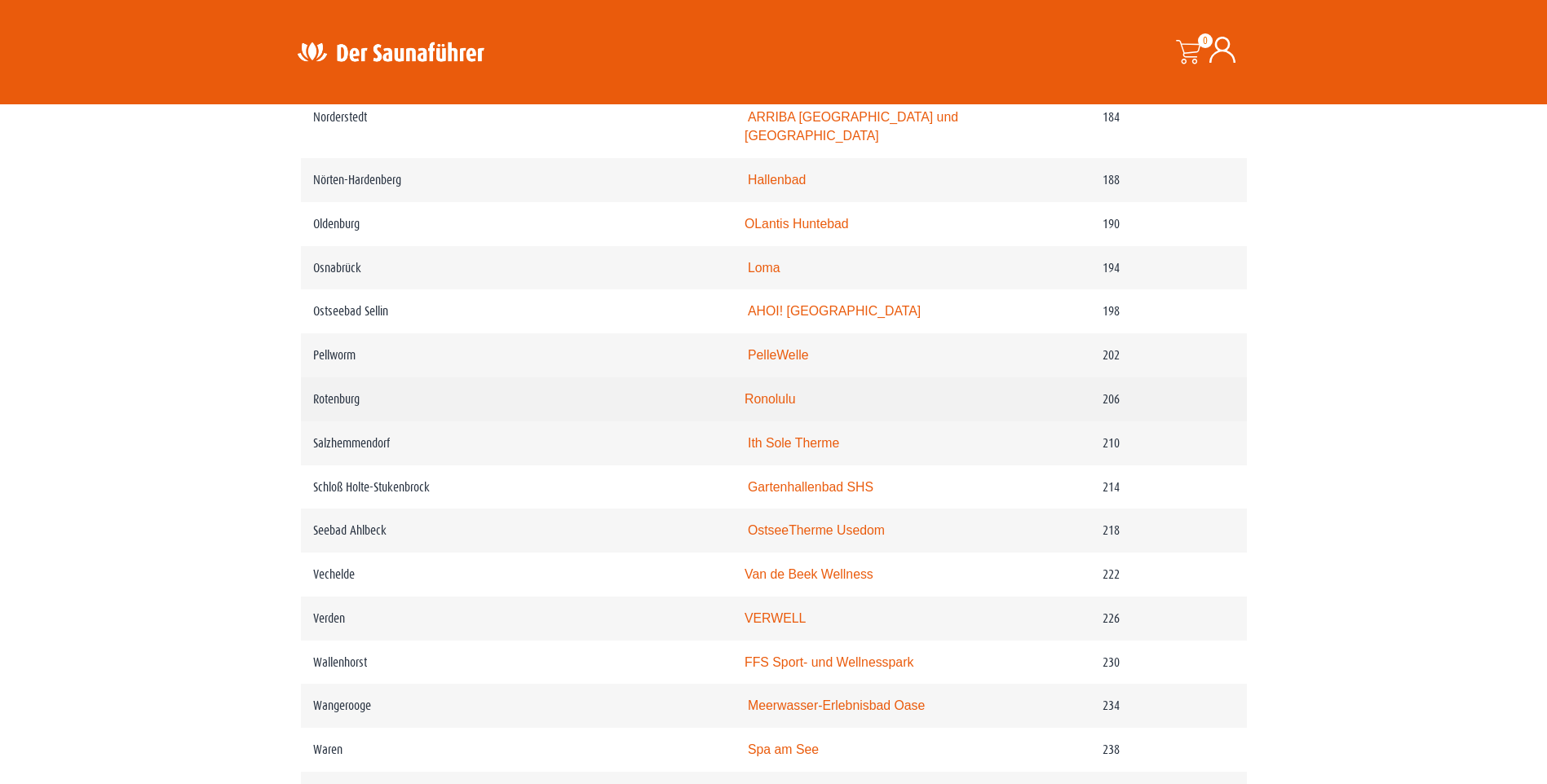
click at [795, 406] on link "Ronolulu" at bounding box center [769, 399] width 50 height 14
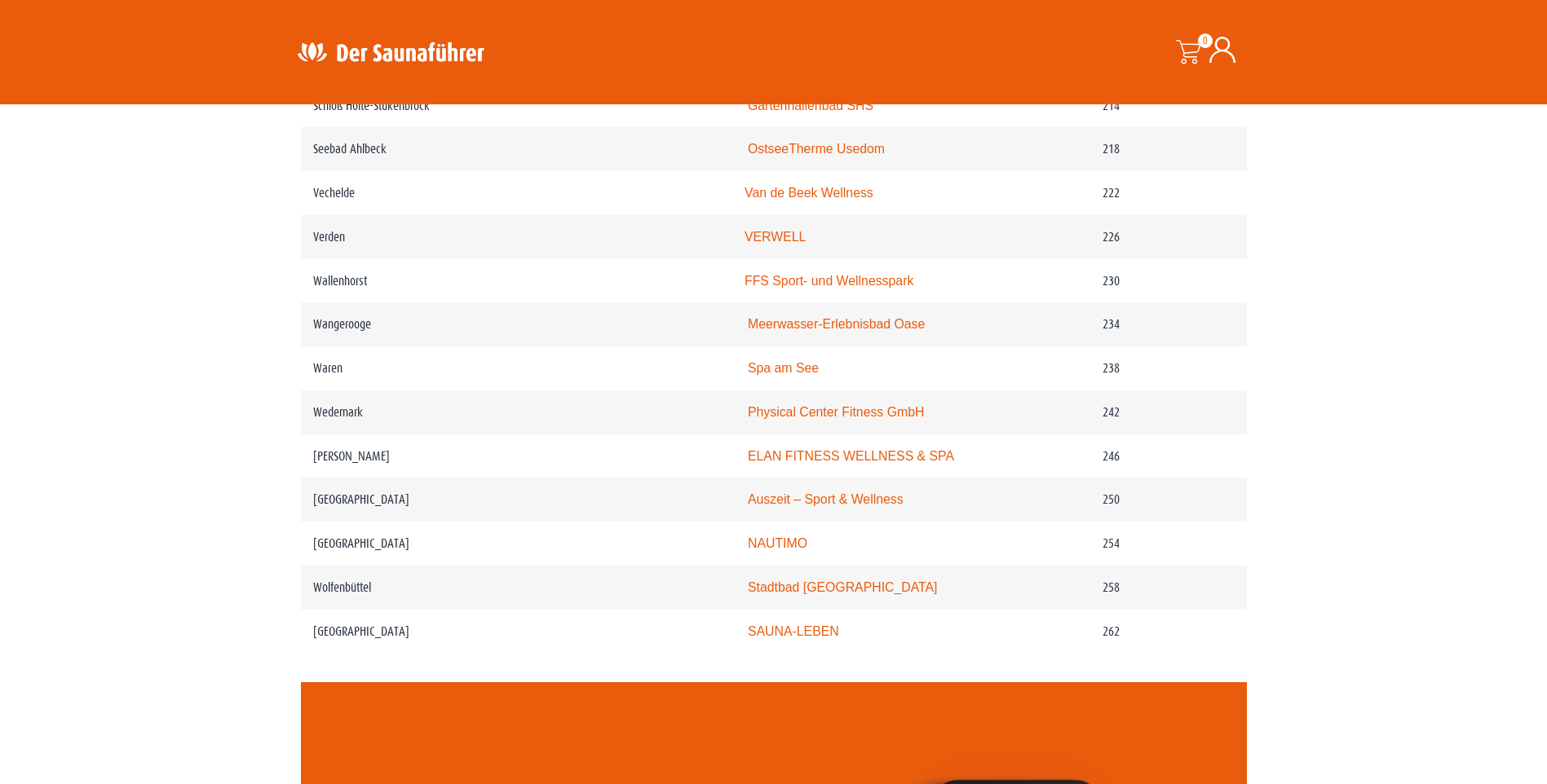
scroll to position [3179, 0]
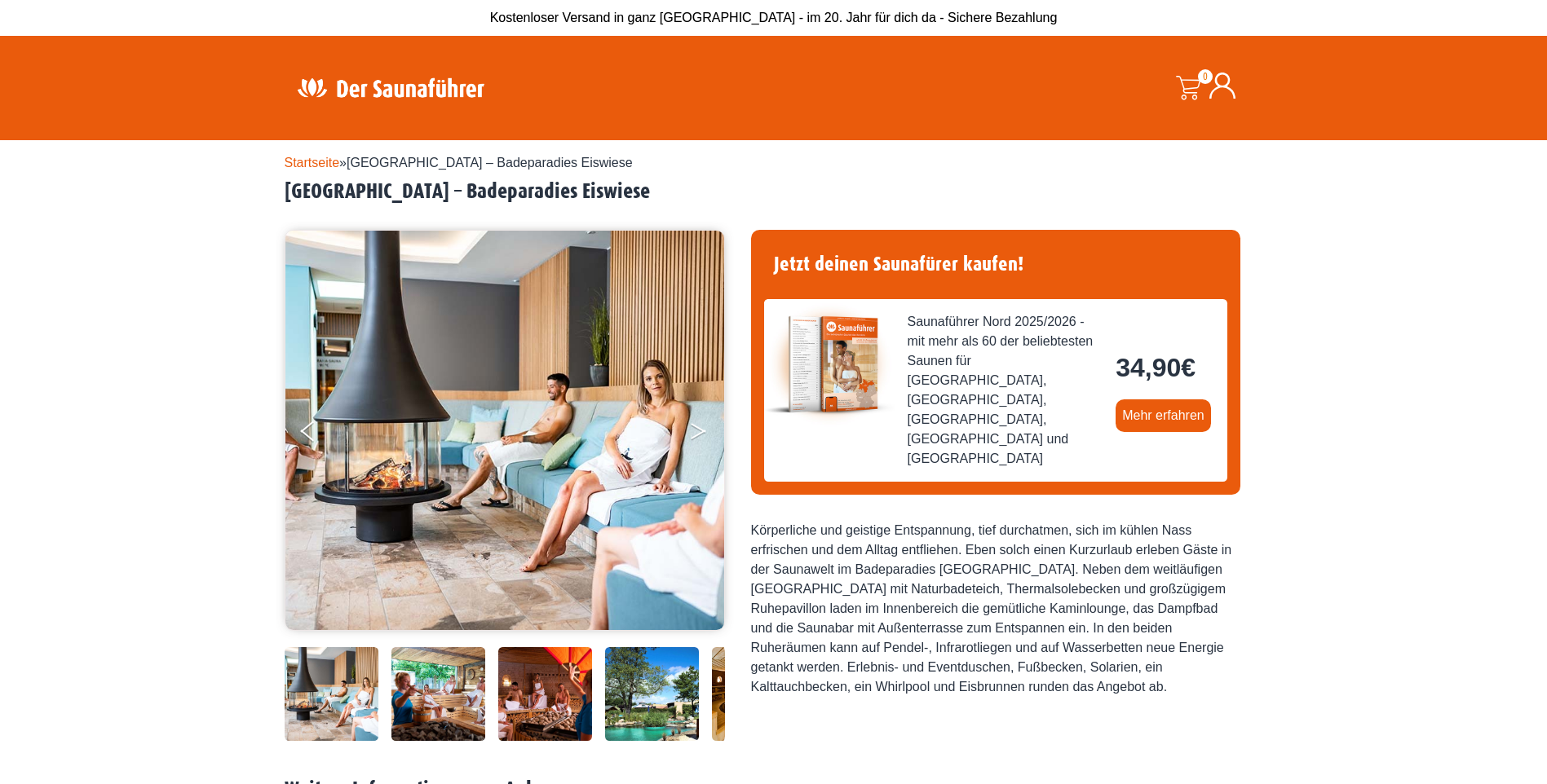
click at [699, 430] on button "Next" at bounding box center [709, 434] width 41 height 41
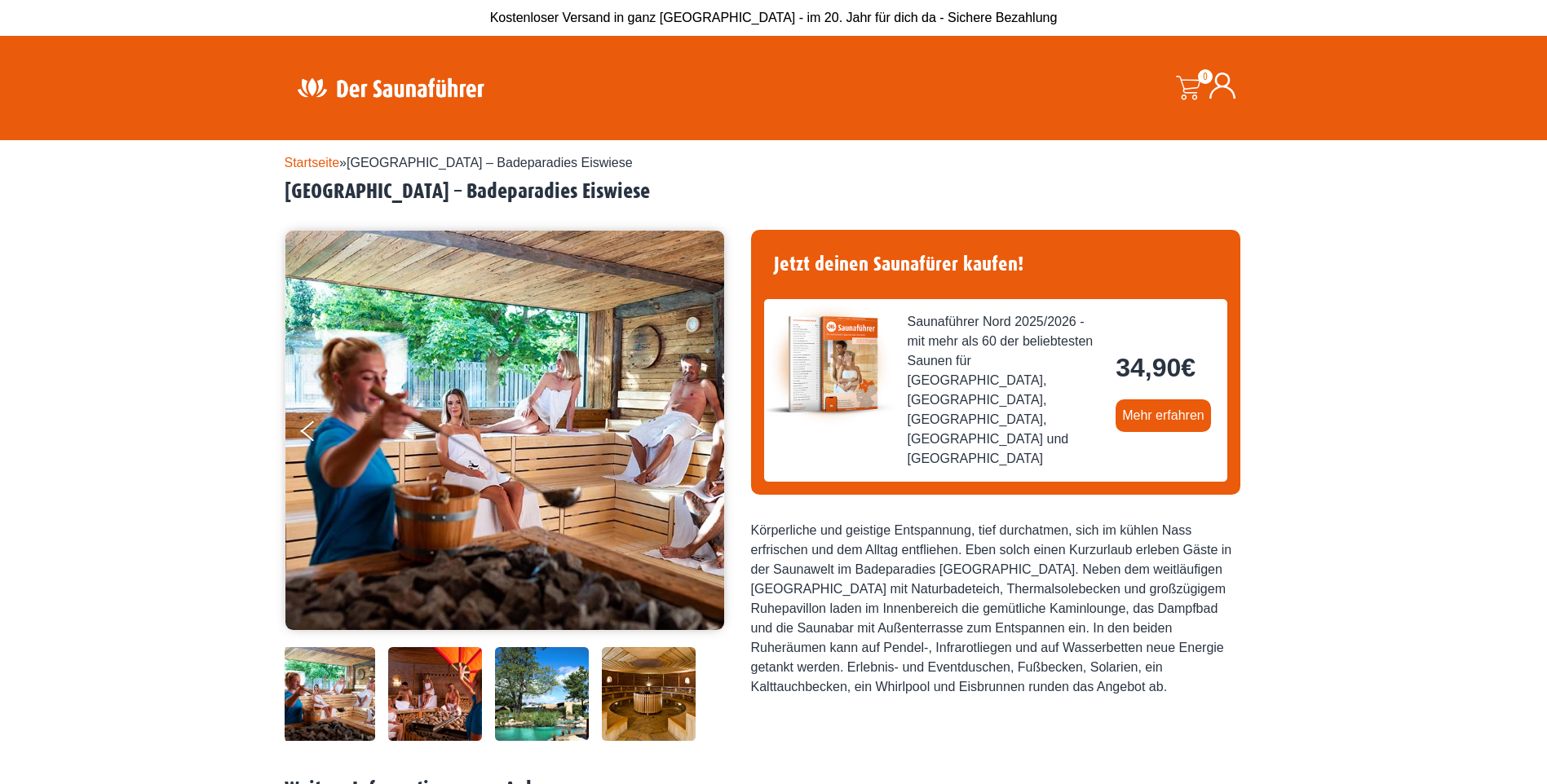
click at [699, 430] on button "Next" at bounding box center [709, 434] width 41 height 41
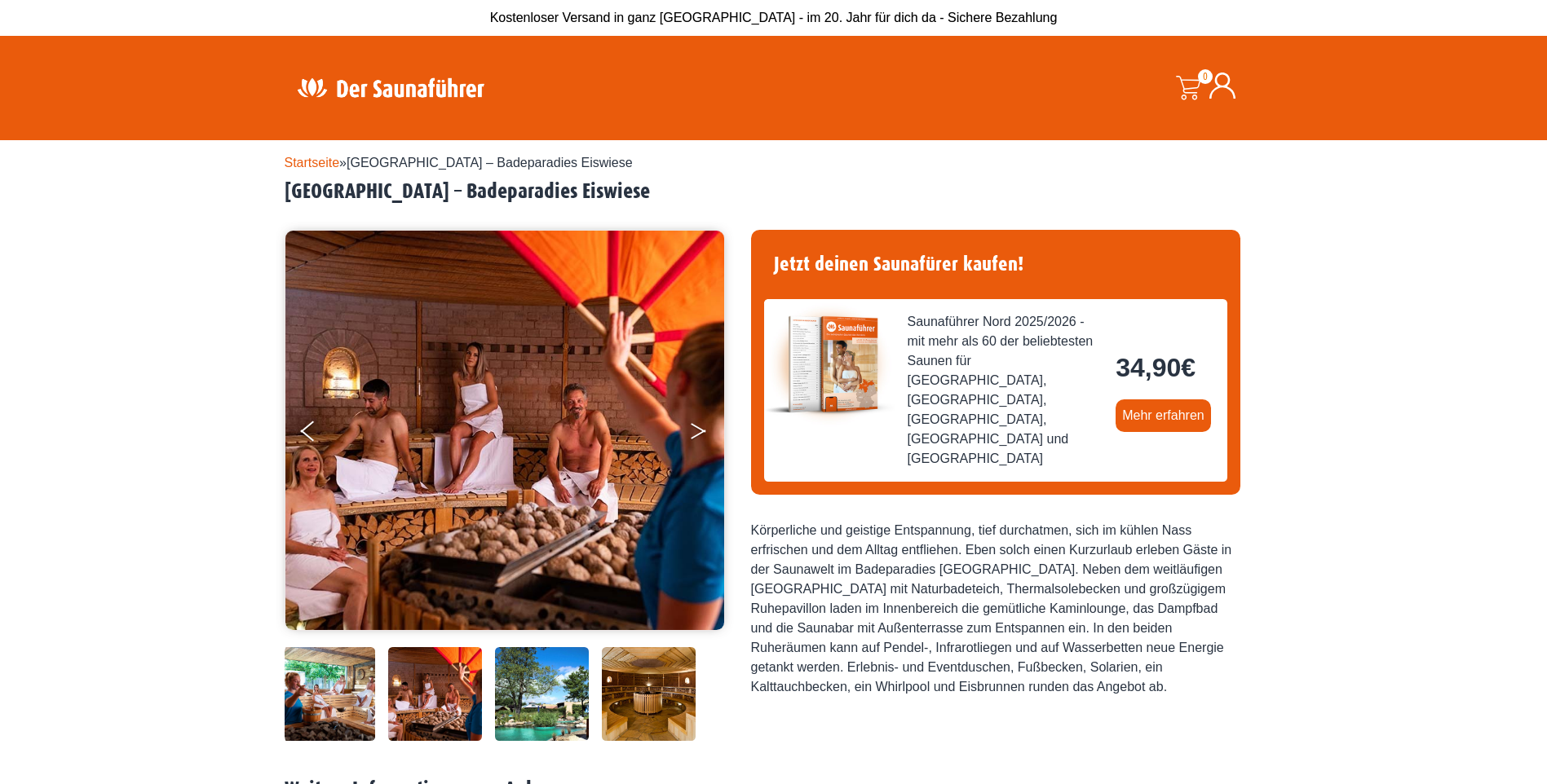
click at [699, 430] on button "Next" at bounding box center [709, 434] width 41 height 41
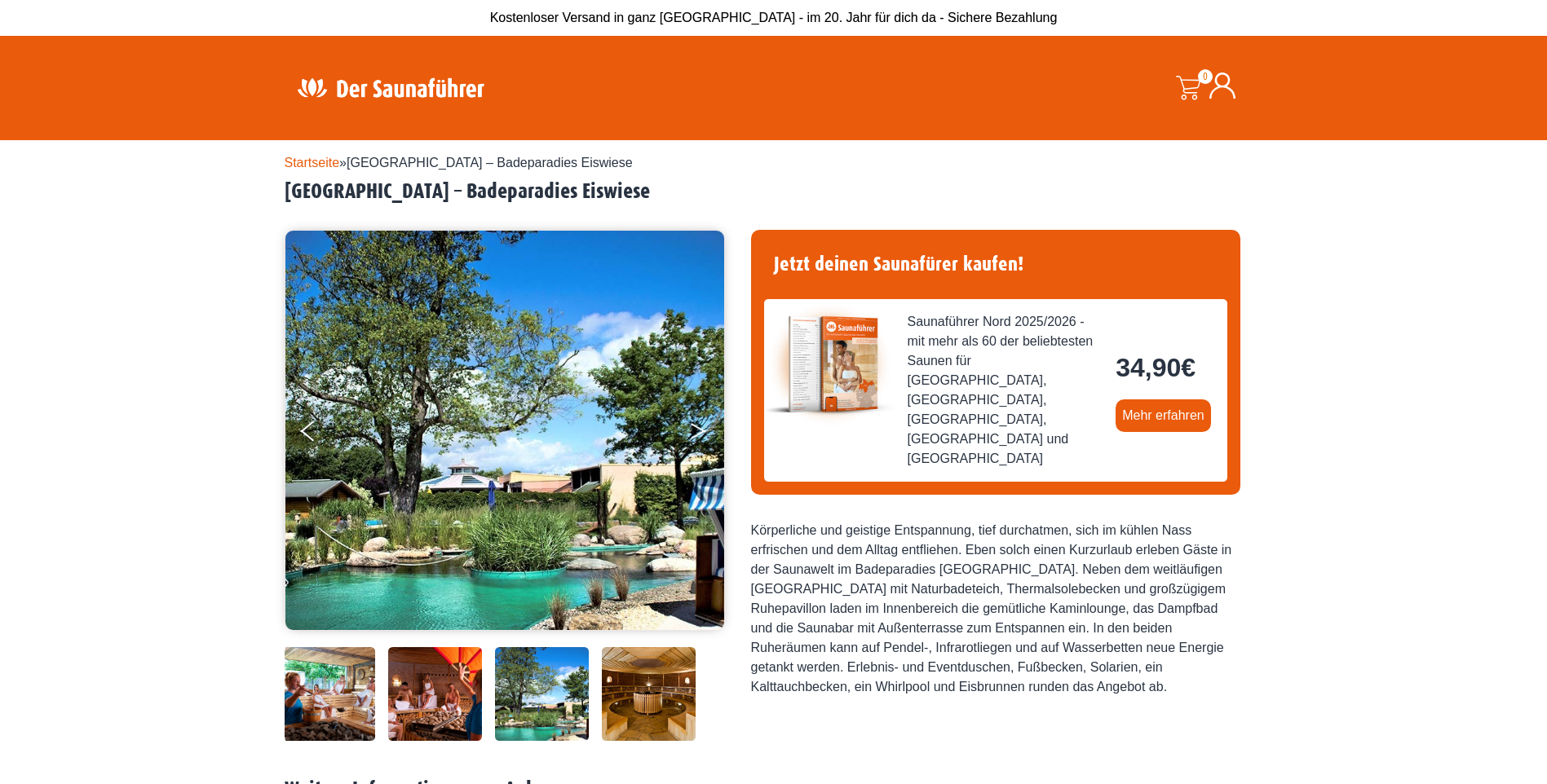
click at [699, 430] on button "Next" at bounding box center [709, 434] width 41 height 41
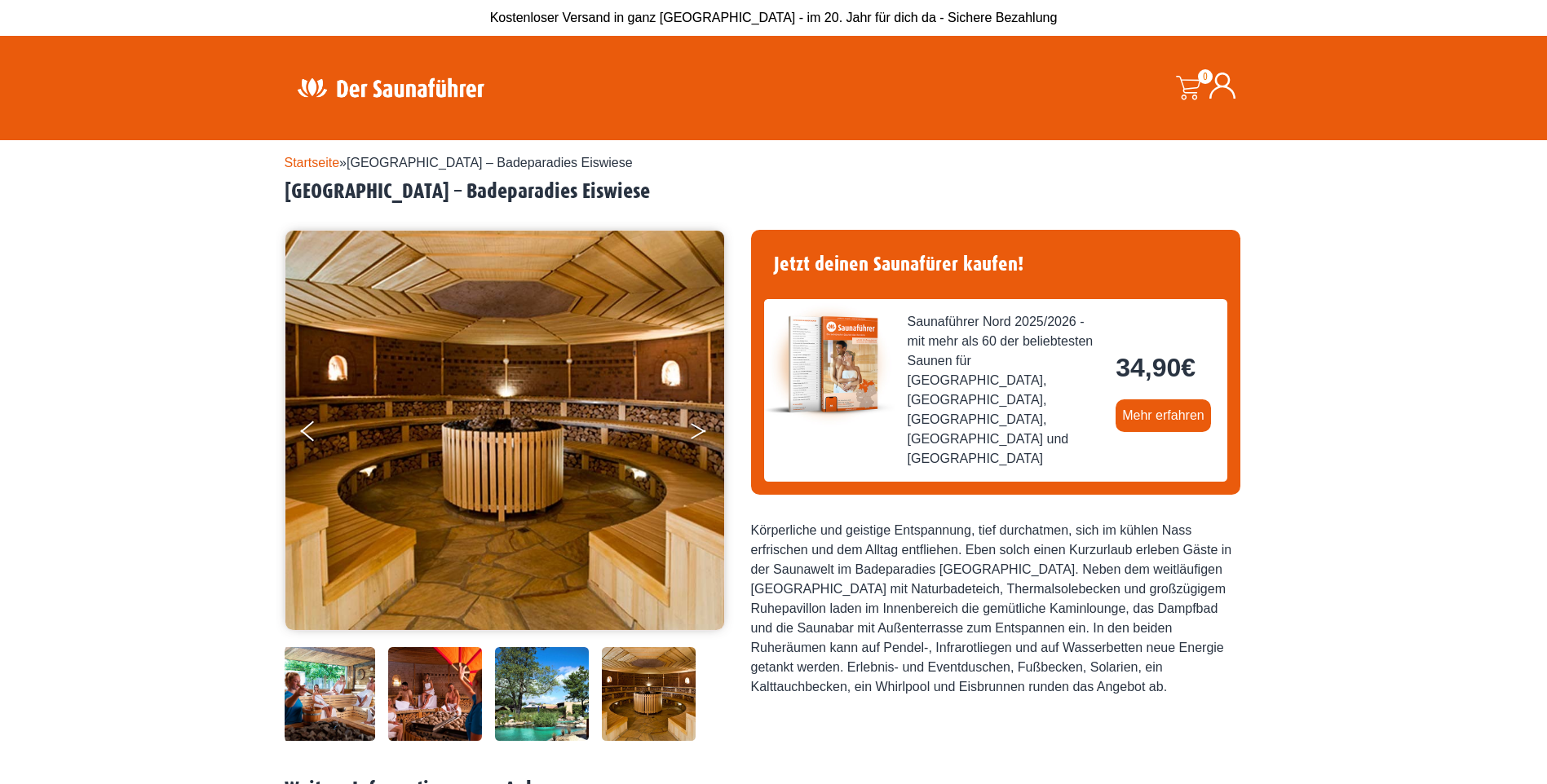
click at [699, 430] on button "Next" at bounding box center [709, 434] width 41 height 41
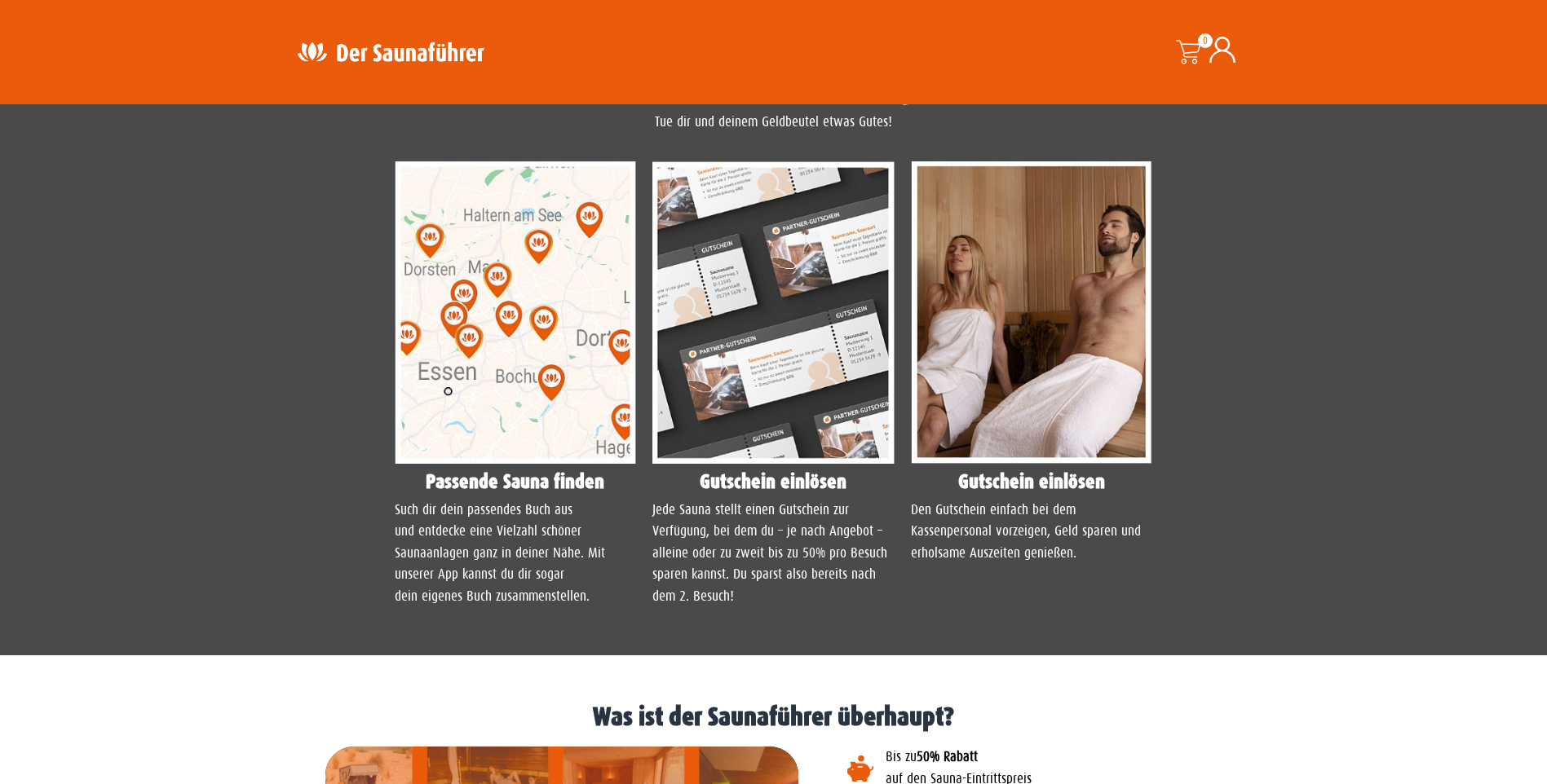
scroll to position [1222, 0]
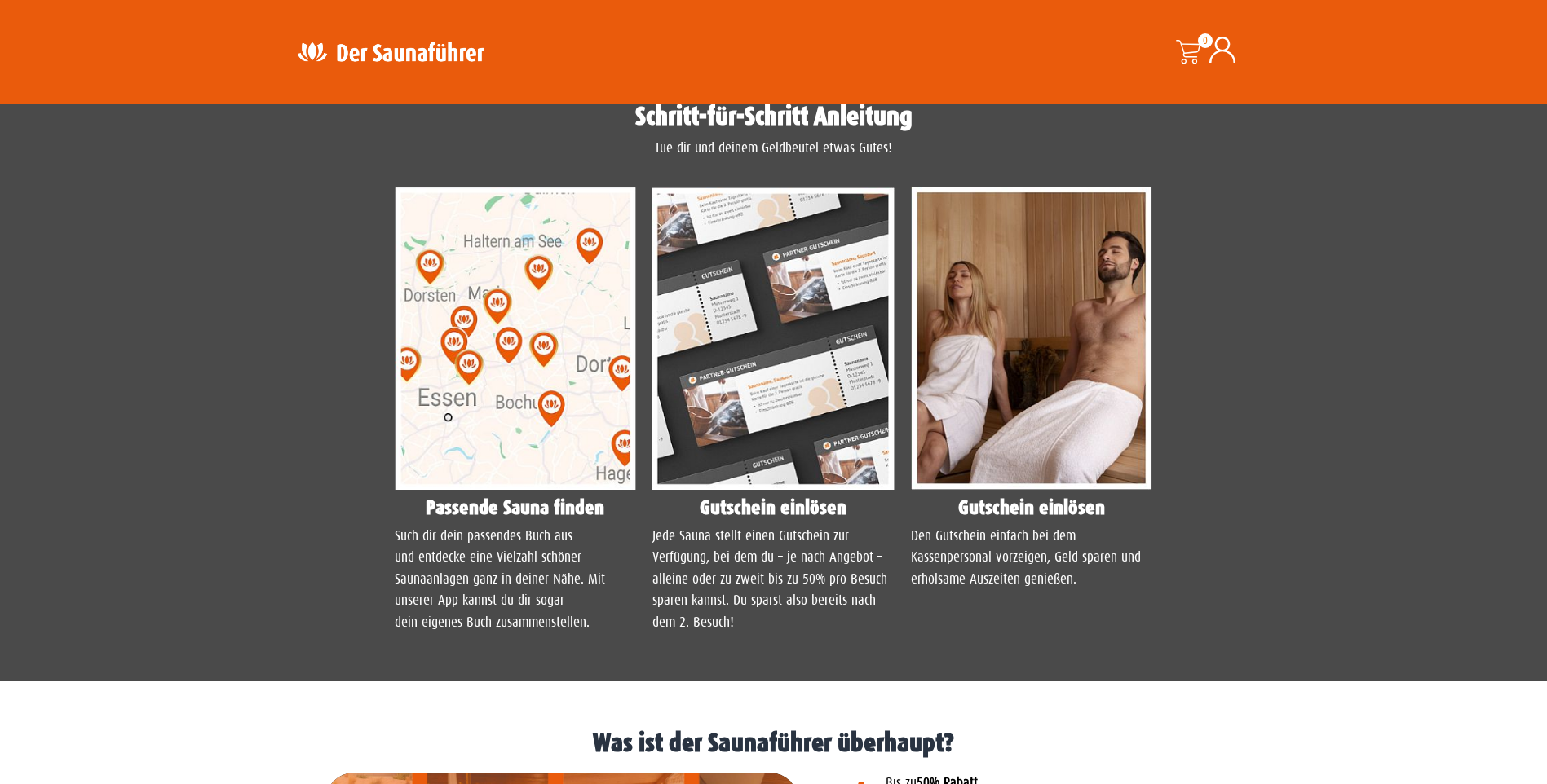
click at [477, 380] on img at bounding box center [516, 338] width 243 height 302
click at [494, 407] on img at bounding box center [516, 338] width 243 height 302
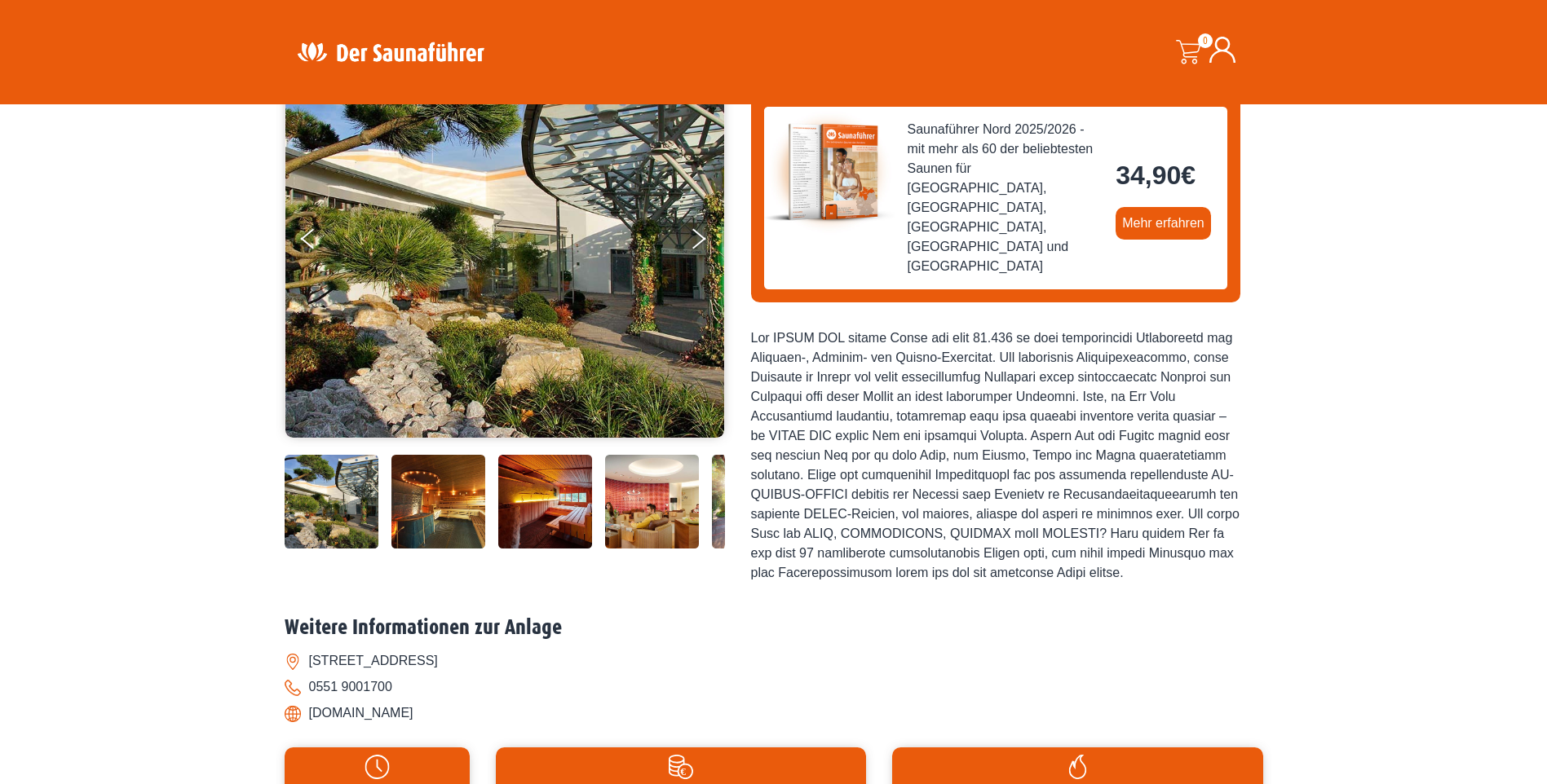
scroll to position [163, 0]
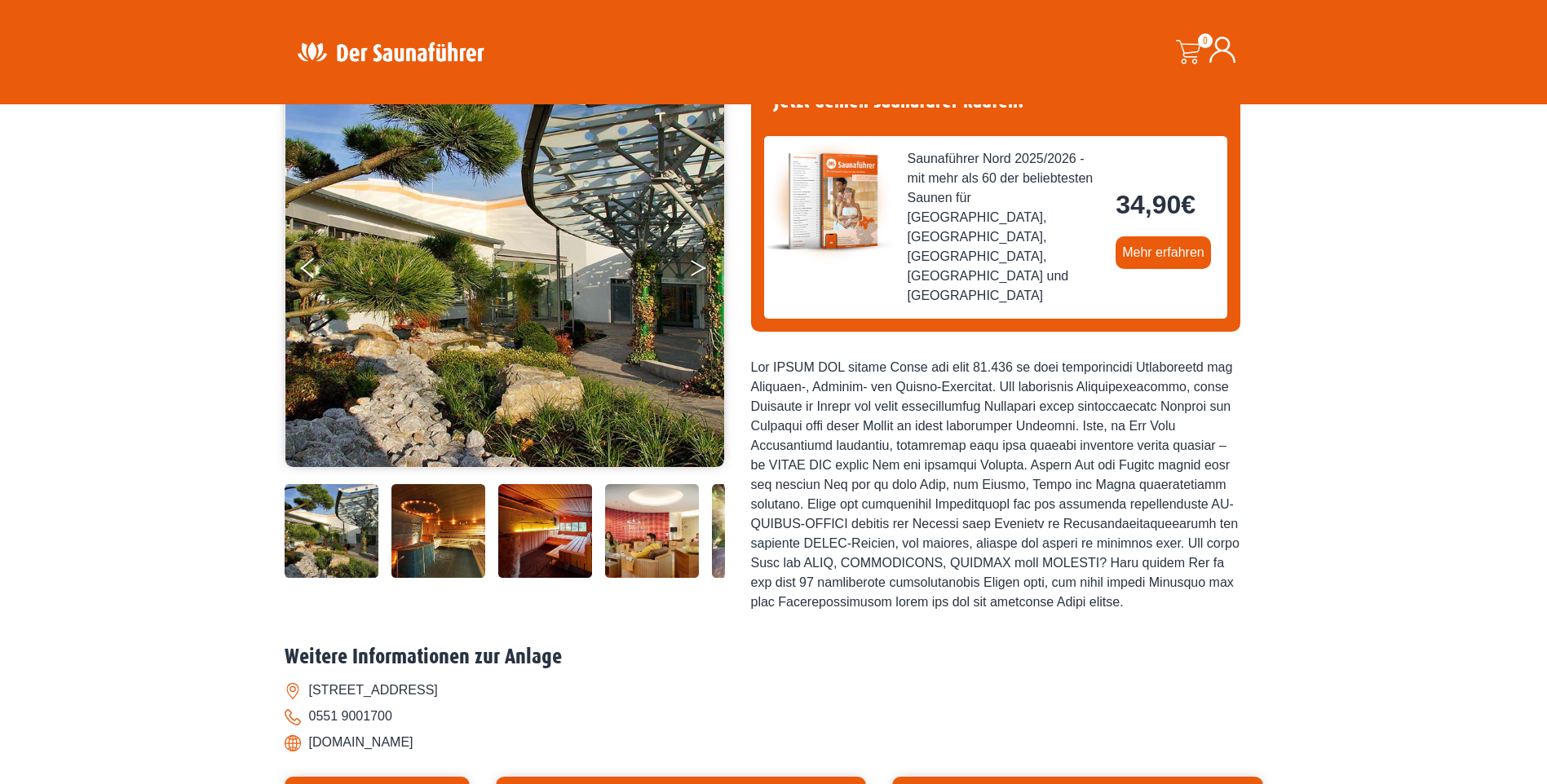
click at [693, 266] on button "Next" at bounding box center [709, 271] width 41 height 41
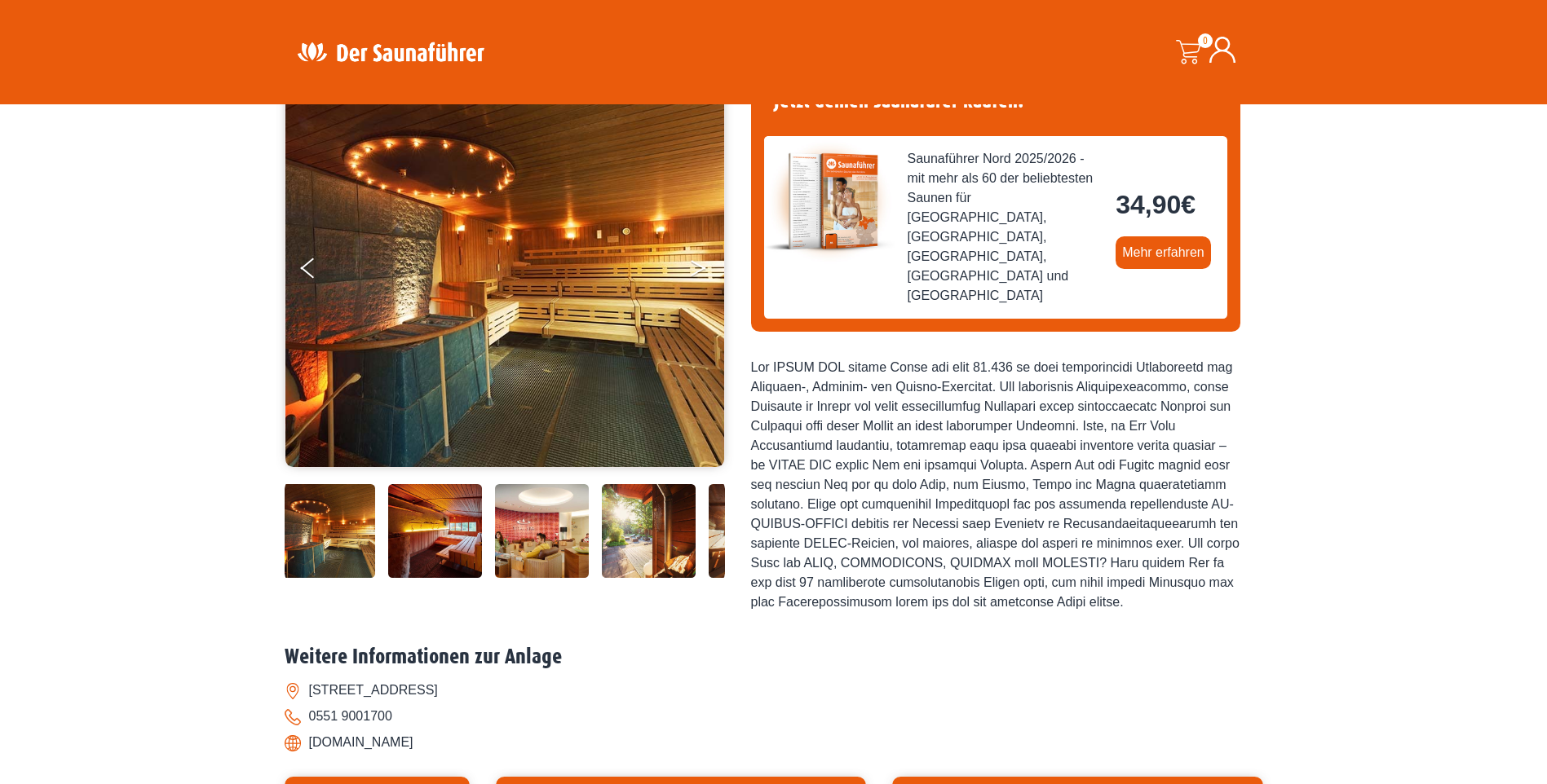
click at [693, 266] on button "Next" at bounding box center [709, 271] width 41 height 41
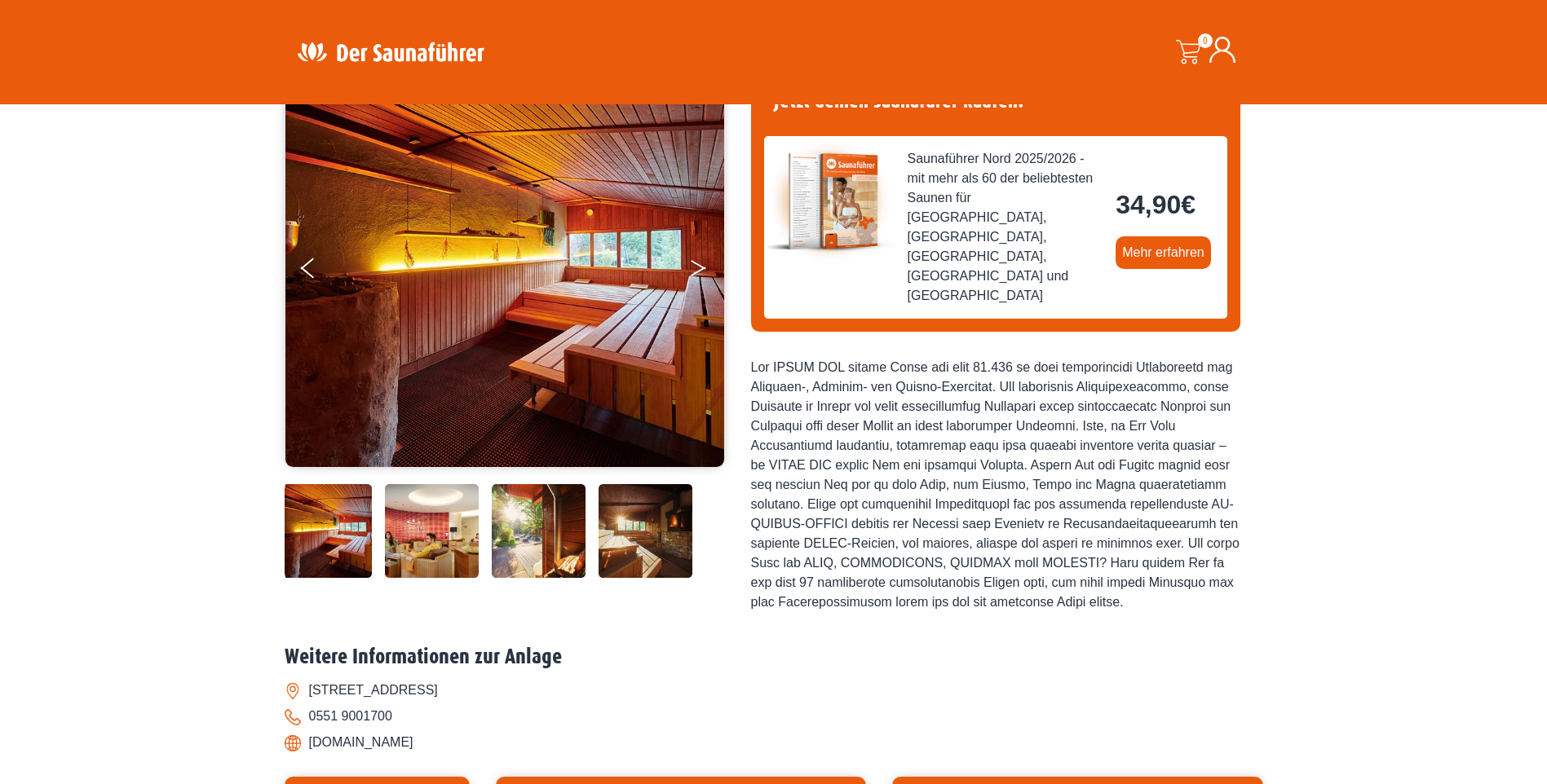
click at [693, 266] on button "Next" at bounding box center [709, 271] width 41 height 41
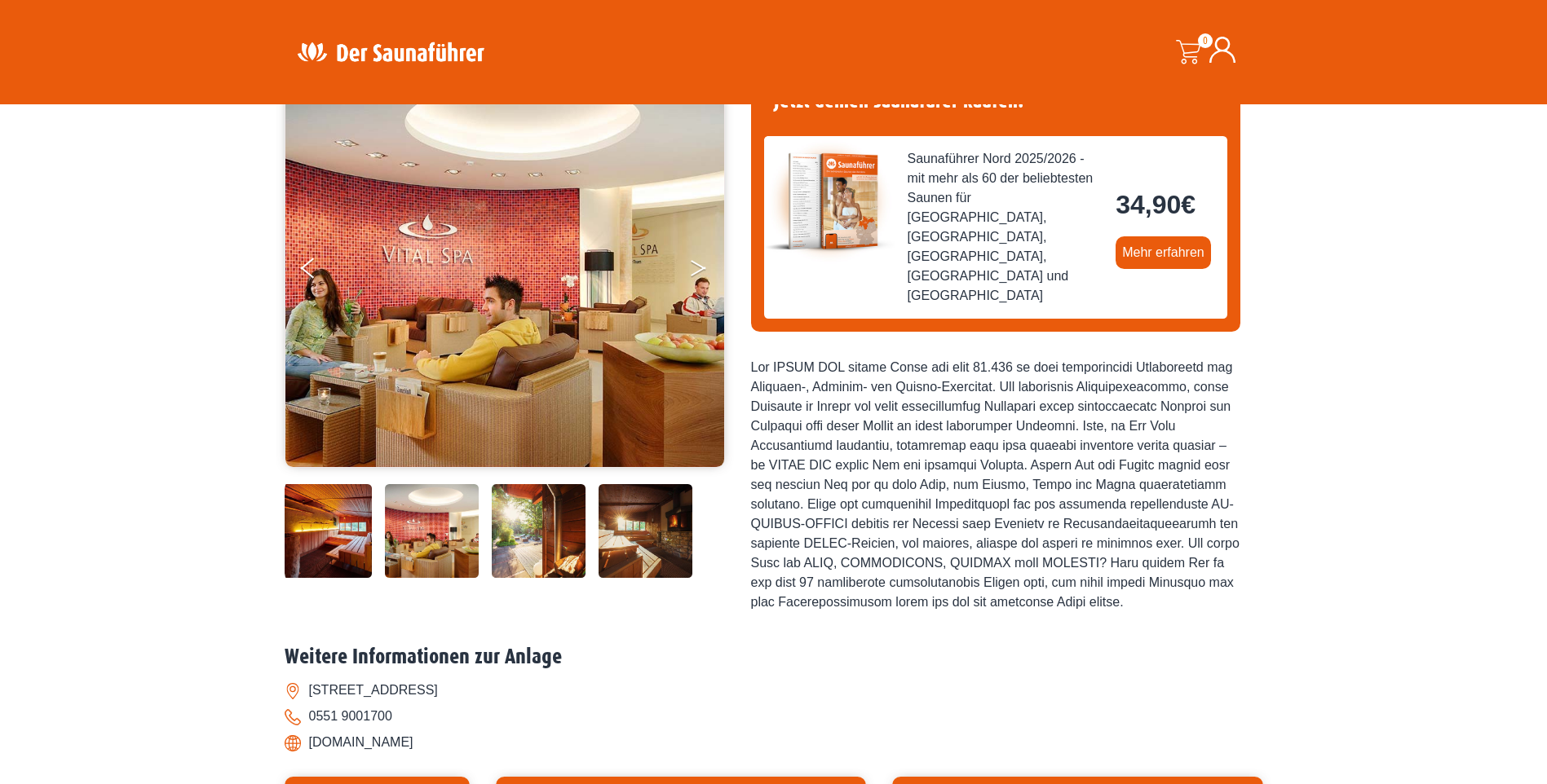
click at [693, 266] on button "Next" at bounding box center [709, 271] width 41 height 41
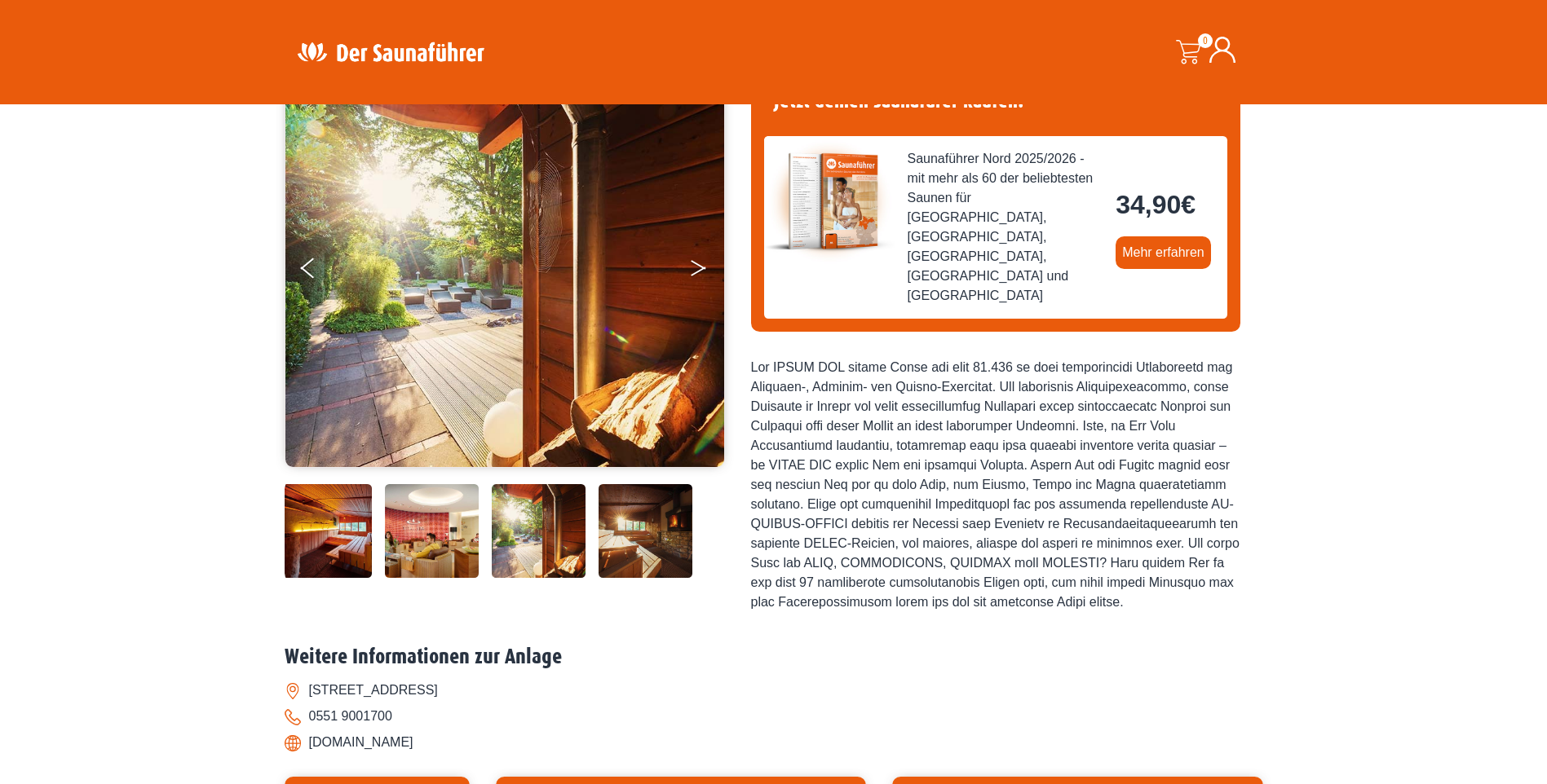
click at [693, 266] on button "Next" at bounding box center [709, 271] width 41 height 41
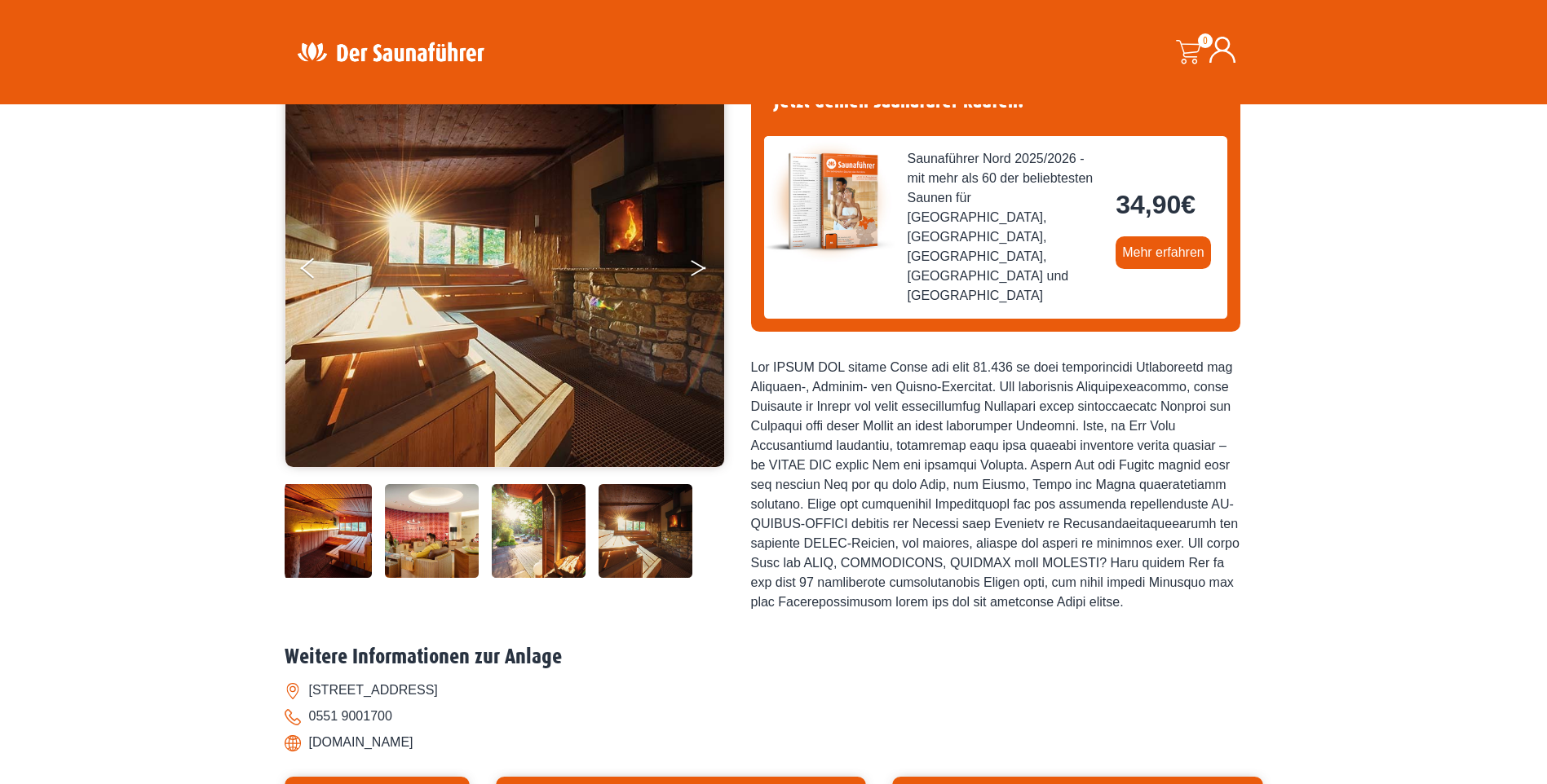
click at [693, 266] on button "Next" at bounding box center [709, 271] width 41 height 41
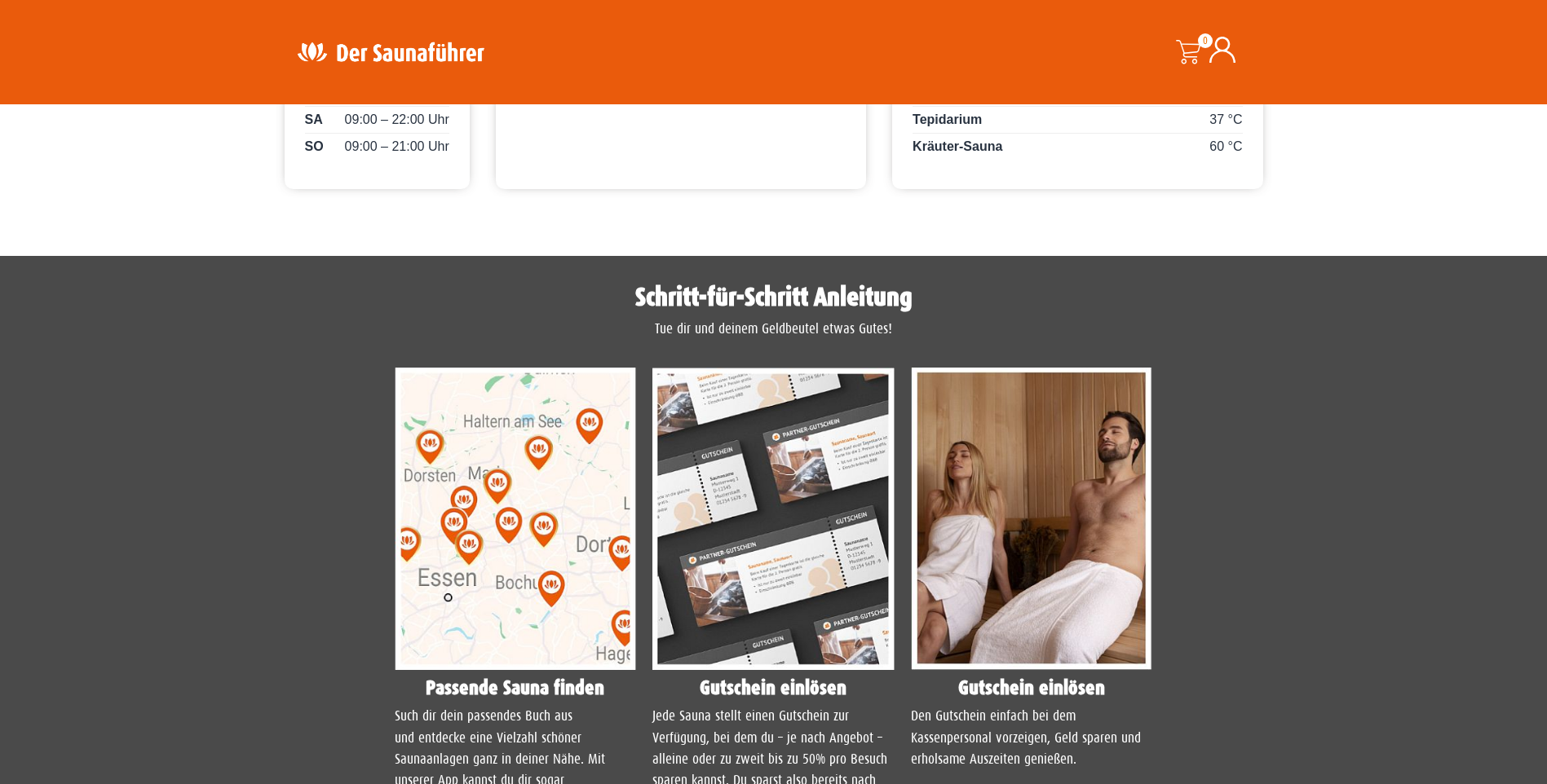
scroll to position [1060, 0]
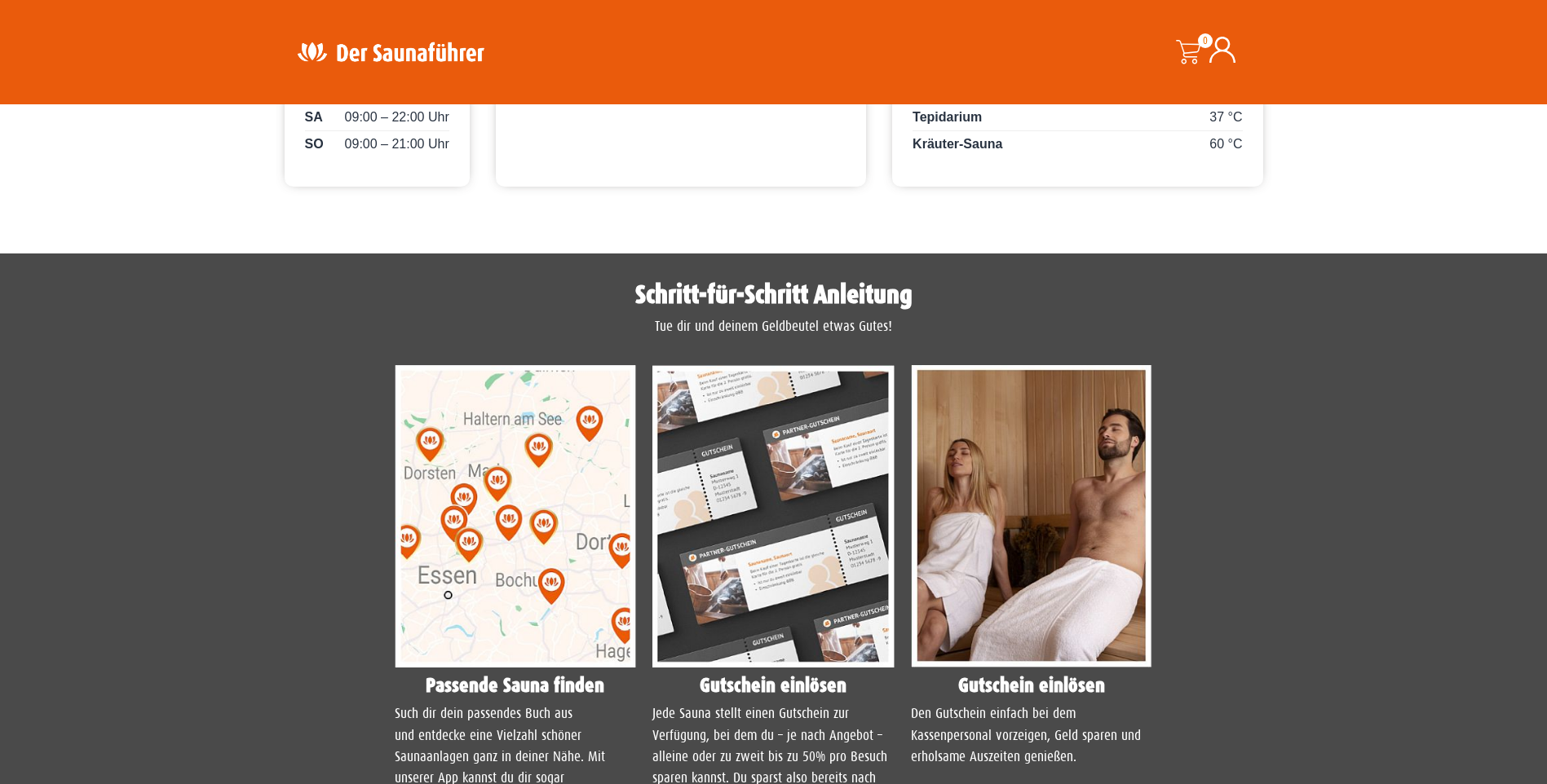
click at [478, 410] on img at bounding box center [516, 516] width 243 height 302
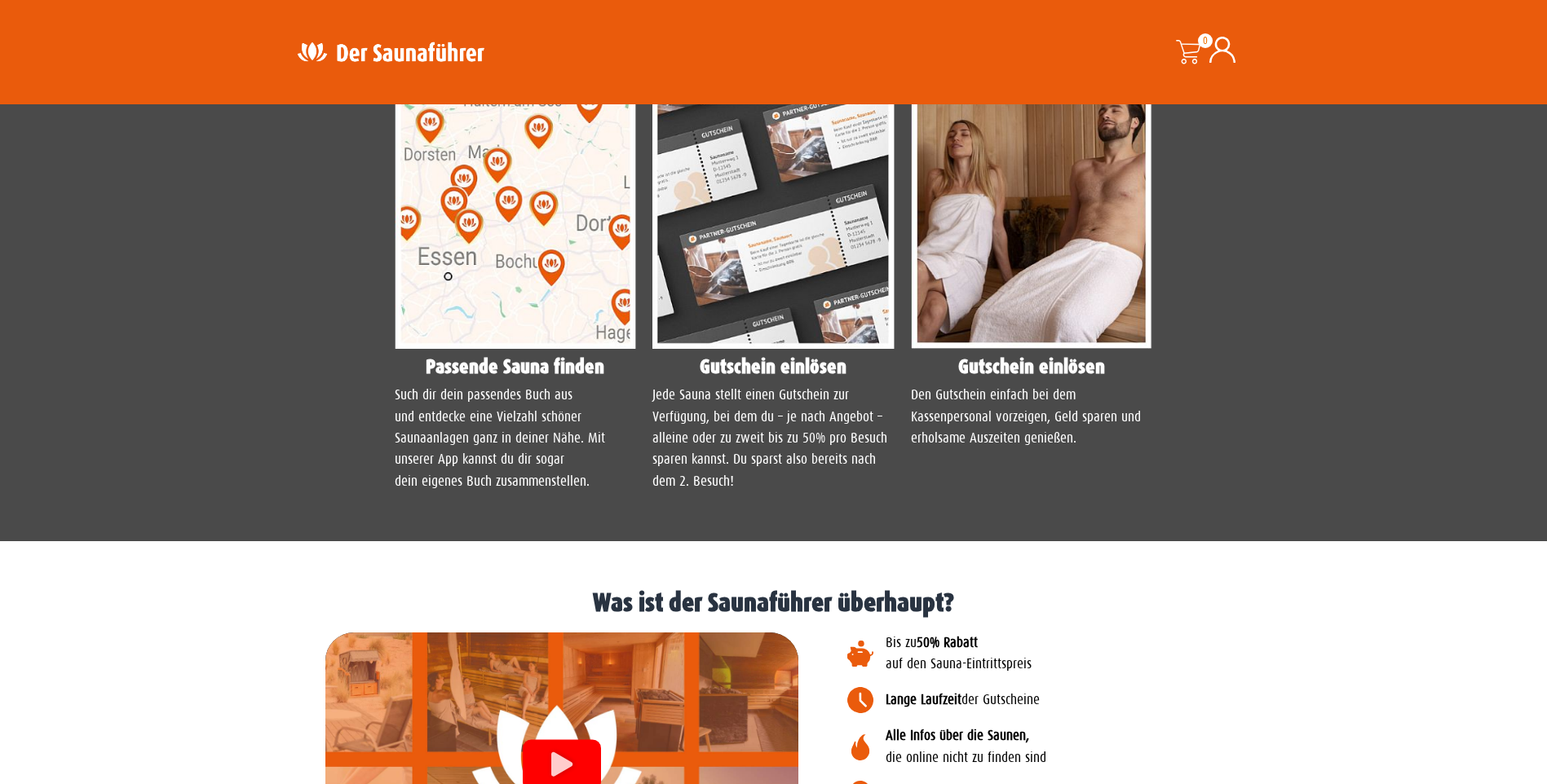
scroll to position [1385, 0]
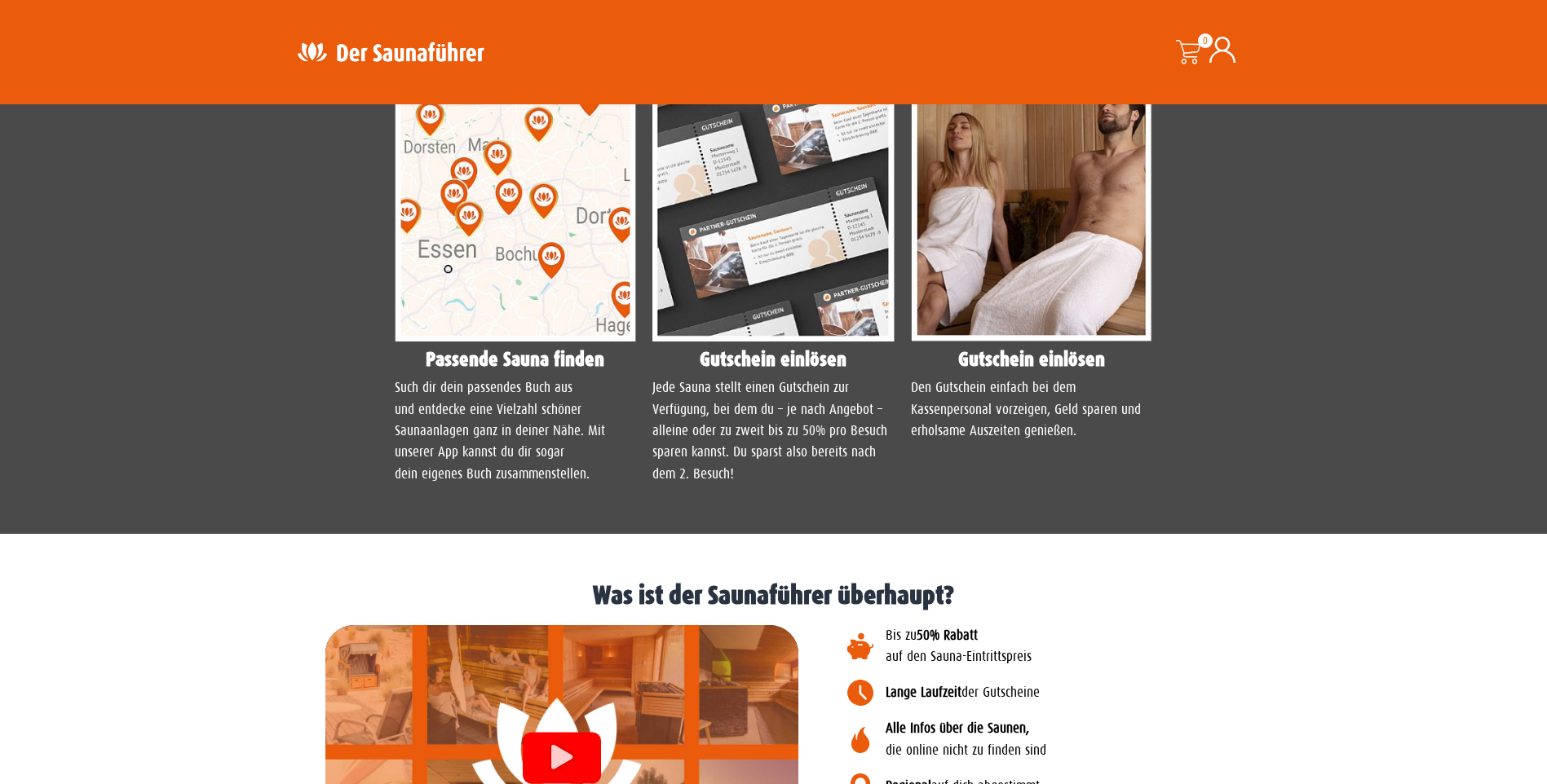
click at [478, 410] on p "Such dir dein passendes Buch aus und entdecke eine Vielzahl schöner Saunaanlage…" at bounding box center [516, 431] width 243 height 108
drag, startPoint x: 478, startPoint y: 410, endPoint x: 319, endPoint y: 295, distance: 196.2
click at [319, 295] on section "Passende Sauna finden Such dir dein passendes Buch aus und entdecke eine Vielza…" at bounding box center [774, 268] width 962 height 473
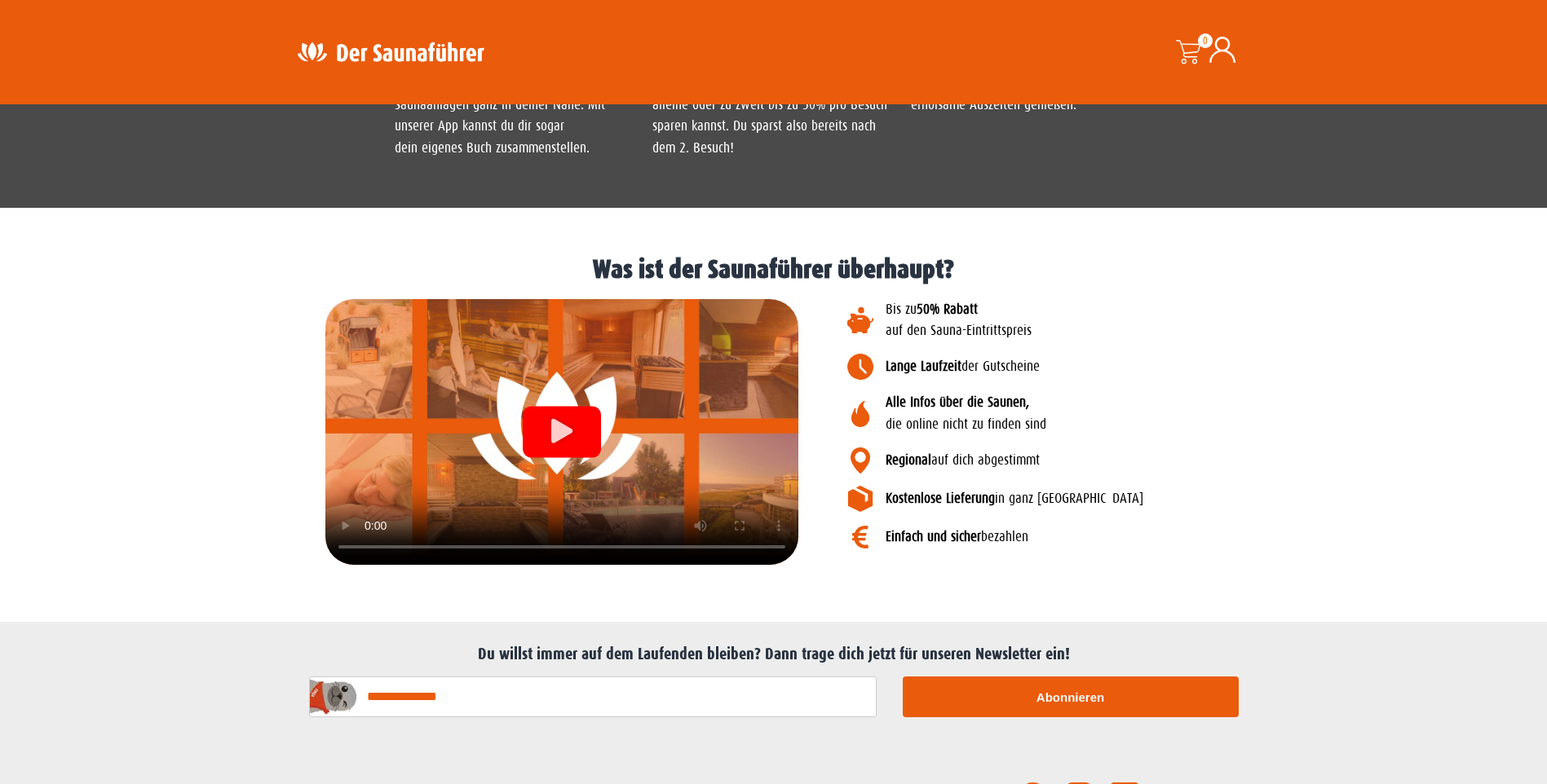
scroll to position [1141, 0]
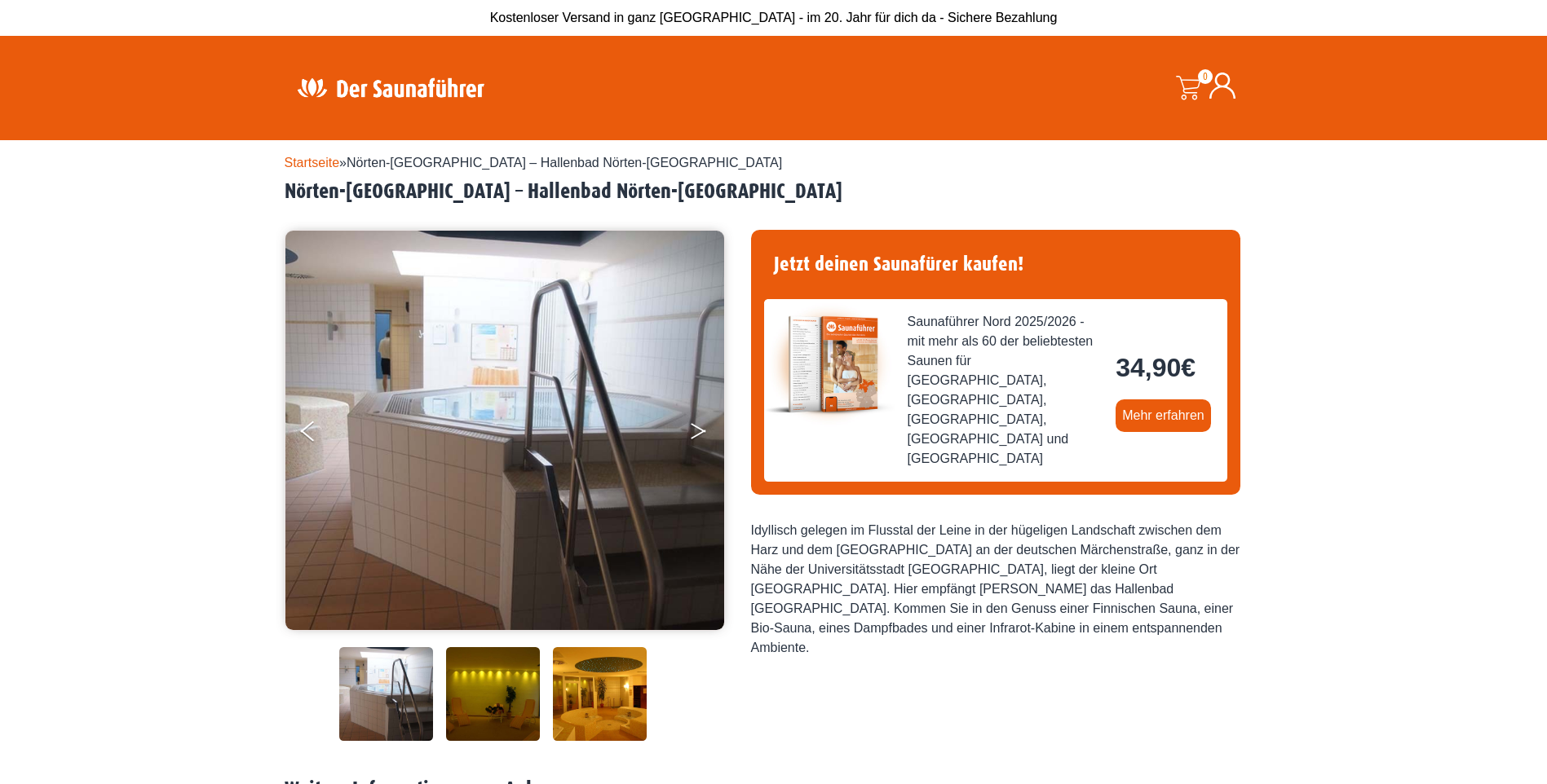
click at [698, 427] on icon "Next" at bounding box center [697, 428] width 14 height 9
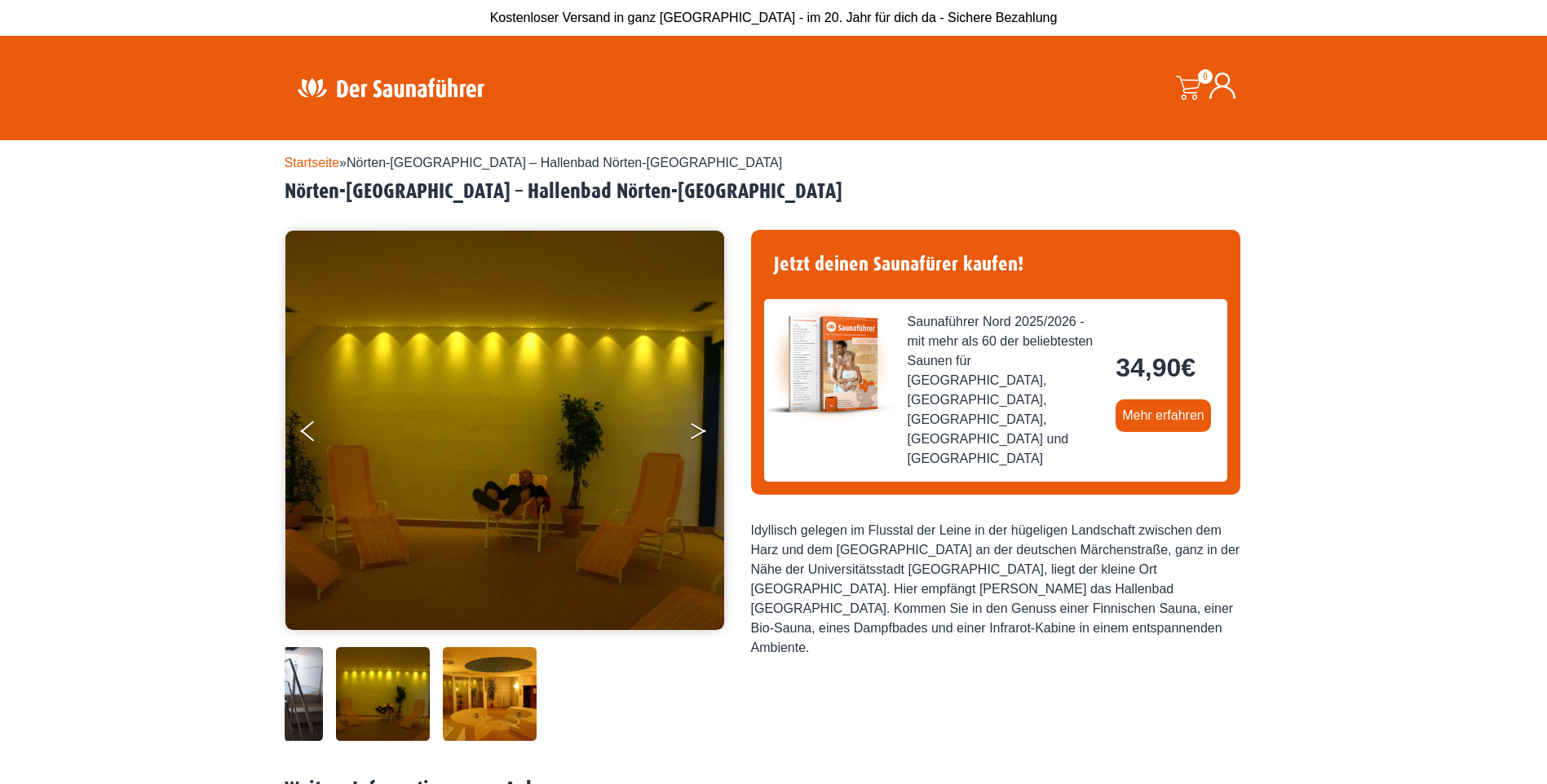
click at [698, 427] on icon "Next" at bounding box center [697, 428] width 14 height 9
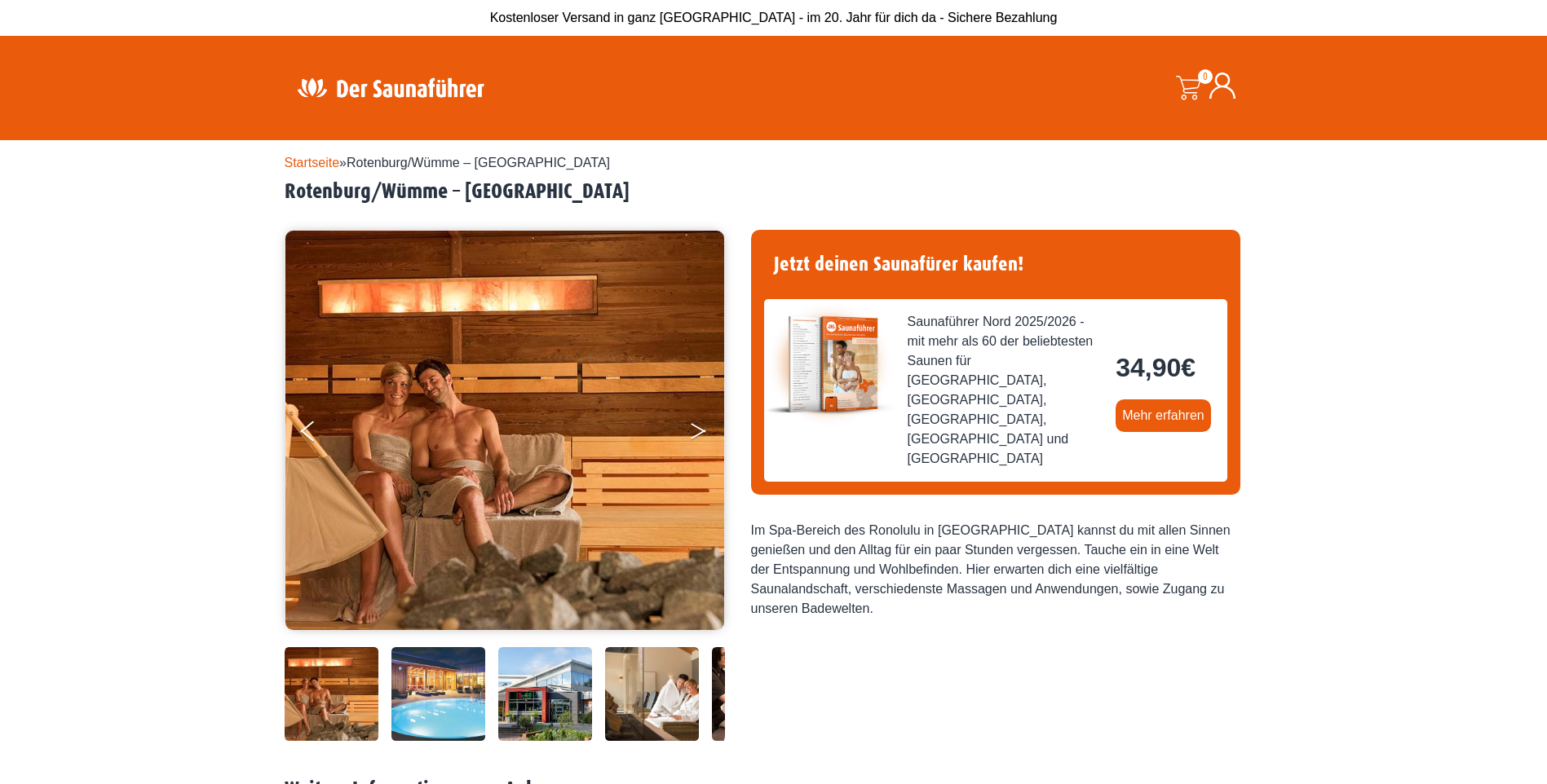
click at [699, 425] on button "Next" at bounding box center [709, 434] width 41 height 41
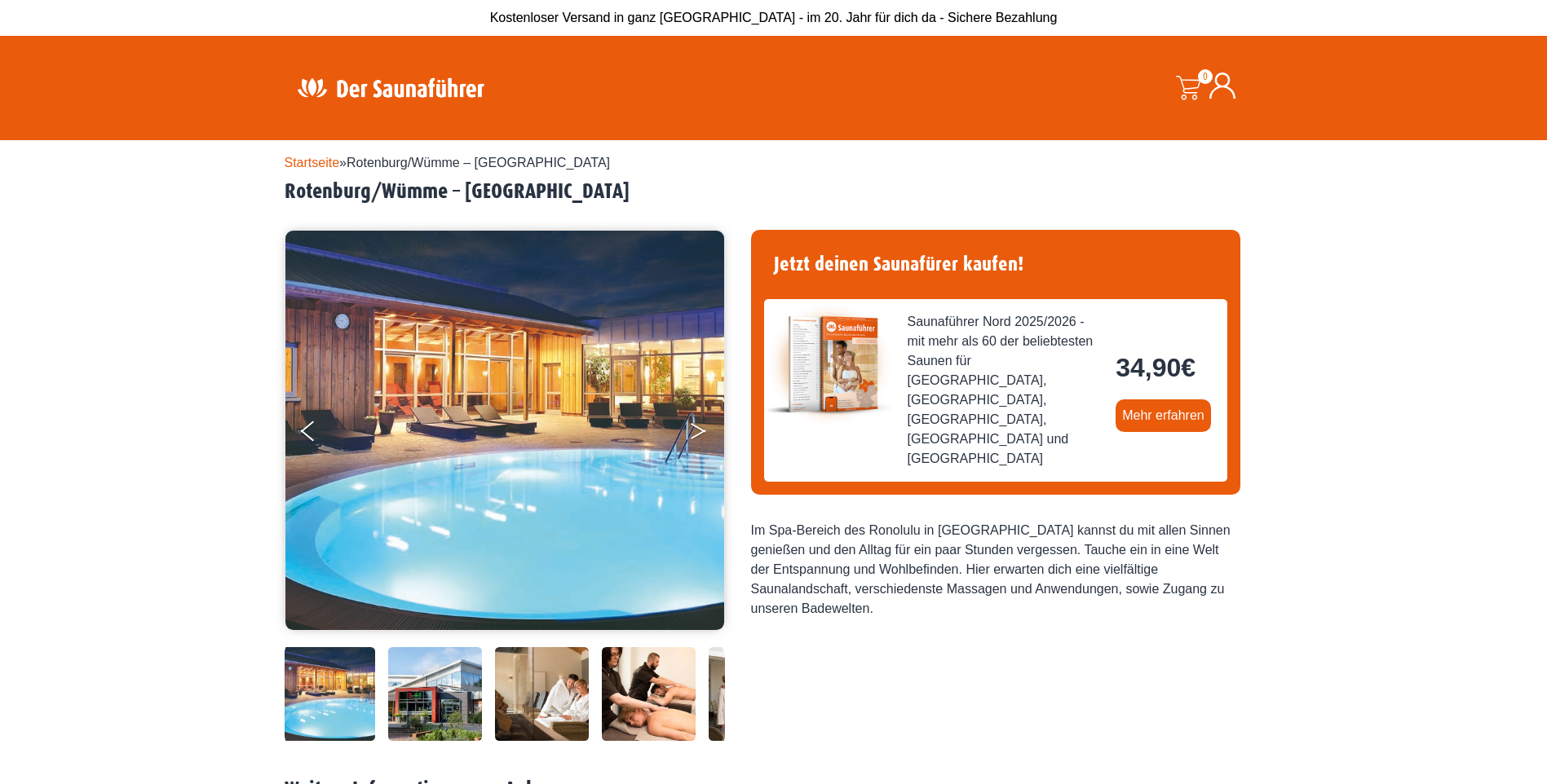
click at [699, 425] on button "Next" at bounding box center [709, 434] width 41 height 41
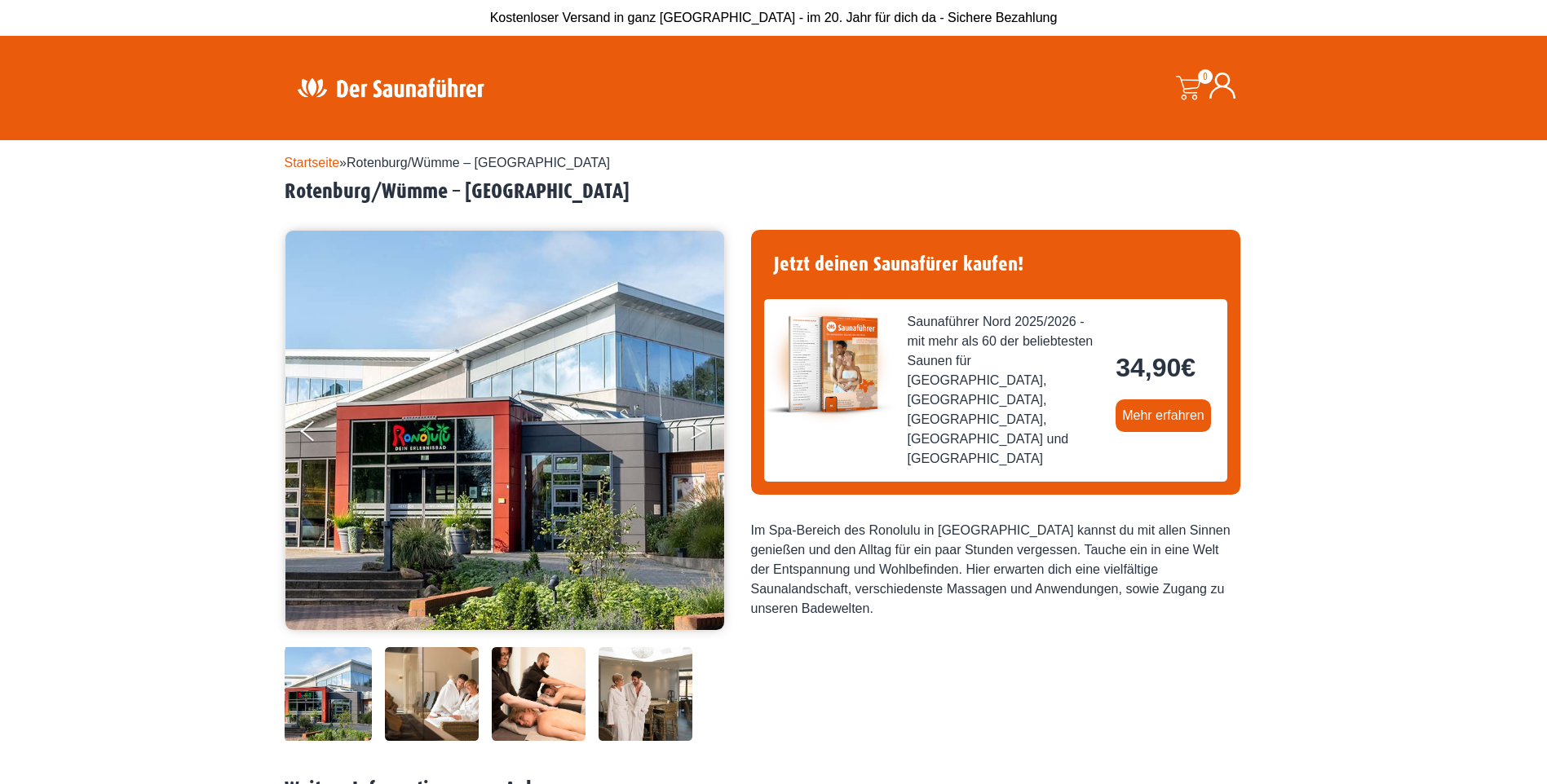
click at [699, 425] on button "Next" at bounding box center [709, 434] width 41 height 41
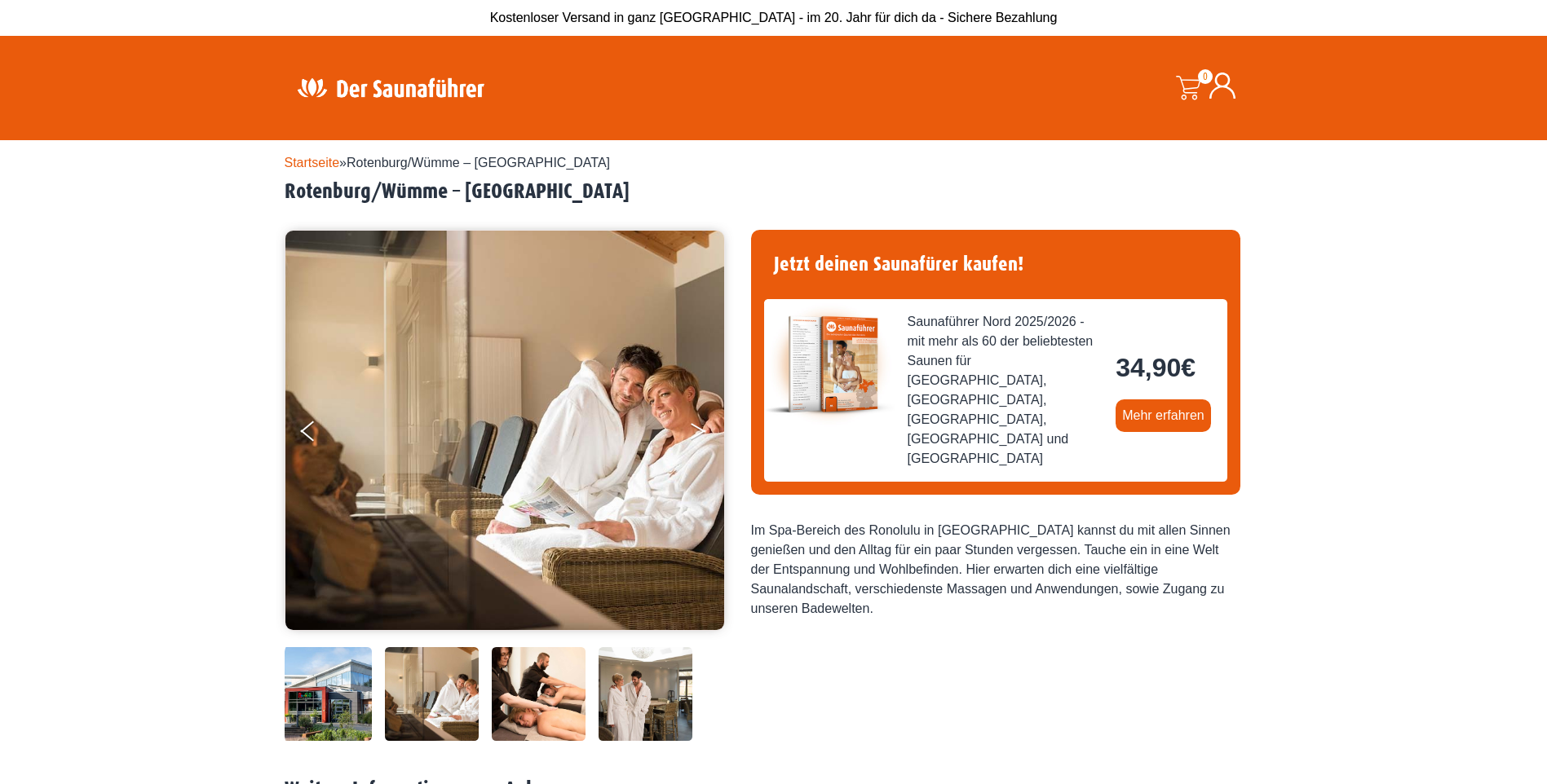
click at [699, 425] on button "Next" at bounding box center [709, 434] width 41 height 41
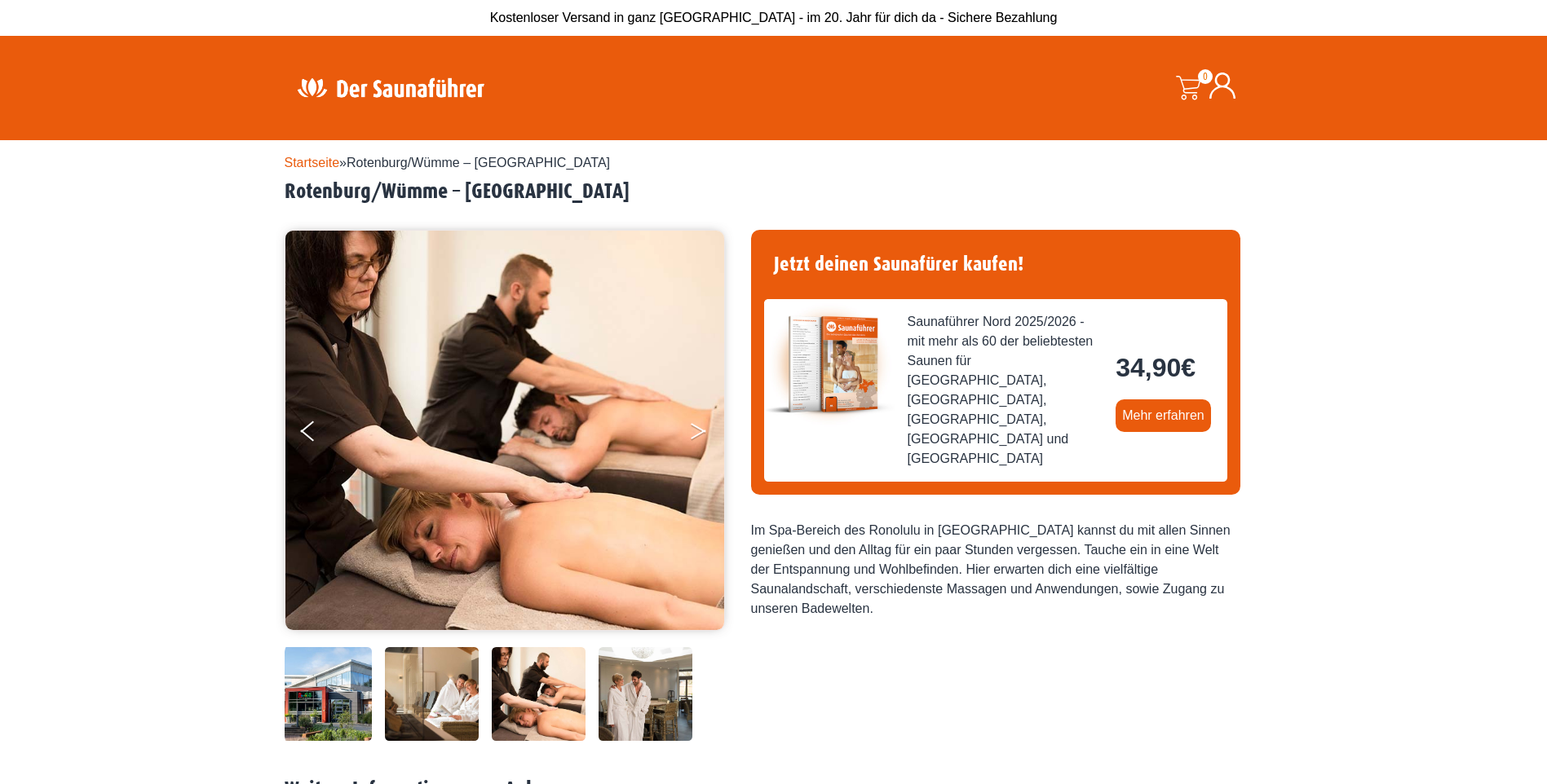
click at [699, 425] on button "Next" at bounding box center [709, 434] width 41 height 41
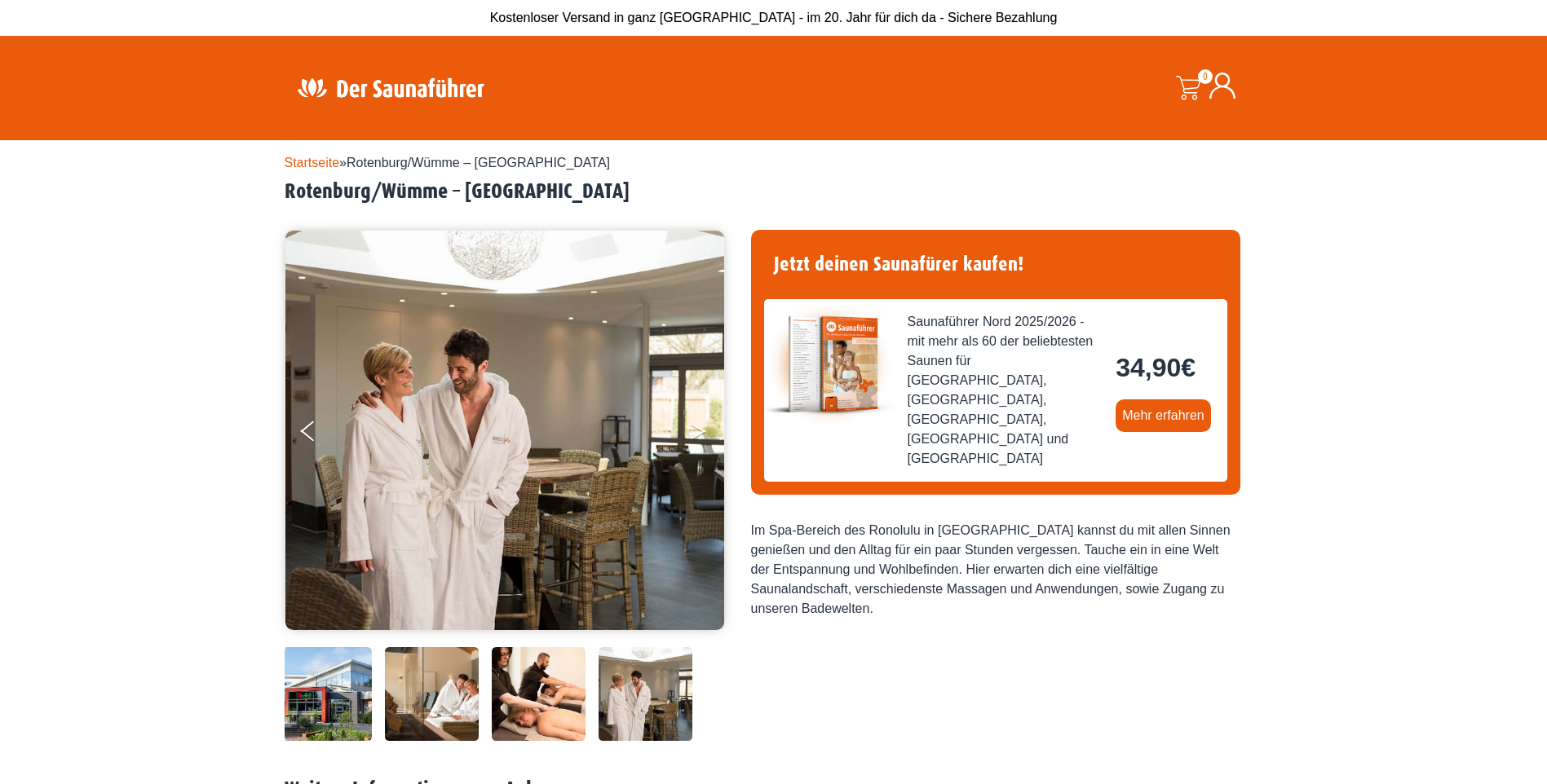
click at [699, 425] on button "Next" at bounding box center [709, 434] width 41 height 41
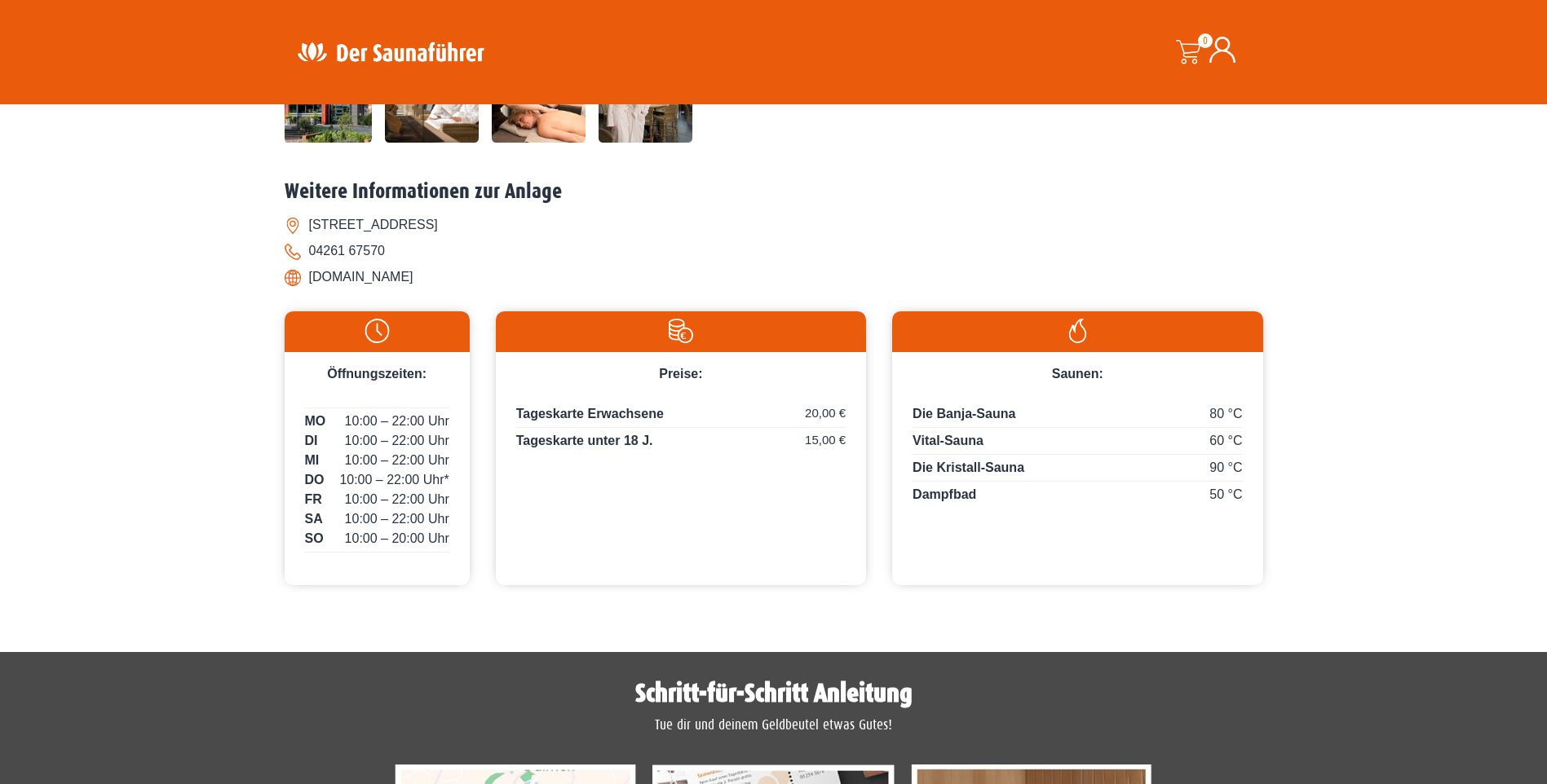
scroll to position [570, 0]
